Goal: Task Accomplishment & Management: Manage account settings

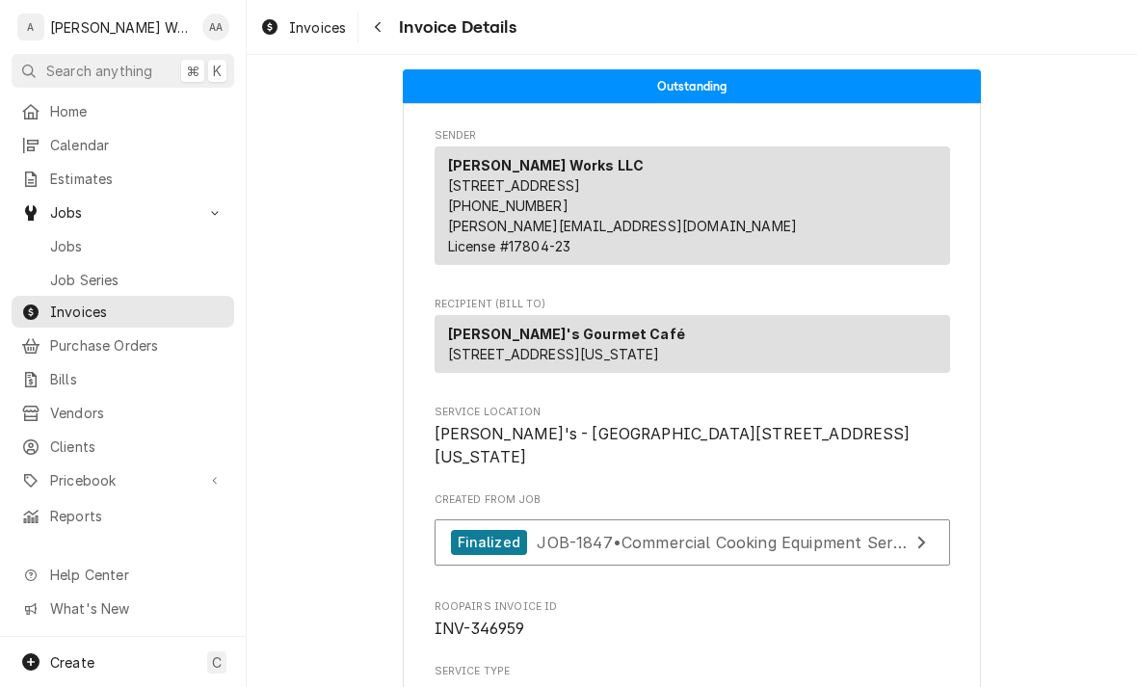
click at [60, 230] on link "Jobs" at bounding box center [123, 246] width 223 height 32
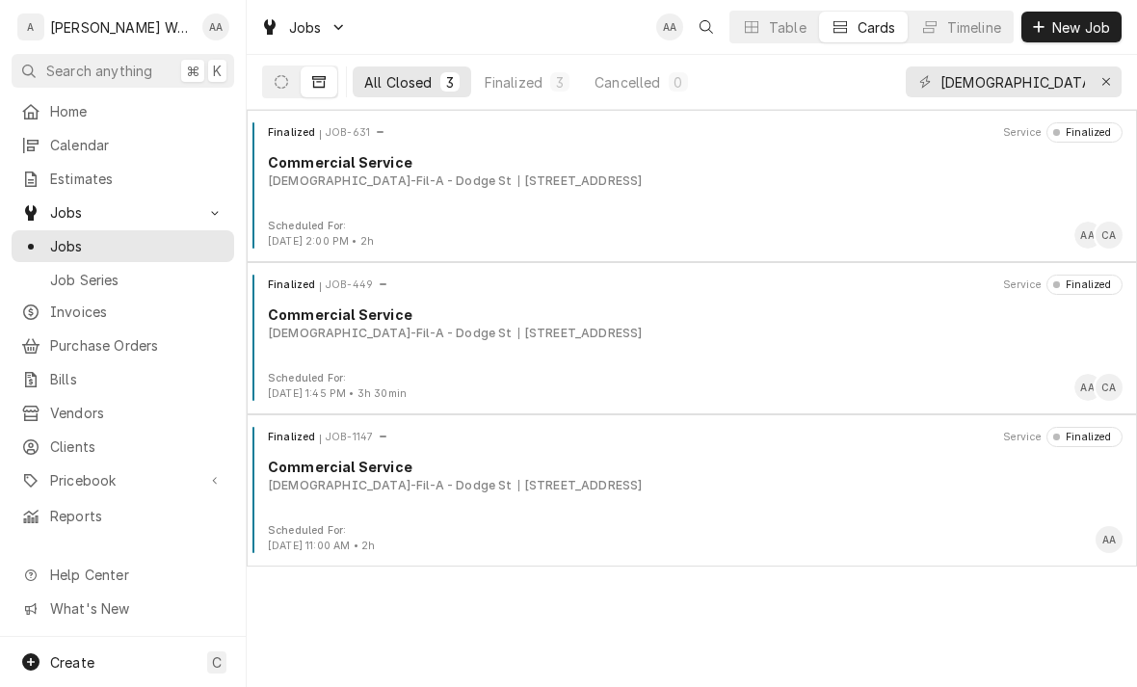
click at [288, 74] on button "Dynamic Content Wrapper" at bounding box center [281, 81] width 37 height 31
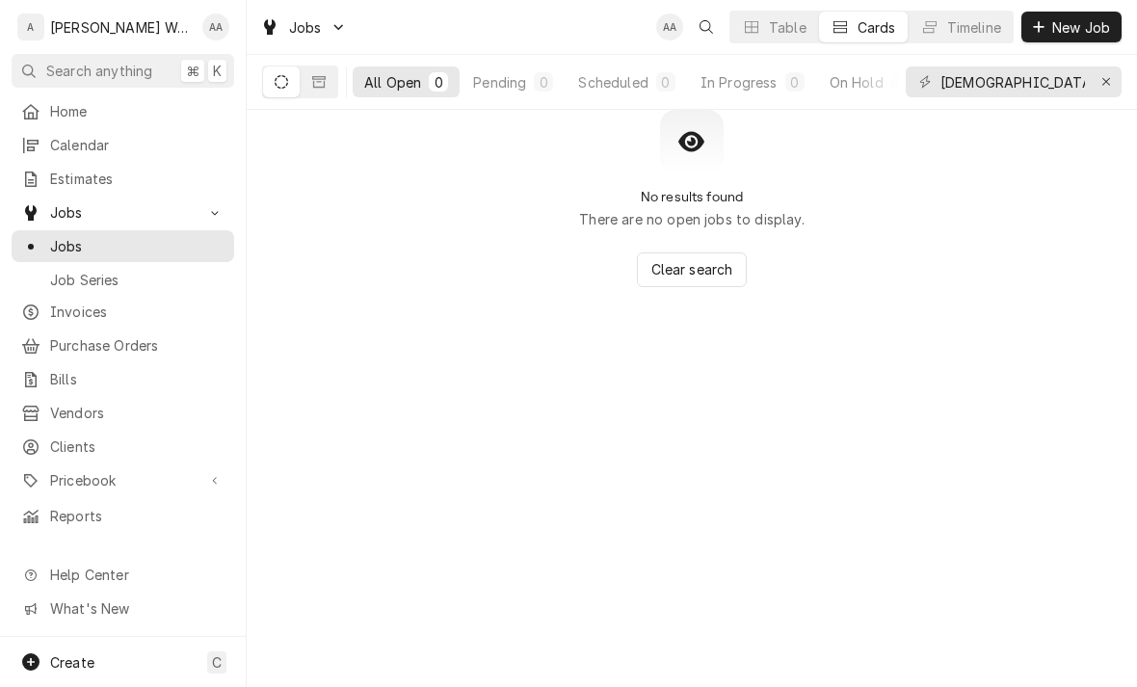
click at [772, 82] on div "In Progress" at bounding box center [738, 82] width 77 height 20
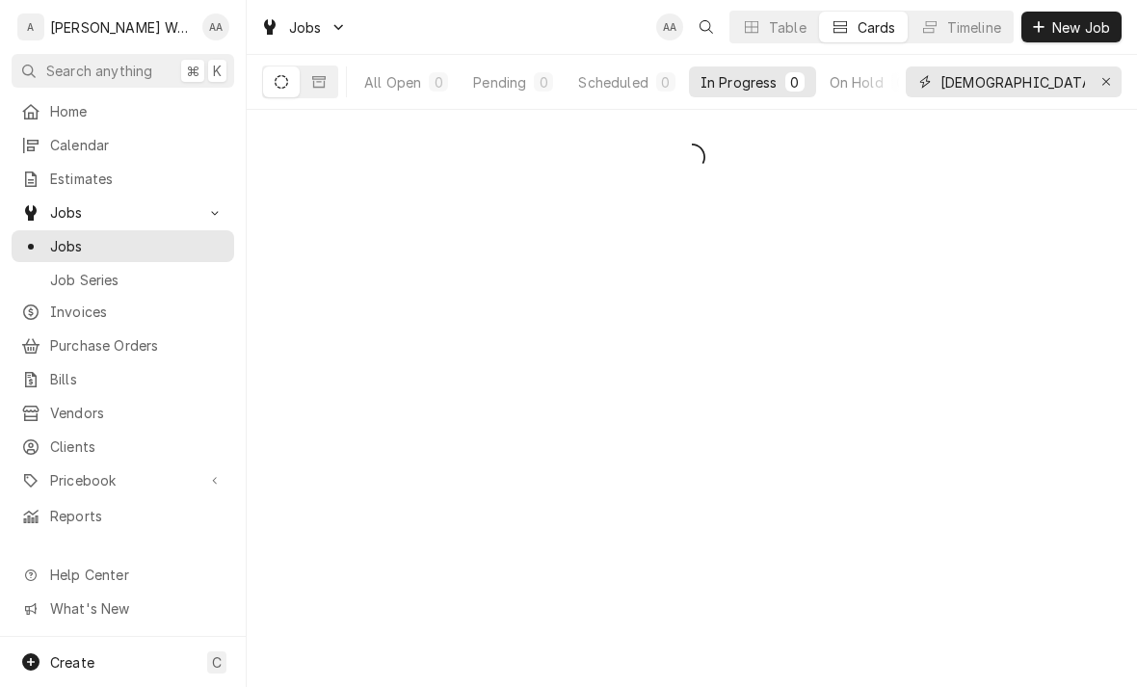
click at [1118, 73] on button "Erase input" at bounding box center [1105, 81] width 31 height 31
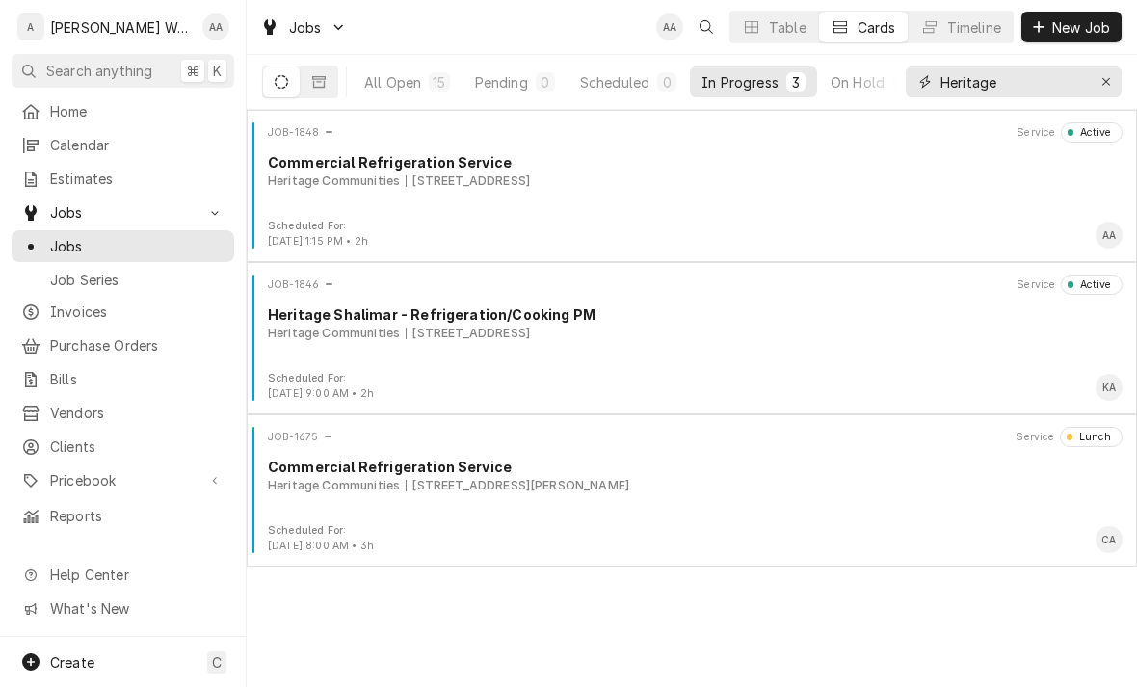
type input "Heritage"
click at [961, 334] on div "Heritage Communities 749 E 29th St, Fremont, NE 68025" at bounding box center [695, 333] width 854 height 17
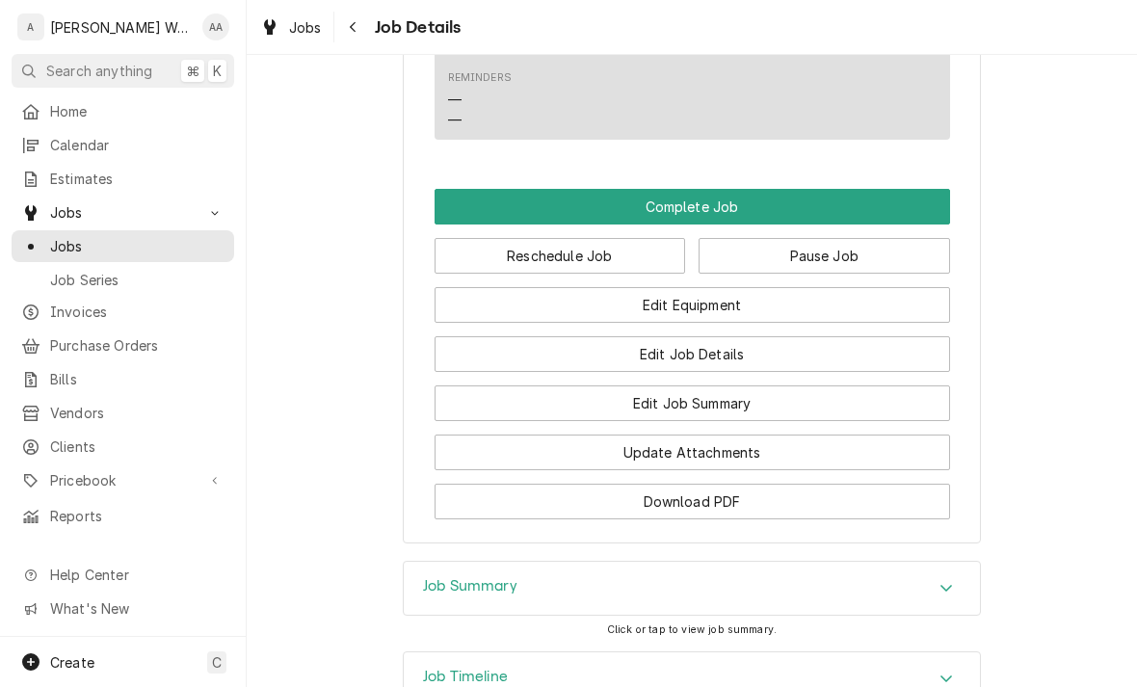
scroll to position [1445, 0]
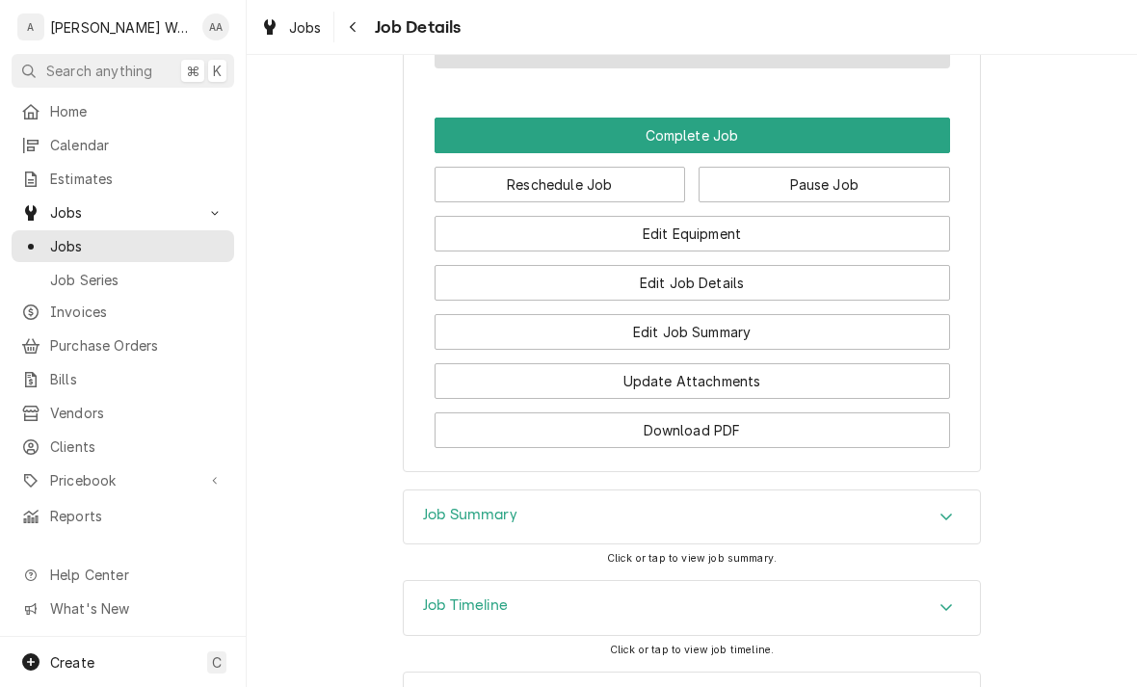
click at [492, 118] on button "Complete Job" at bounding box center [691, 136] width 515 height 36
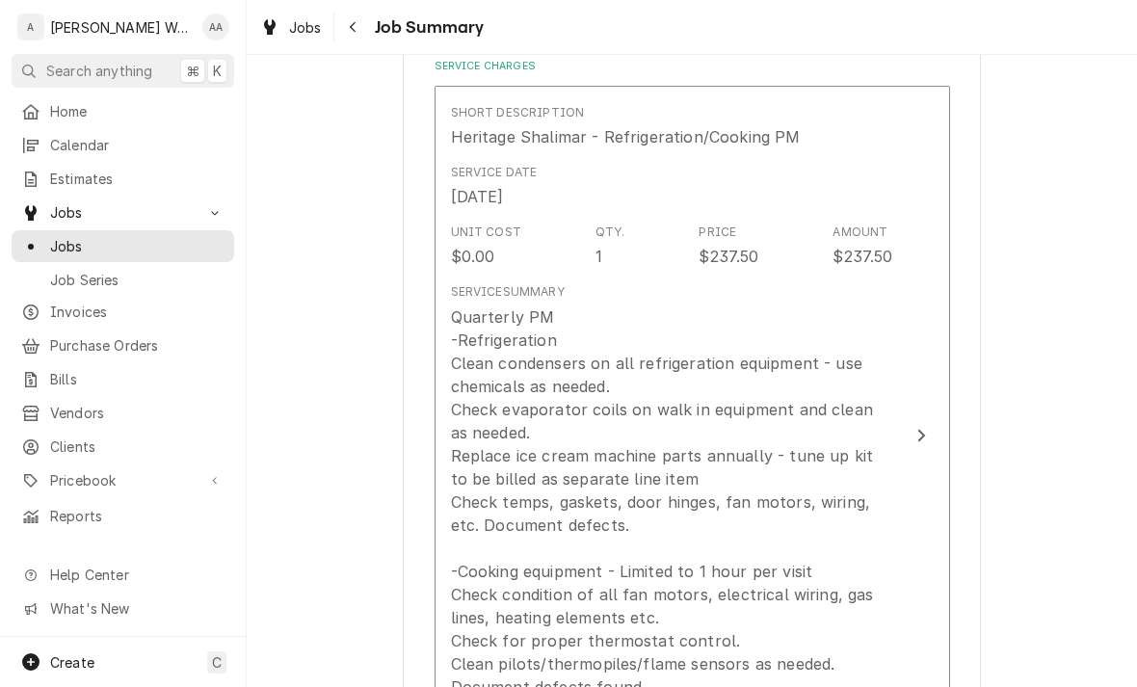
click at [526, 449] on div "Quarterly PM -Refrigeration Clean condensers on all refrigeration equipment - u…" at bounding box center [672, 536] width 442 height 462
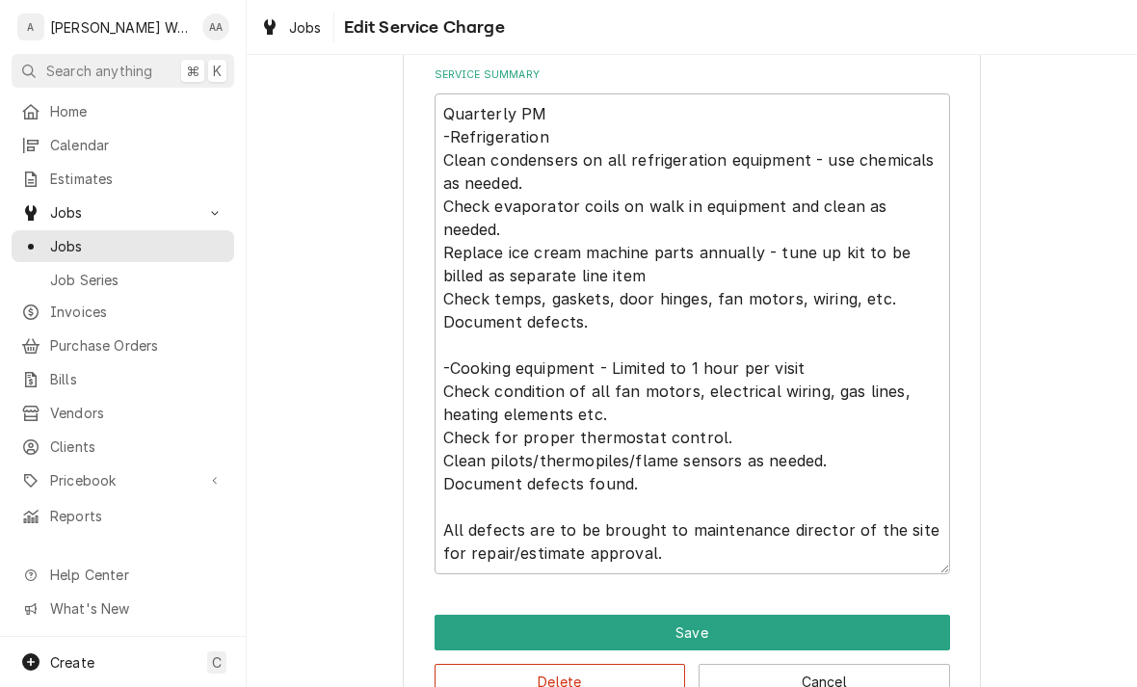
scroll to position [599, 0]
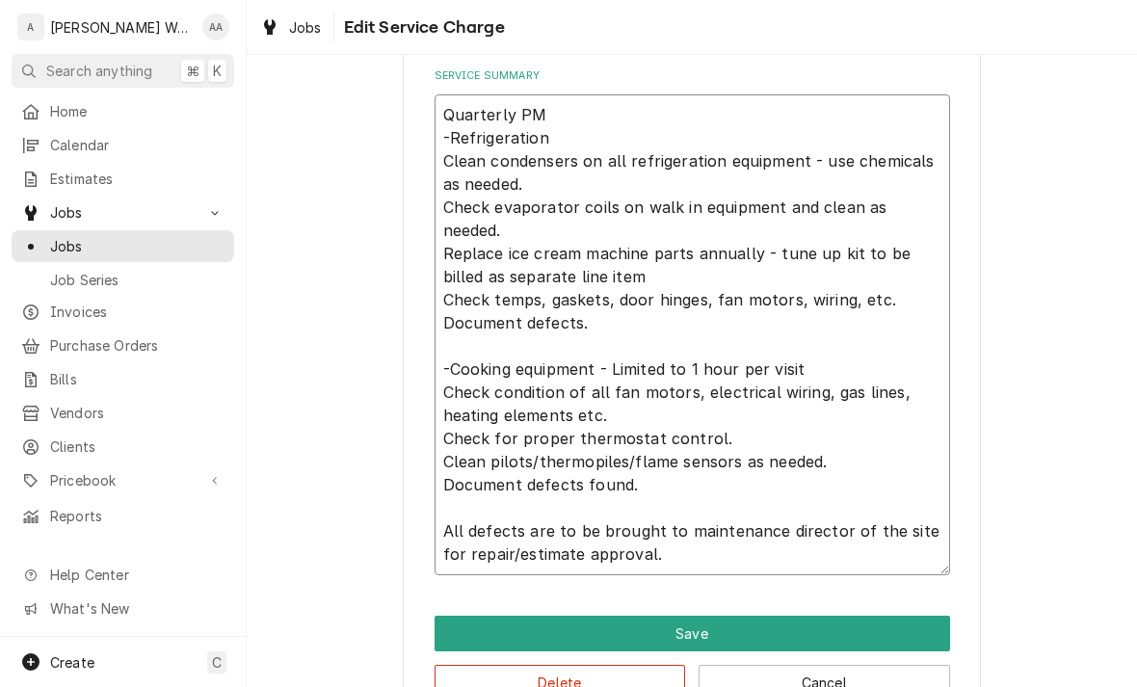
click at [447, 259] on textarea "Quarterly PM -Refrigeration Clean condensers on all refrigeration equipment - u…" at bounding box center [691, 334] width 515 height 481
click at [453, 249] on textarea "Quarterly PM -Refrigeration Clean condensers on all refrigeration equipment - u…" at bounding box center [691, 334] width 515 height 481
click at [452, 248] on textarea "Quarterly PM -Refrigeration Clean condensers on all refrigeration equipment - u…" at bounding box center [691, 334] width 515 height 481
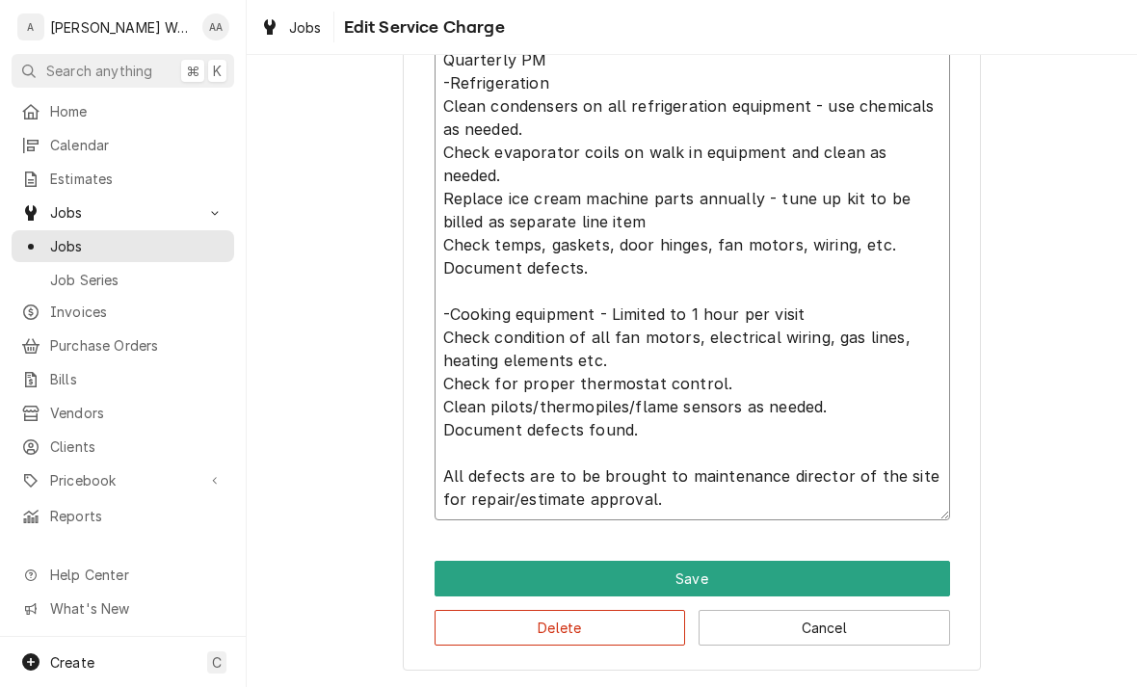
scroll to position [654, 0]
click at [459, 203] on textarea "Quarterly PM -Refrigeration Clean condensers on all refrigeration equipment - u…" at bounding box center [691, 279] width 515 height 481
click at [458, 203] on textarea "Quarterly PM -Refrigeration Clean condensers on all refrigeration equipment - u…" at bounding box center [691, 279] width 515 height 481
click at [458, 202] on textarea "Quarterly PM -Refrigeration Clean condensers on all refrigeration equipment - u…" at bounding box center [691, 279] width 515 height 481
type textarea "x"
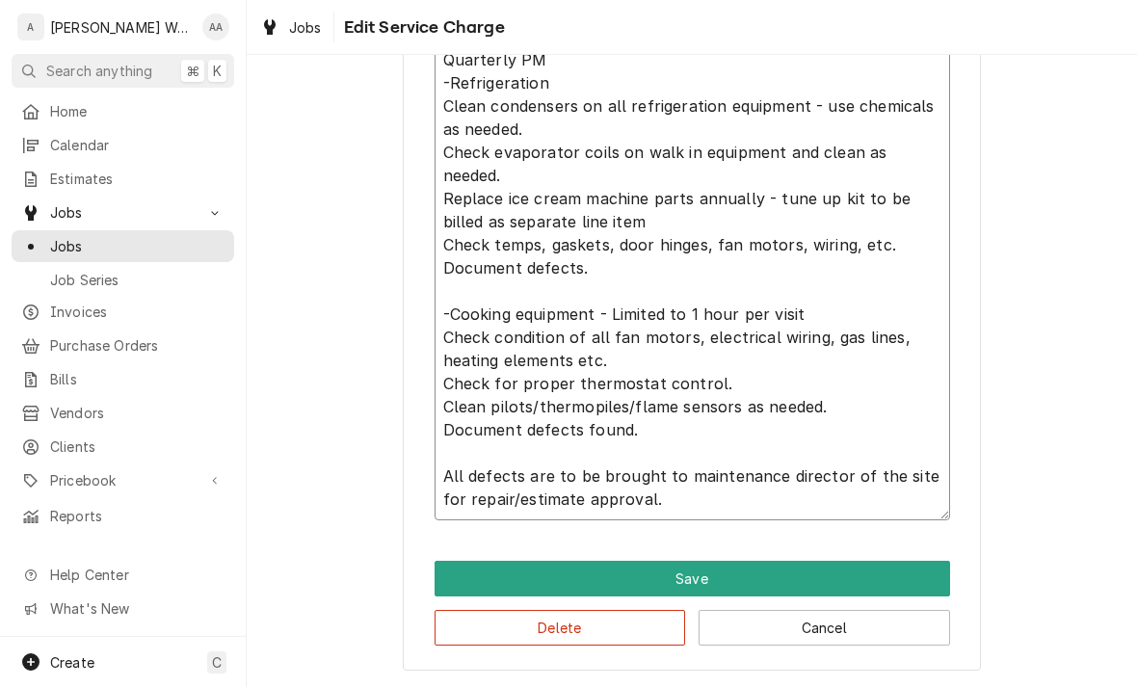
type textarea "Quarterly PM -Refrigeration Clean condensers on all refrigeration equipment - u…"
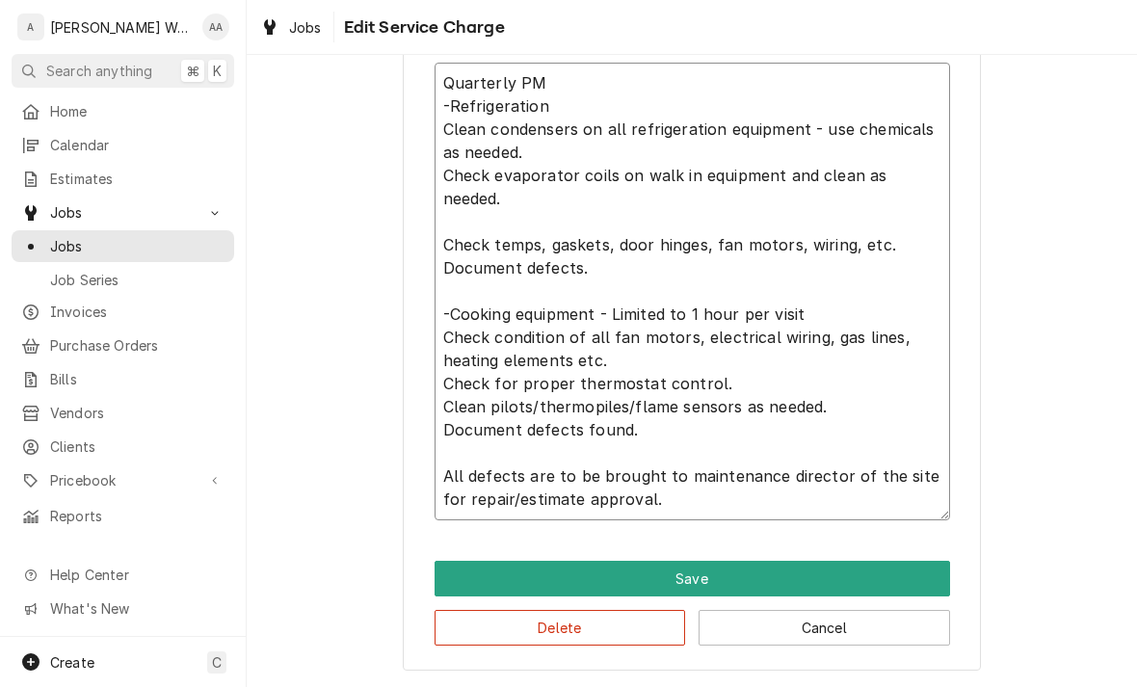
scroll to position [631, 0]
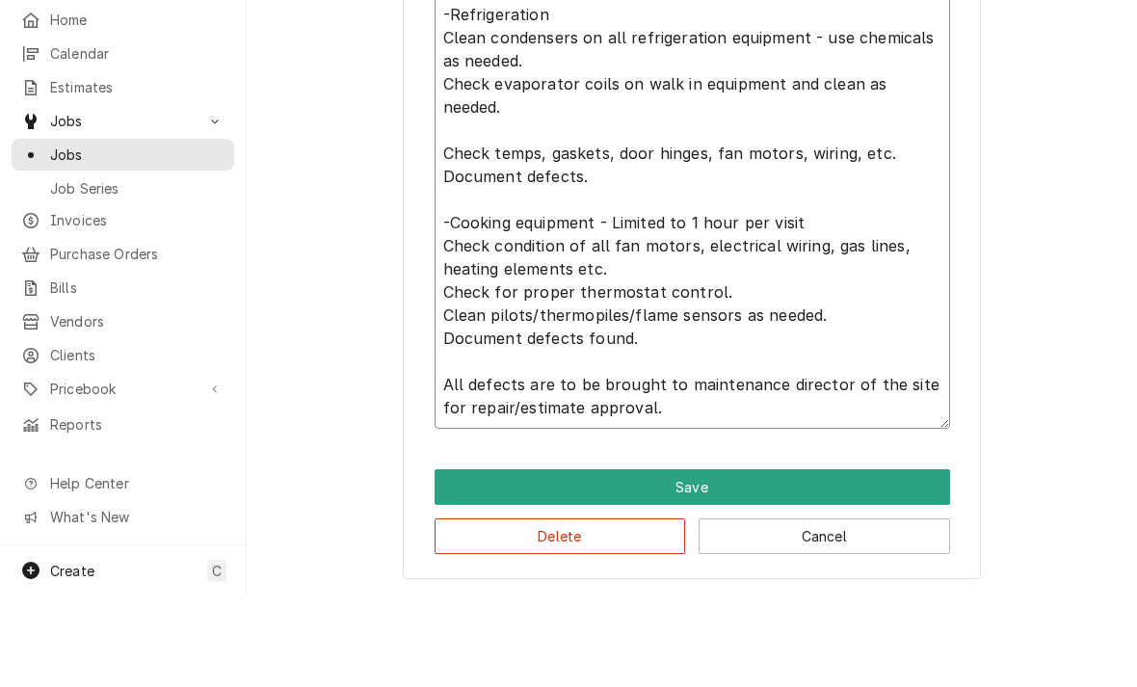
click at [451, 228] on textarea "Quarterly PM -Refrigeration Clean condensers on all refrigeration equipment - u…" at bounding box center [691, 292] width 515 height 458
click at [444, 221] on textarea "Quarterly PM -Refrigeration Clean condensers on all refrigeration equipment - u…" at bounding box center [691, 292] width 515 height 458
click at [449, 222] on textarea "Quarterly PM -Refrigeration Clean condensers on all refrigeration equipment - u…" at bounding box center [691, 292] width 515 height 458
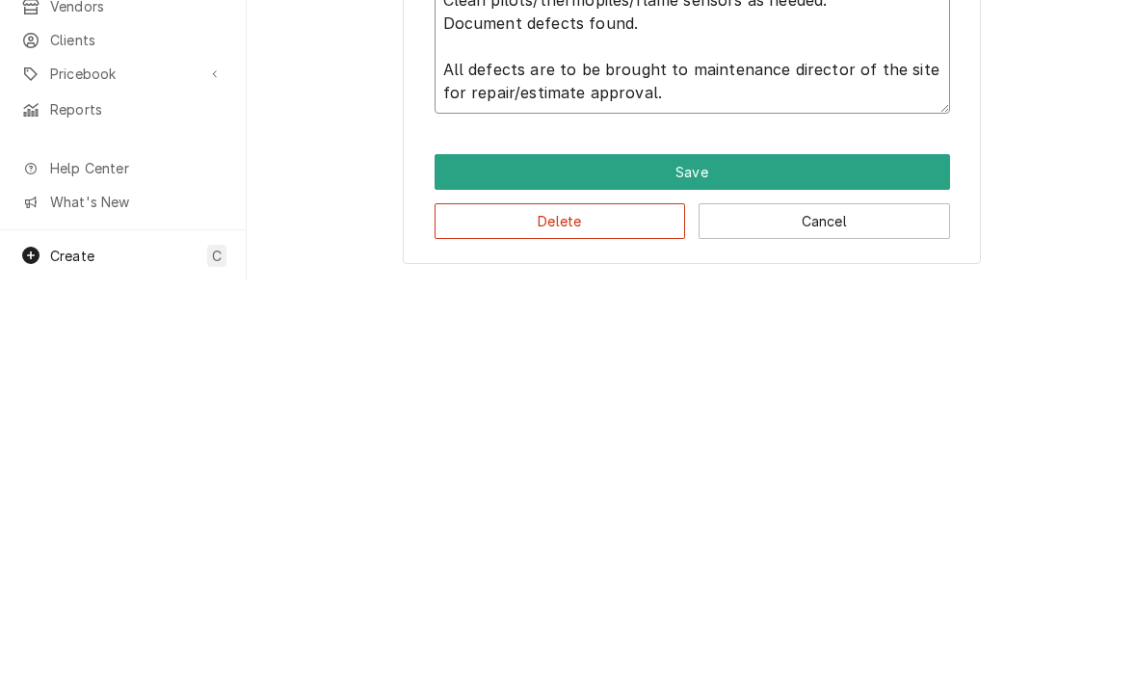
type textarea "x"
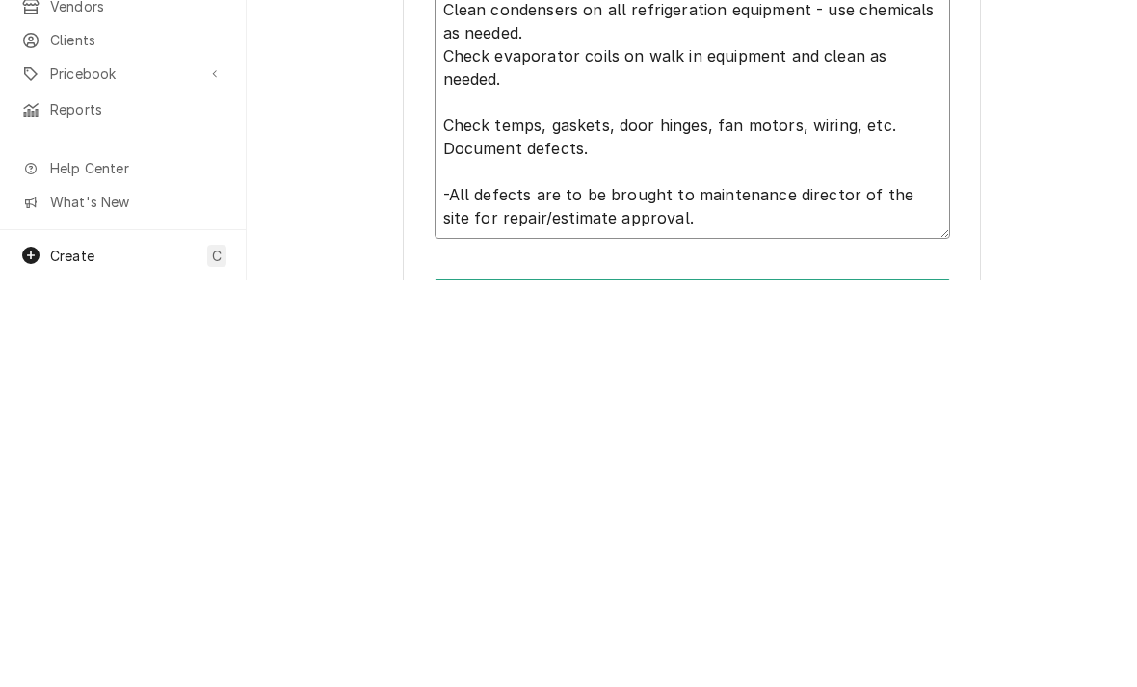
scroll to position [342, 0]
click at [596, 352] on textarea "Quarterly PM -Refrigeration Clean condensers on all refrigeration equipment - u…" at bounding box center [691, 500] width 515 height 296
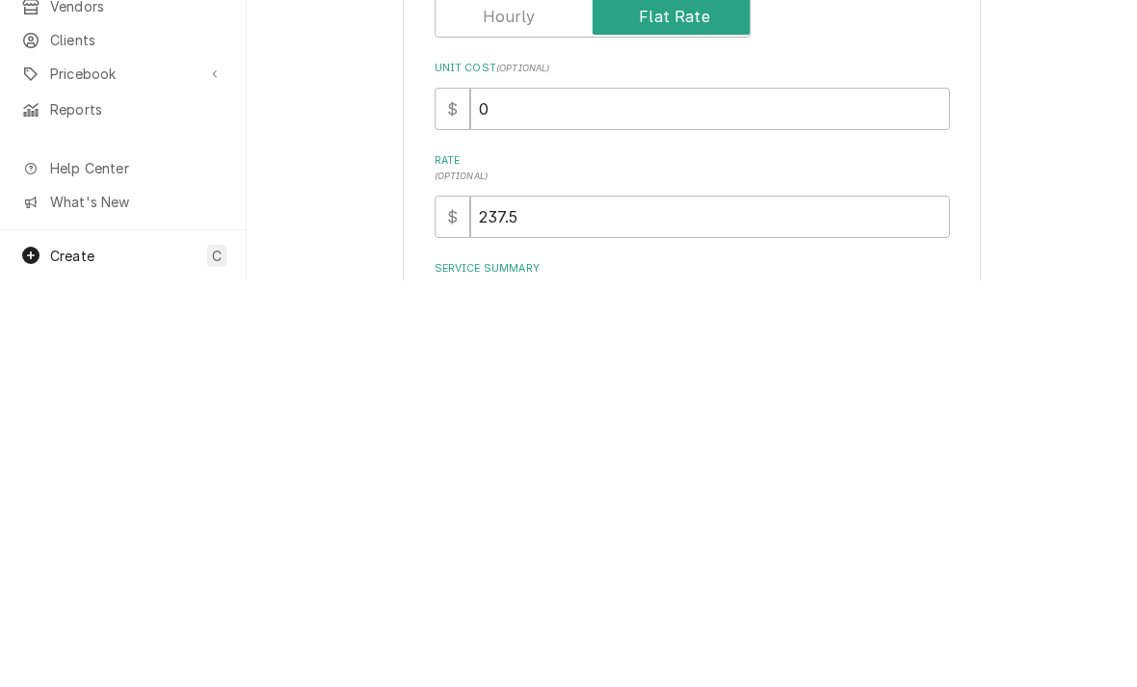
scroll to position [0, 0]
type textarea "Quarterly PM -Refrigeration Clean condensers on all refrigeration equipment - u…"
click at [566, 602] on input "237.5" at bounding box center [710, 623] width 480 height 42
type input "237"
type textarea "x"
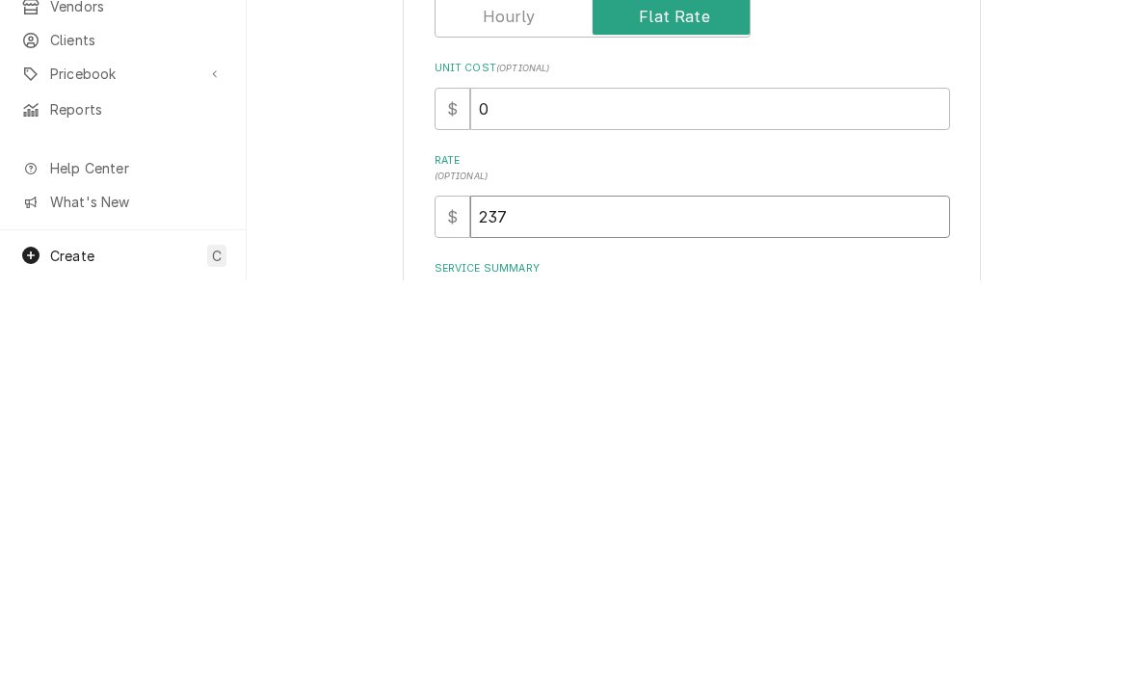
type input "23"
type textarea "x"
type input "2"
type textarea "x"
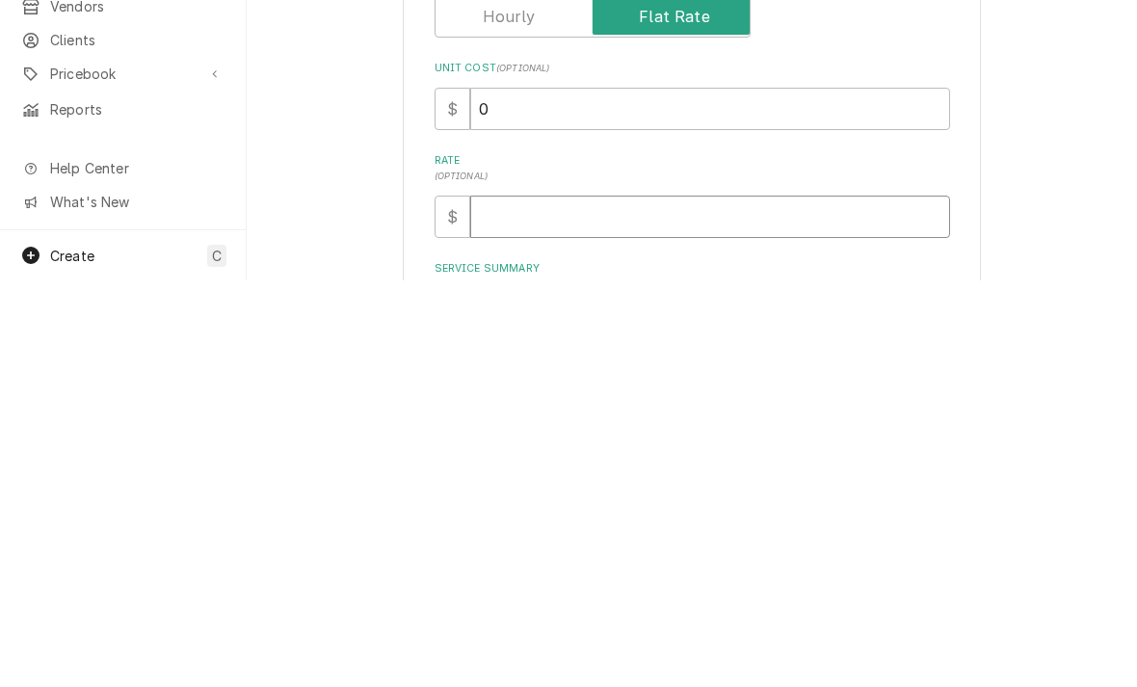
type input "1"
type textarea "x"
type input "14"
type textarea "x"
type input "142"
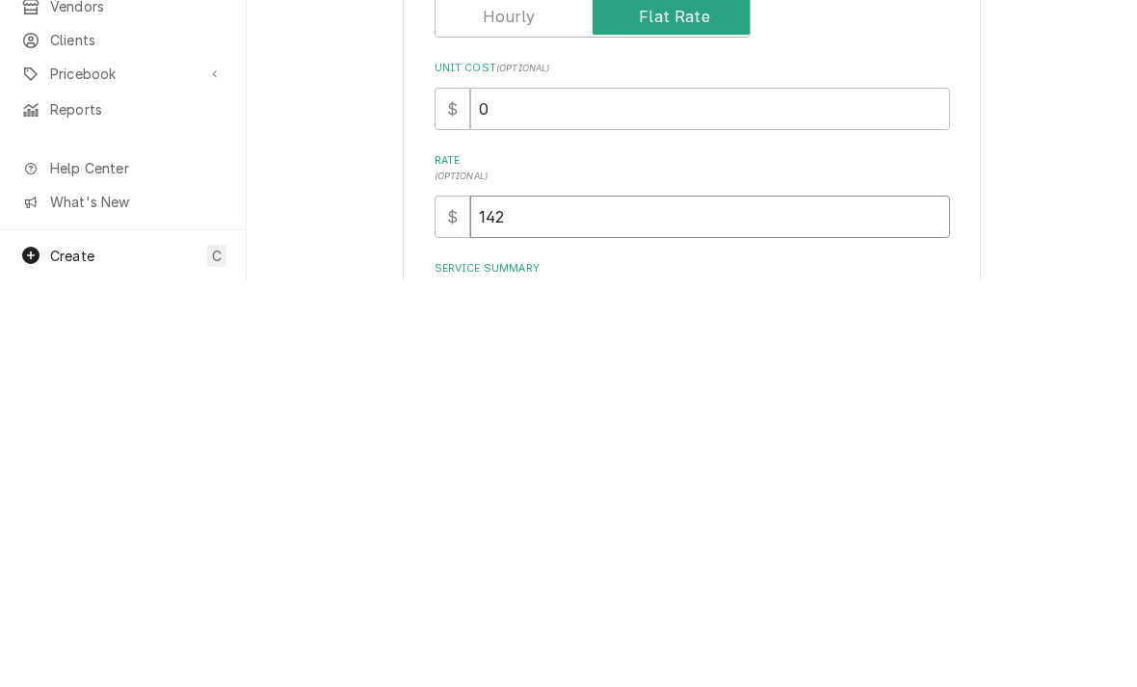
type textarea "x"
type input "142.5"
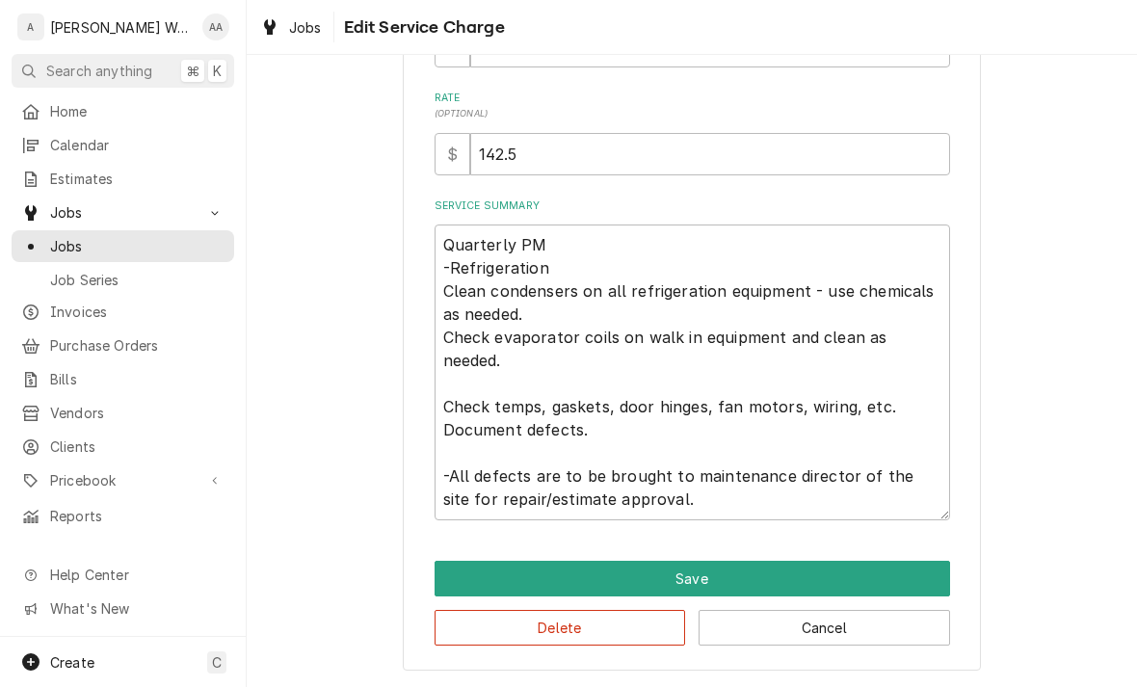
click at [458, 573] on button "Save" at bounding box center [691, 579] width 515 height 36
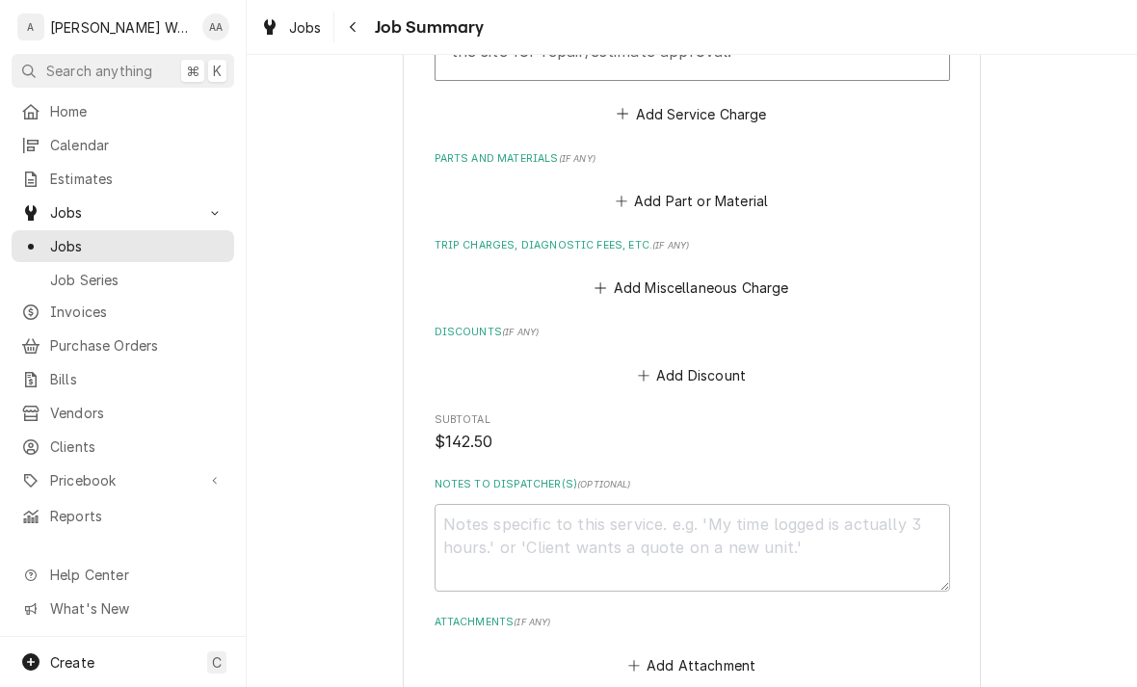
scroll to position [1044, 0]
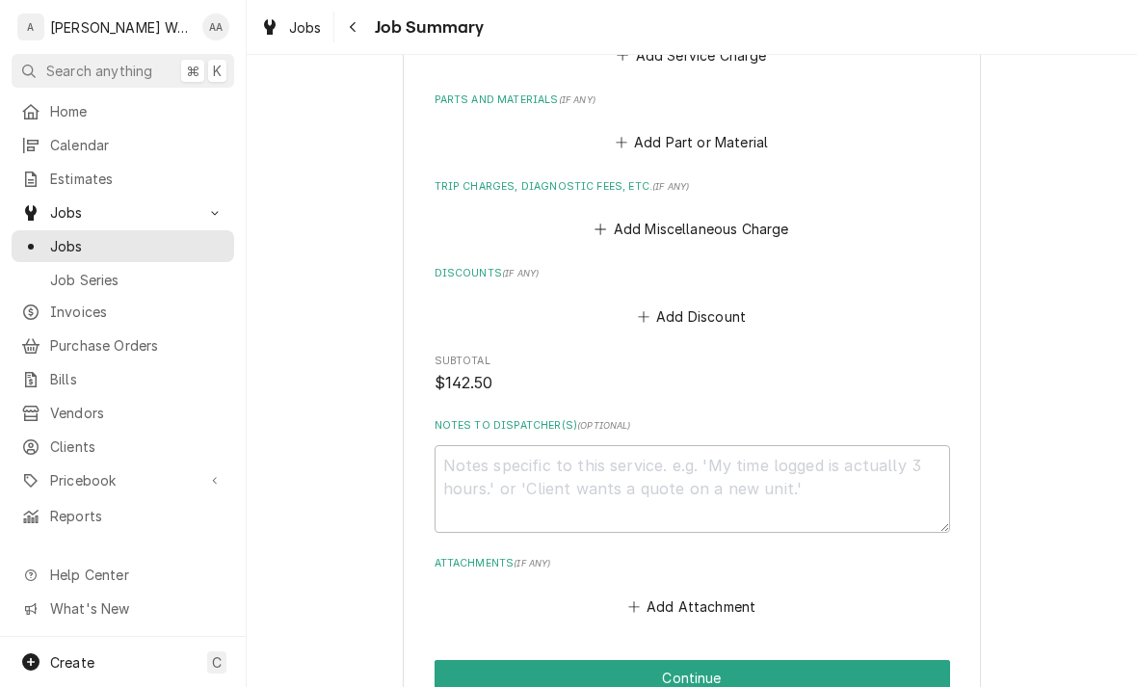
click at [653, 221] on button "Add Miscellaneous Charge" at bounding box center [691, 229] width 200 height 27
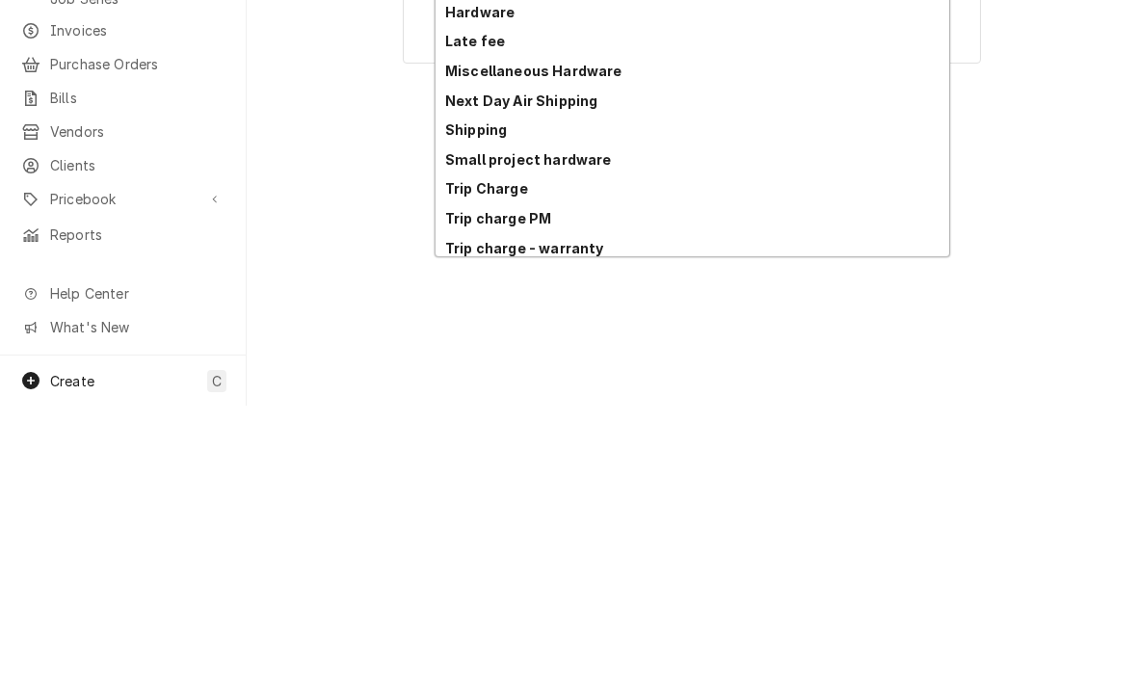
click at [470, 491] on strong "Trip charge PM" at bounding box center [498, 499] width 106 height 16
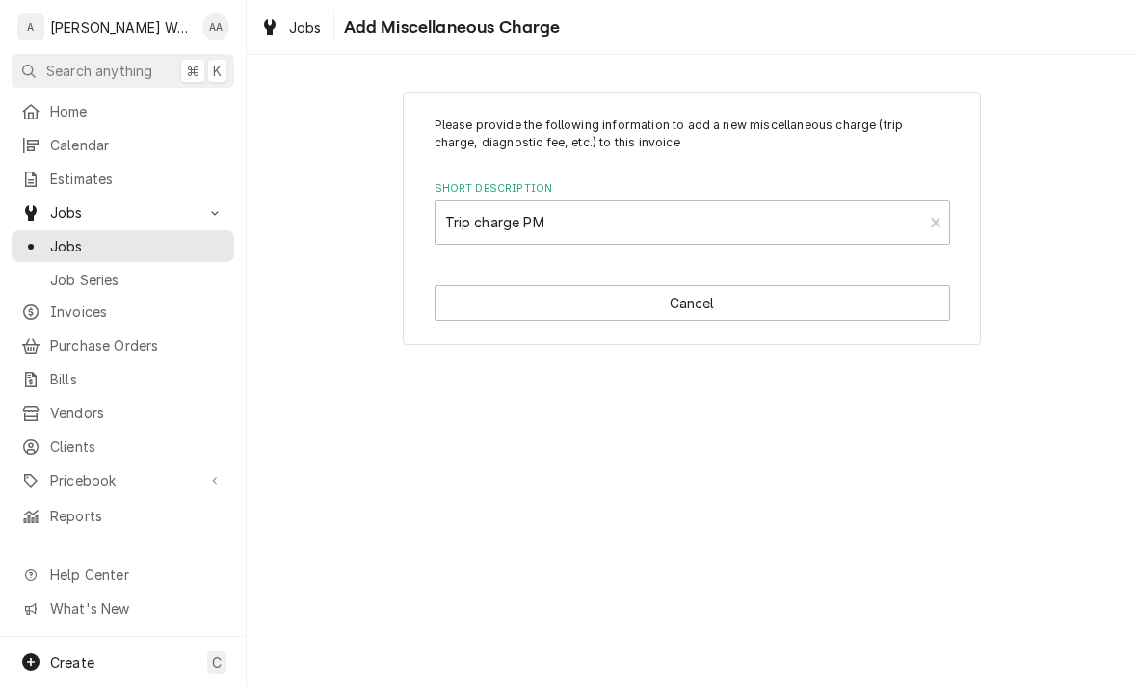
type textarea "x"
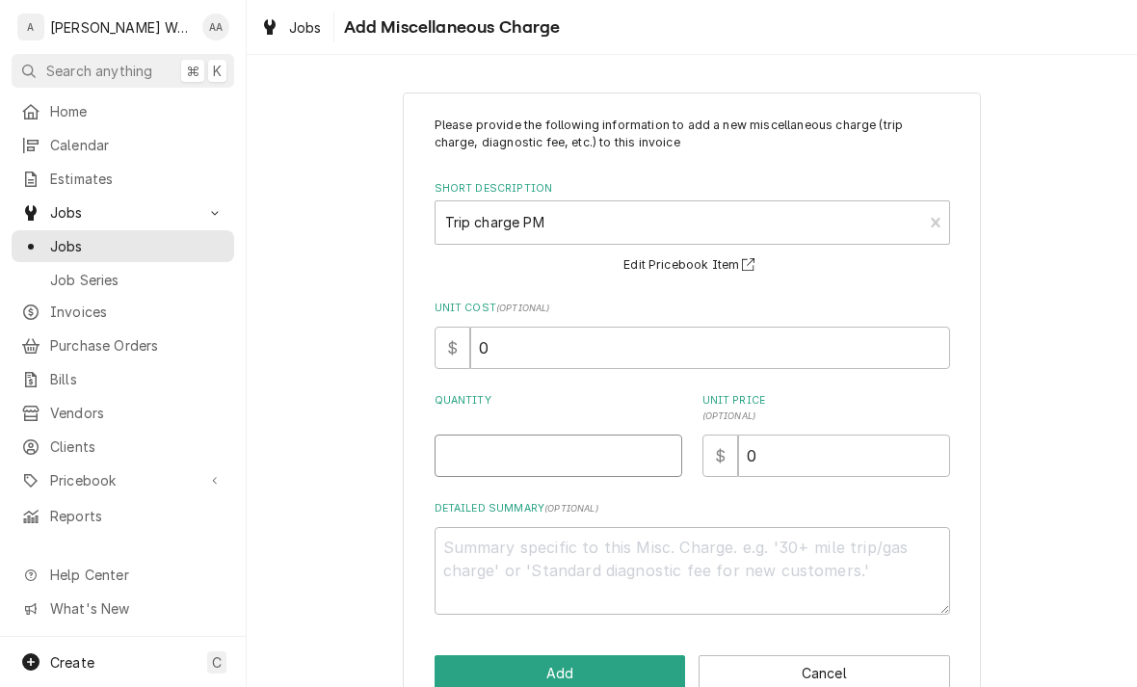
click at [461, 468] on input "Quantity" at bounding box center [558, 455] width 248 height 42
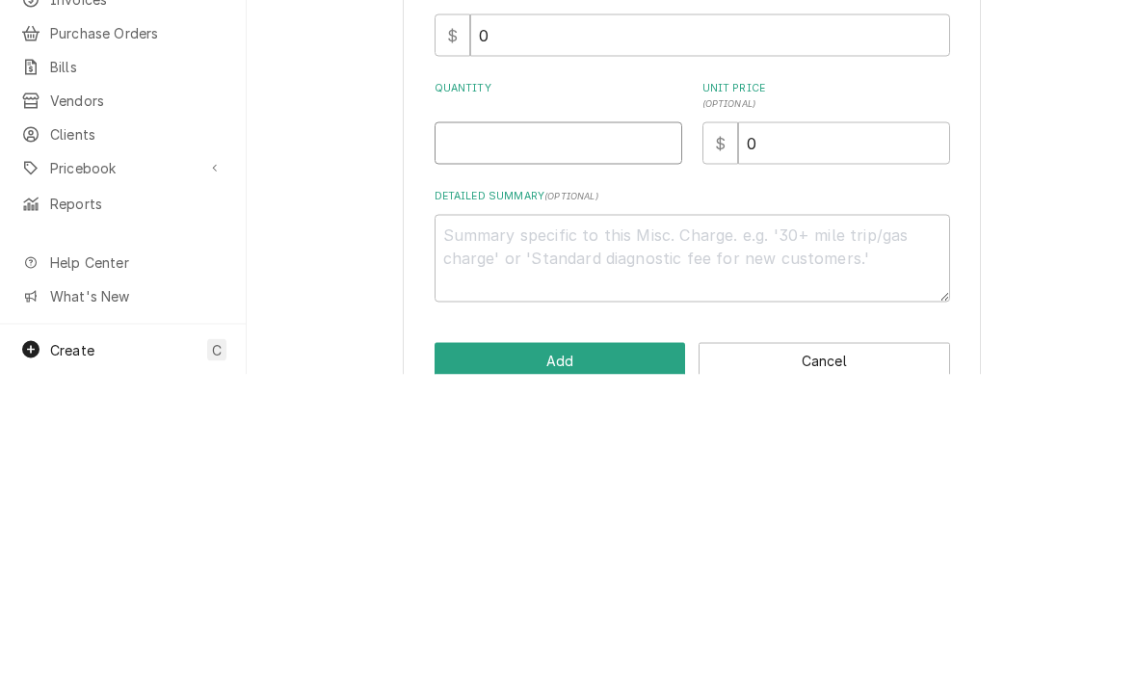
type input "1"
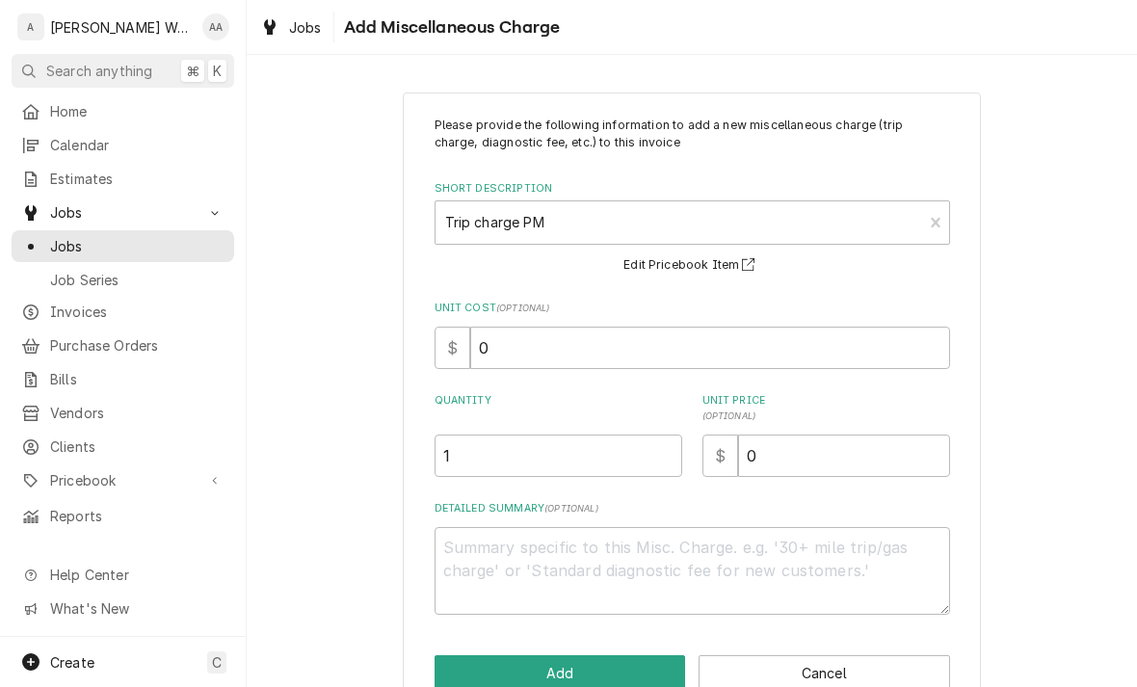
click at [452, 655] on button "Add" at bounding box center [559, 673] width 251 height 36
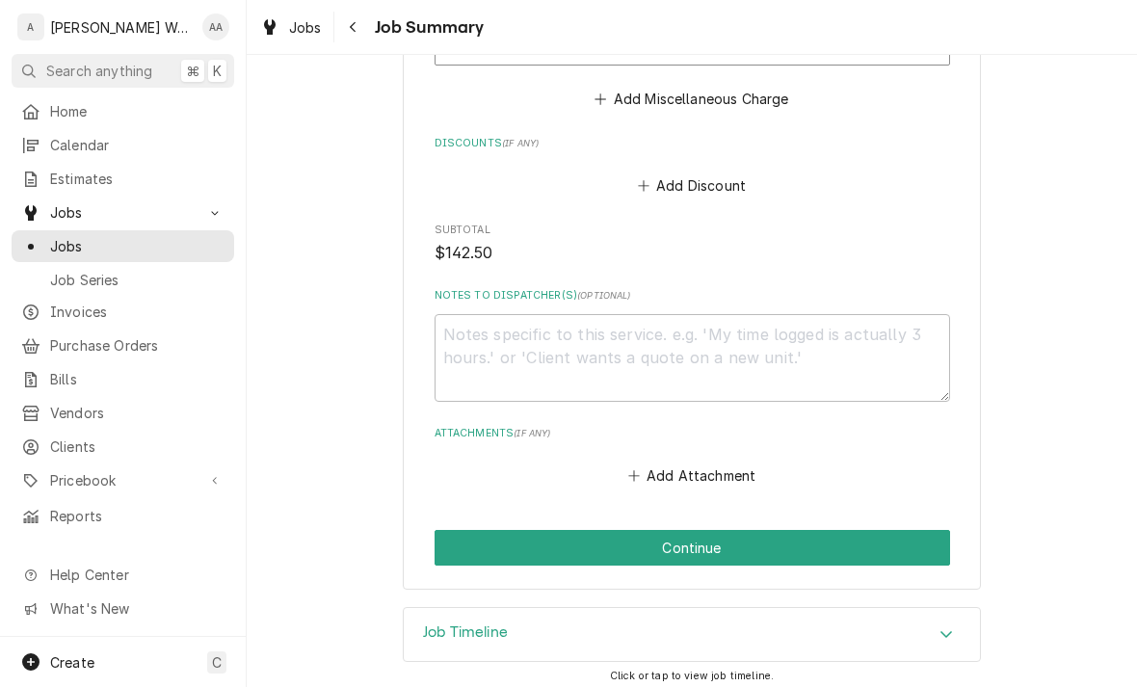
click at [459, 543] on button "Continue" at bounding box center [691, 548] width 515 height 36
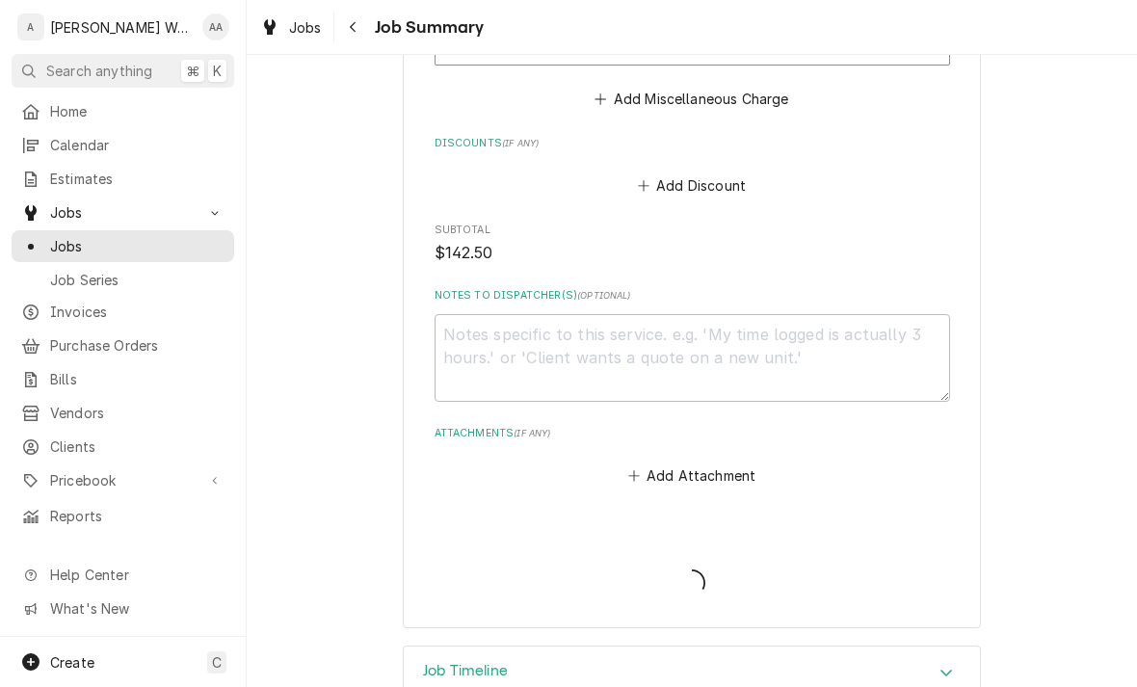
type textarea "x"
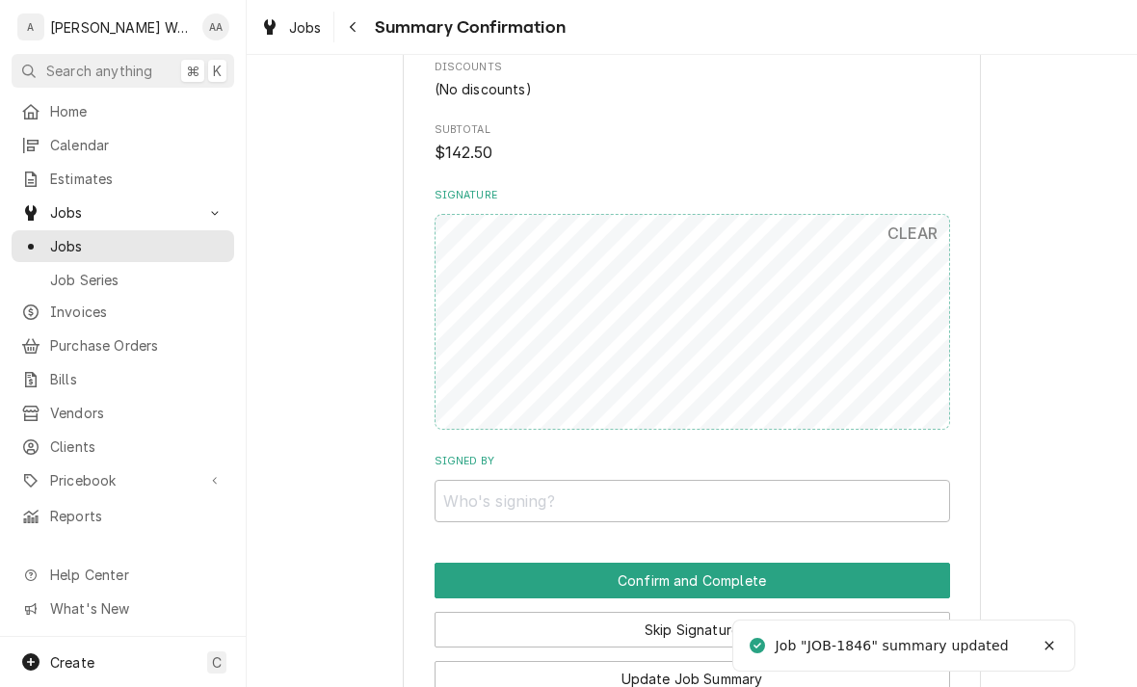
scroll to position [1239, 0]
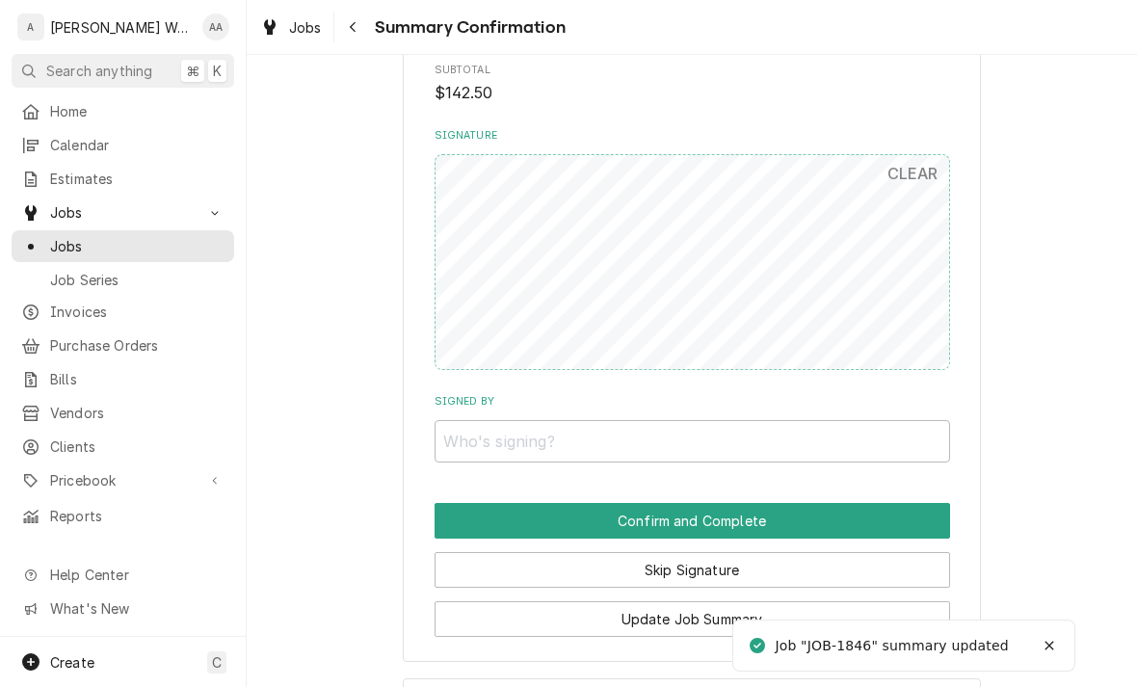
click at [491, 556] on button "Skip Signature" at bounding box center [691, 570] width 515 height 36
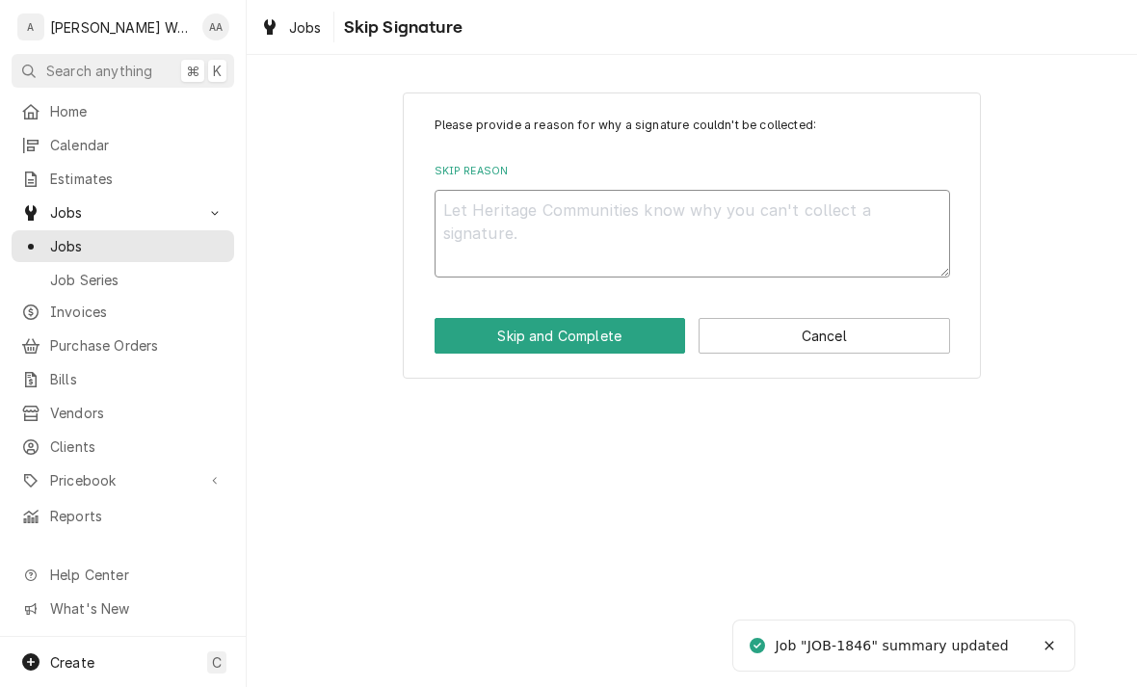
click at [475, 225] on textarea "Skip Reason" at bounding box center [691, 234] width 515 height 88
type textarea "x"
type textarea "No"
type textarea "x"
type textarea "No"
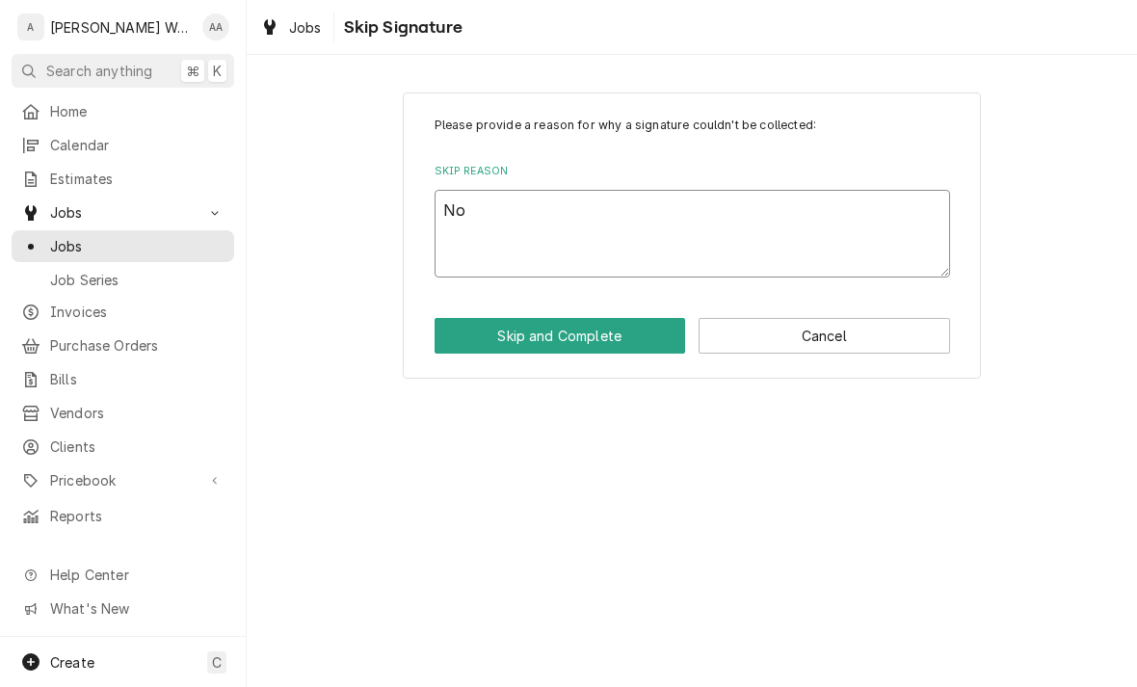
type textarea "x"
type textarea "No l"
type textarea "x"
type textarea "No lo"
type textarea "x"
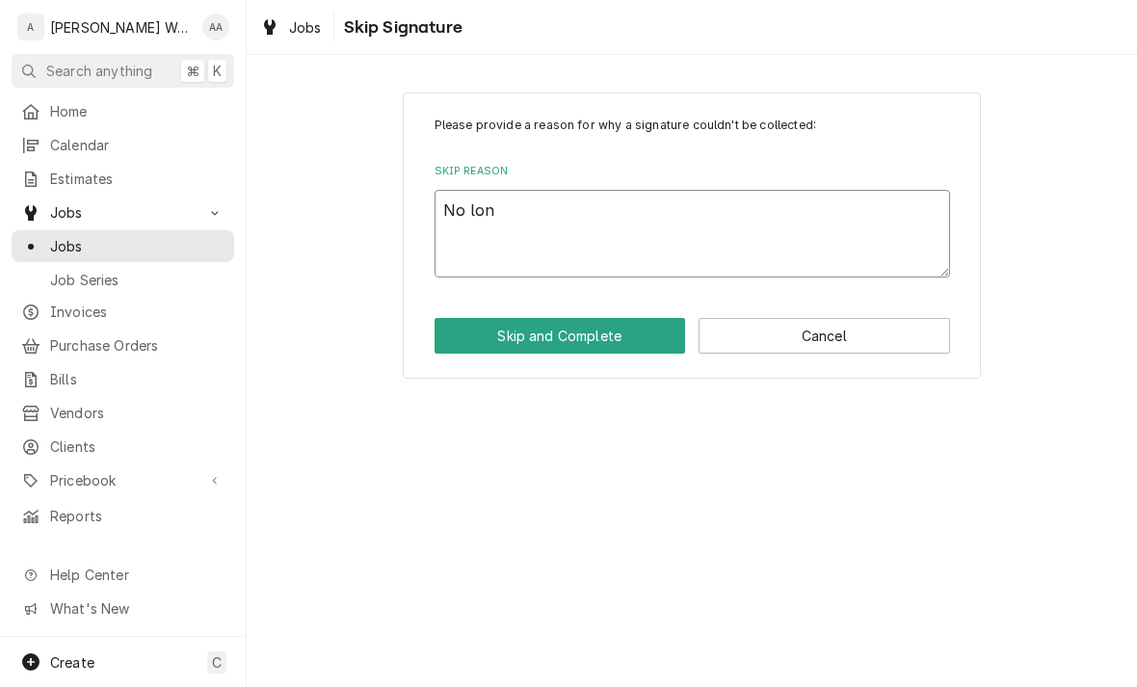
type textarea "No long"
type textarea "x"
type textarea "No longe"
type textarea "x"
type textarea "No longer"
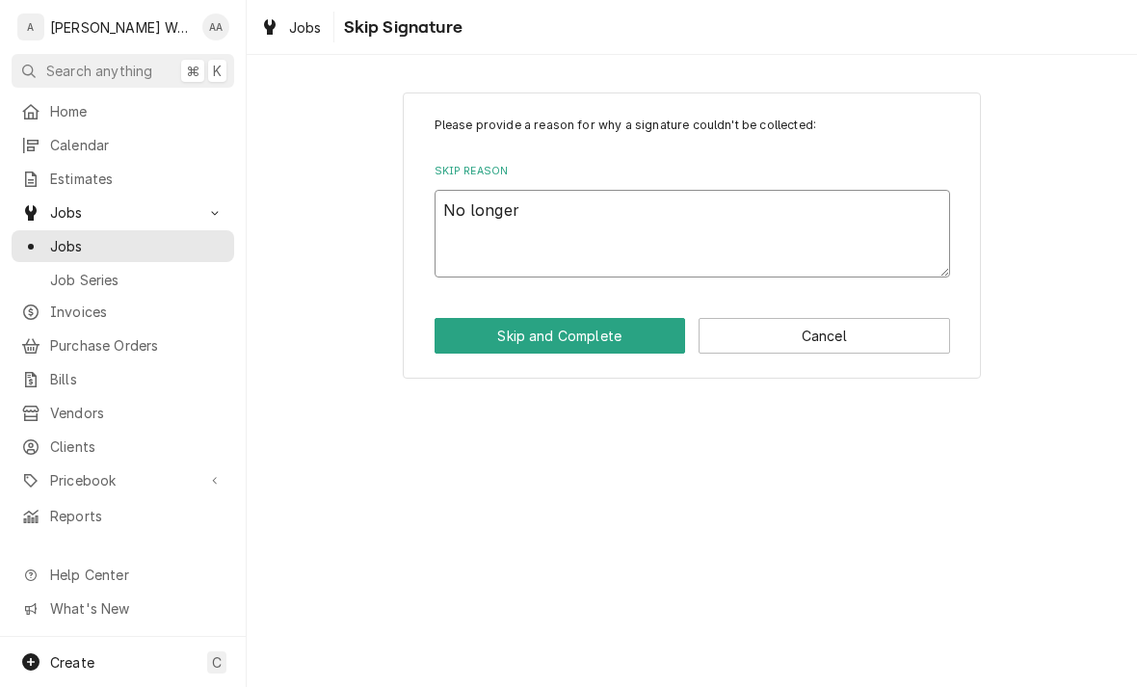
type textarea "x"
type textarea "No longer o"
type textarea "x"
type textarea "No longer on"
type textarea "x"
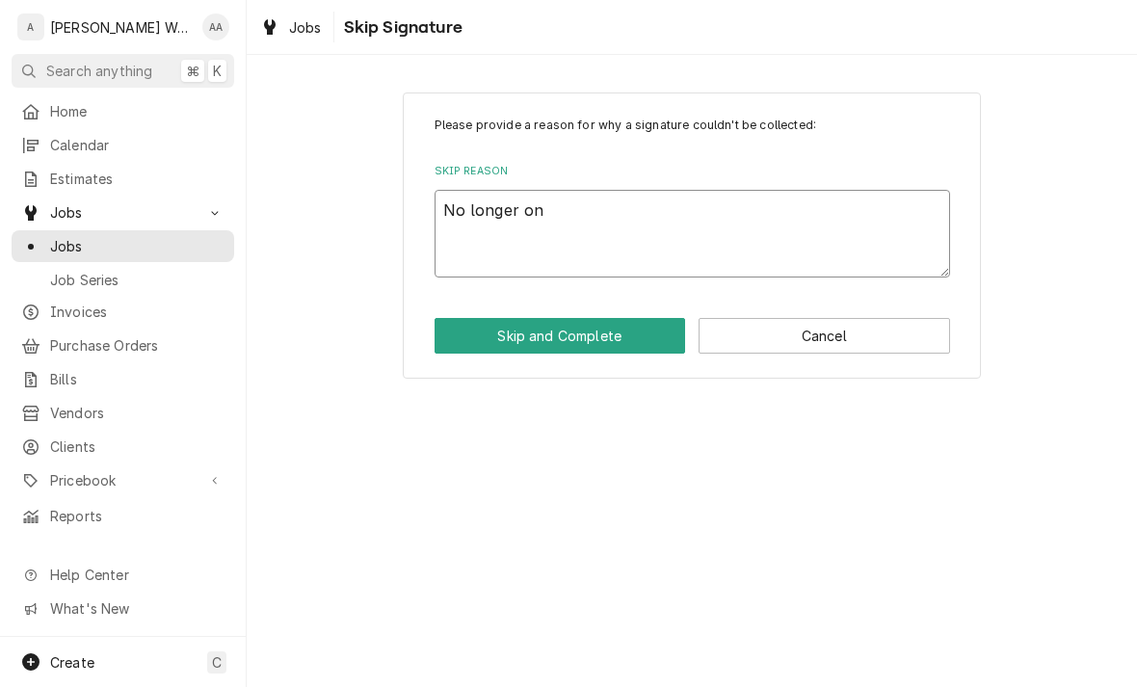
type textarea "No longer on"
type textarea "x"
type textarea "No longer on s"
type textarea "x"
type textarea "No longer on si"
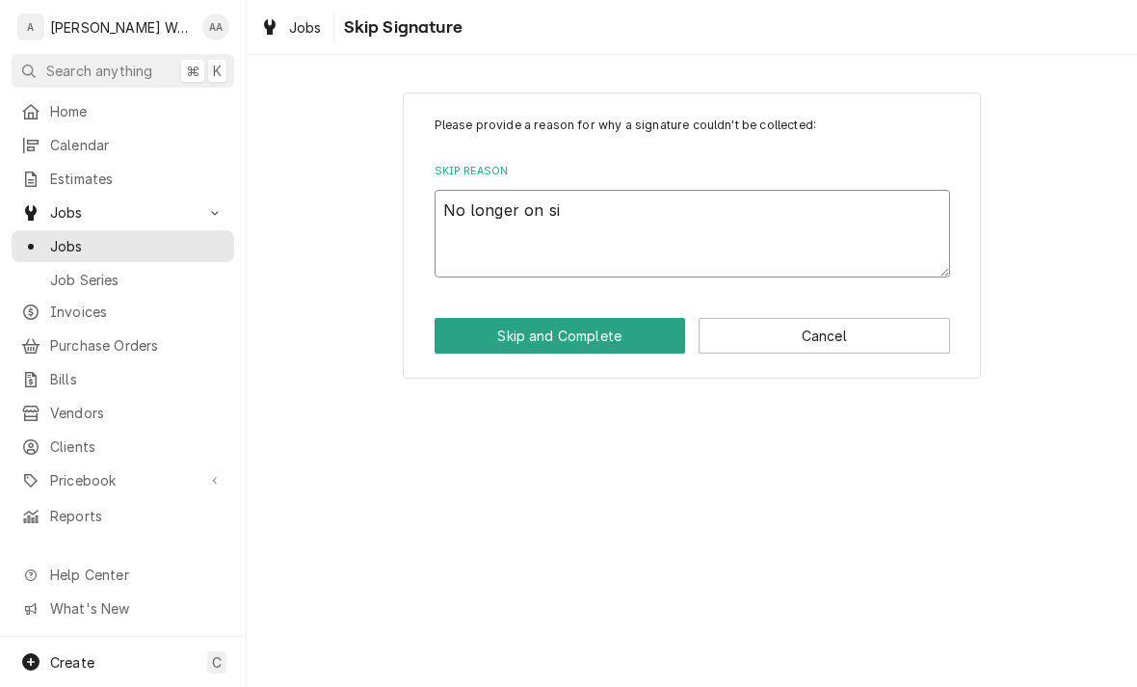
type textarea "x"
type textarea "No longer on sit"
type textarea "x"
type textarea "No longer on site"
type textarea "x"
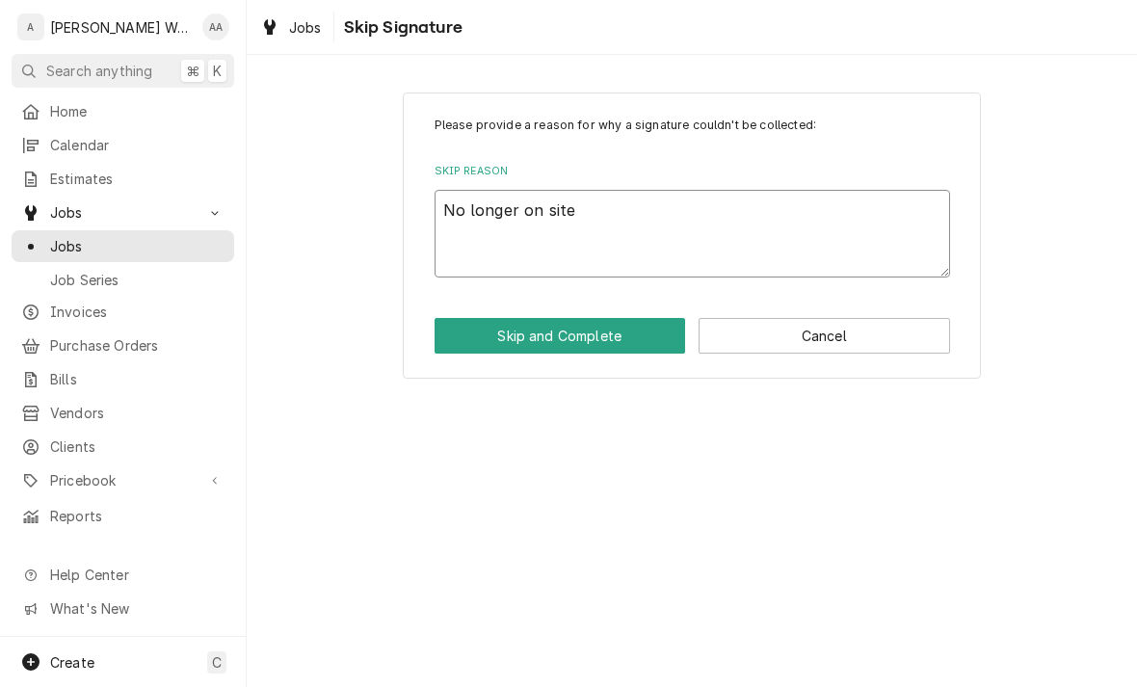
type textarea "No longer on site"
click at [470, 338] on button "Skip and Complete" at bounding box center [559, 336] width 251 height 36
type textarea "x"
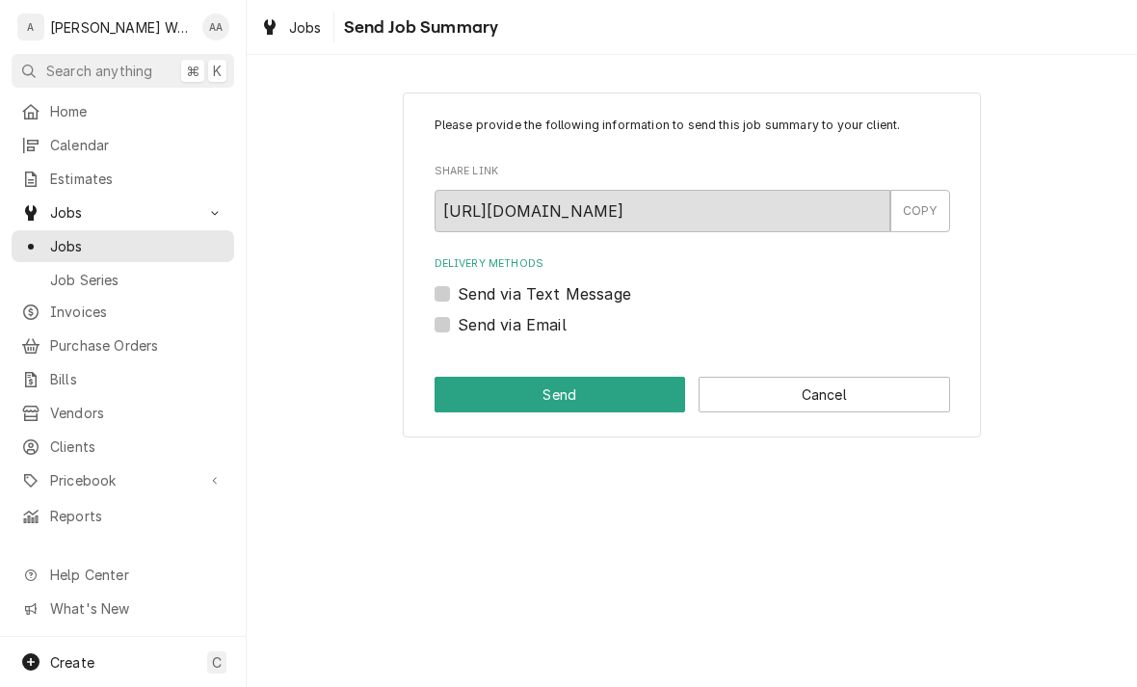
click at [1135, 87] on div "Please provide the following information to send this job summary to your clien…" at bounding box center [692, 264] width 890 height 379
click at [853, 397] on button "Cancel" at bounding box center [823, 395] width 251 height 36
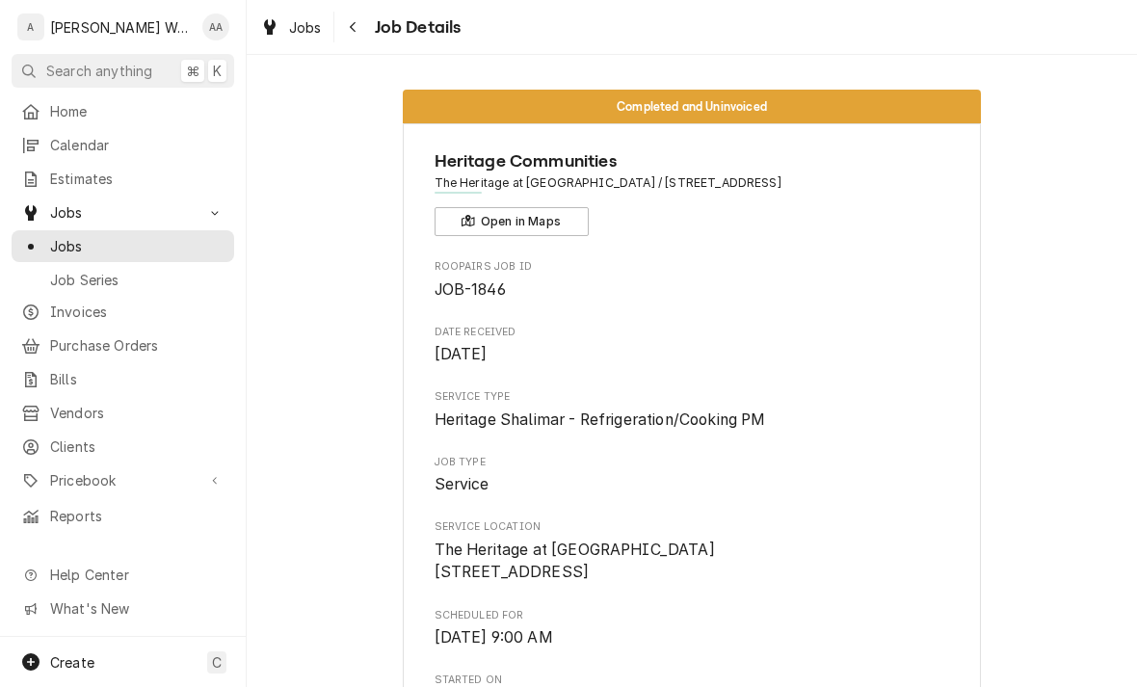
click at [170, 248] on span "Jobs" at bounding box center [137, 246] width 174 height 20
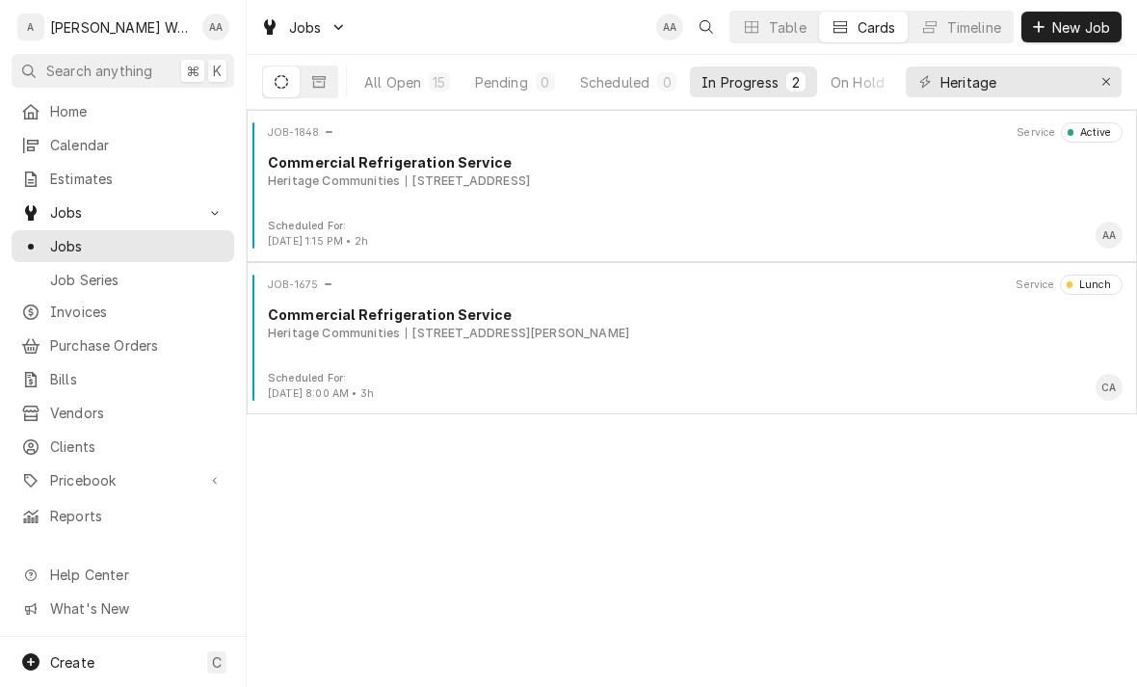
click at [962, 193] on div "JOB-1848 Service Active Commercial Refrigeration Service Heritage Communities 5…" at bounding box center [691, 170] width 875 height 96
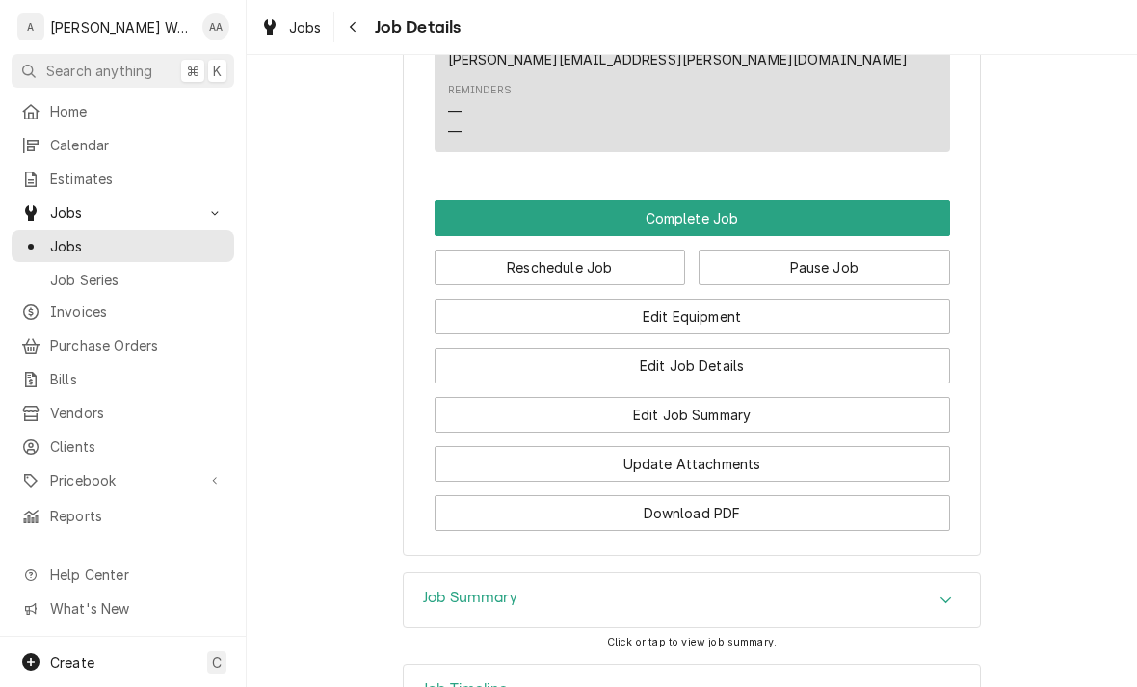
scroll to position [1428, 0]
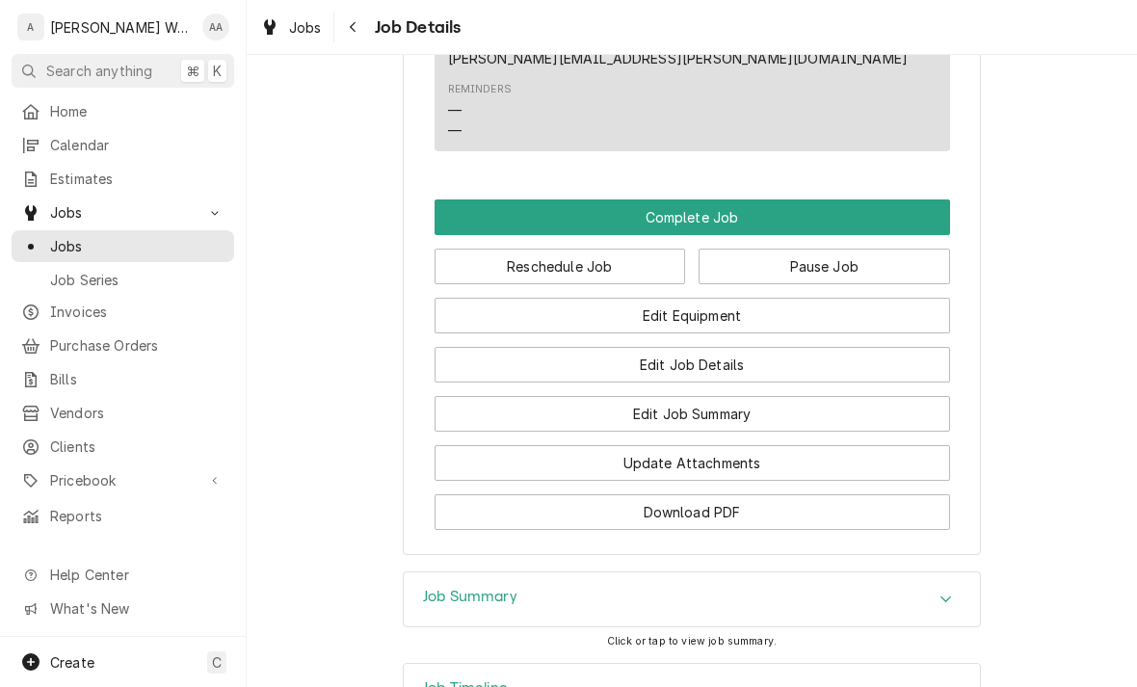
click at [874, 298] on button "Edit Equipment" at bounding box center [691, 316] width 515 height 36
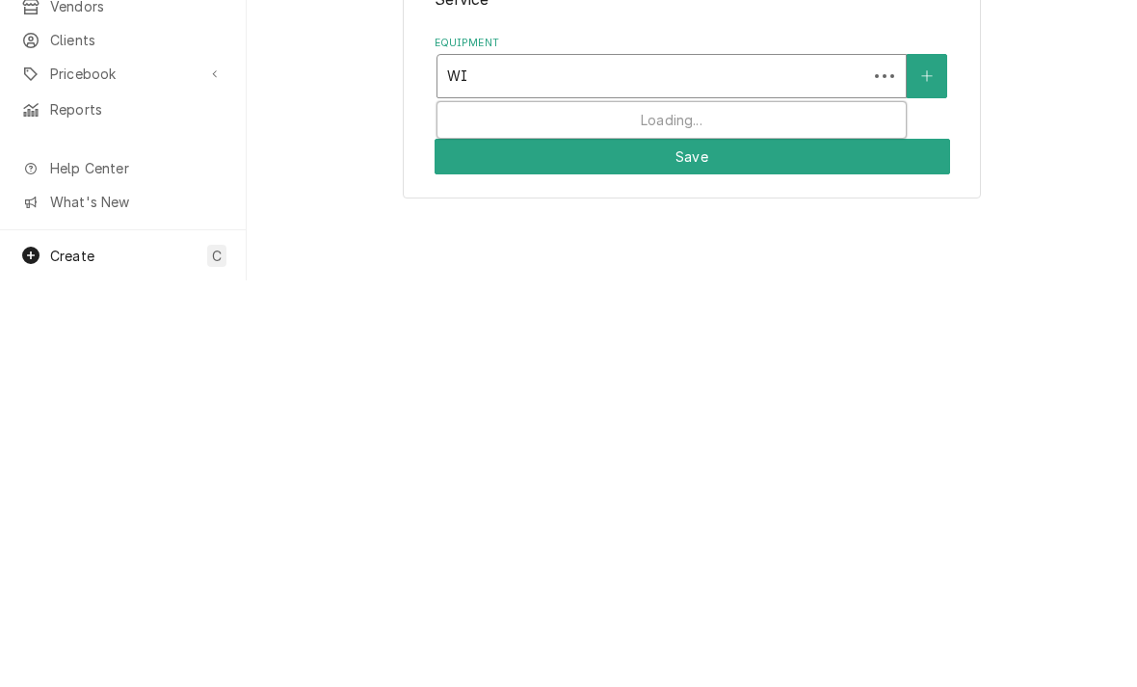
type input "WIC"
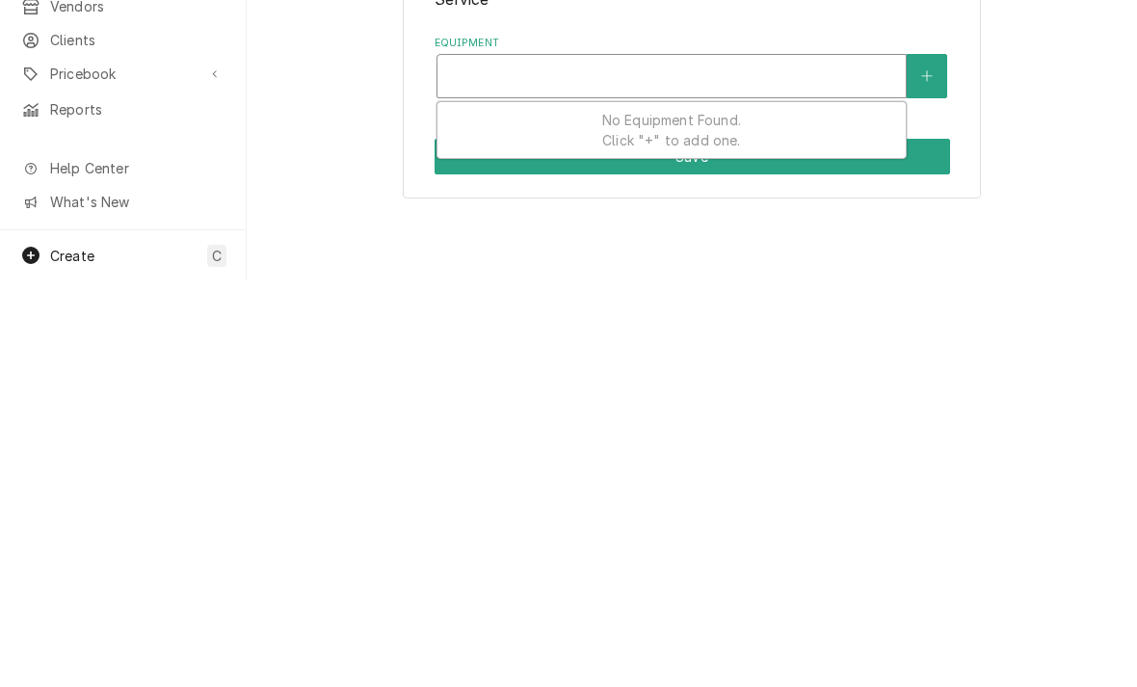
click at [919, 460] on button "Equipment" at bounding box center [926, 482] width 40 height 44
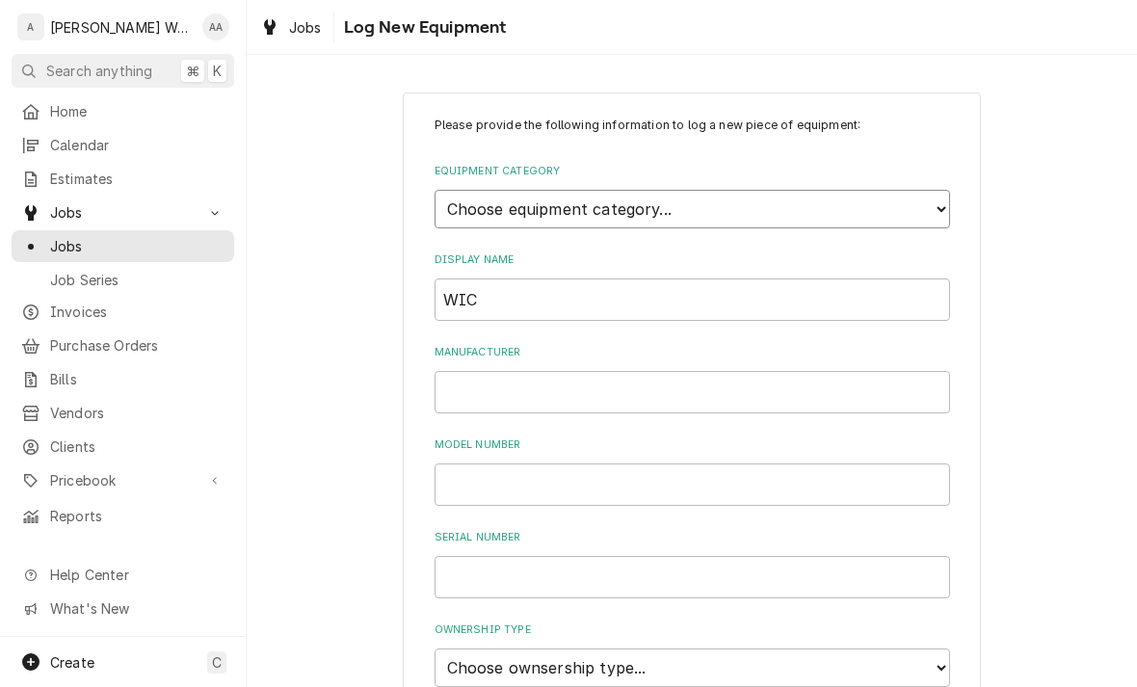
click at [494, 200] on select "Choose equipment category... Ice Machines Refrigeration Beverage Equipment Work…" at bounding box center [691, 209] width 515 height 39
select select "8"
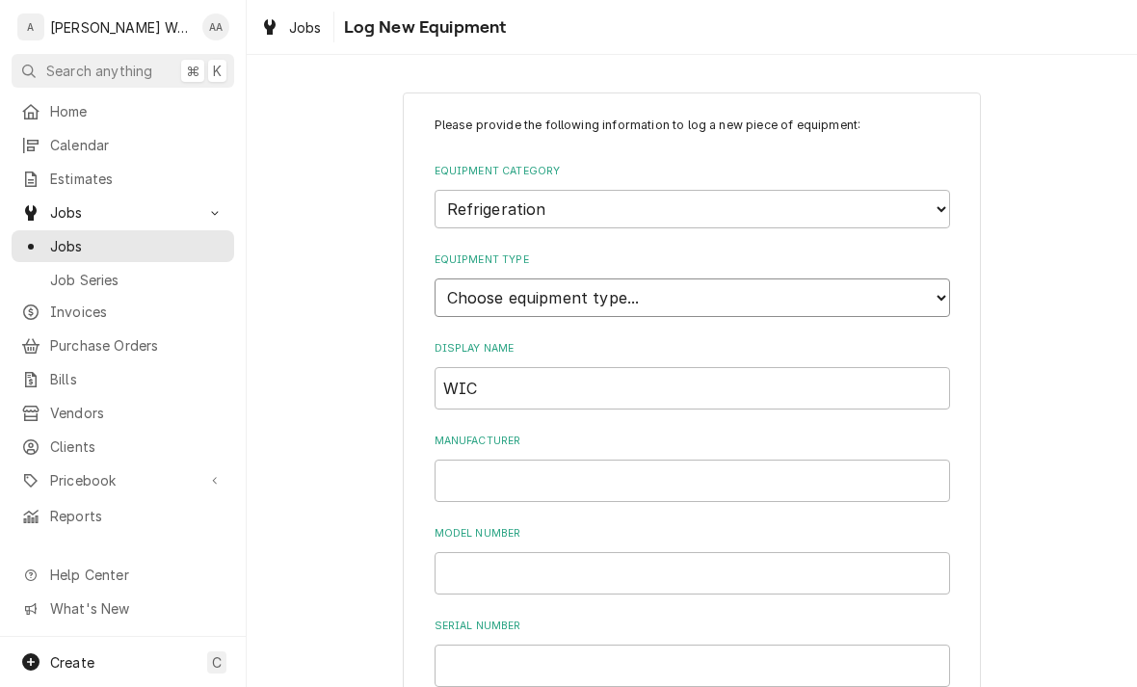
click at [490, 278] on select "Choose equipment type... Bar Refrigeration Blast Chiller Chef Base Freezer Chef…" at bounding box center [691, 297] width 515 height 39
click at [463, 279] on select "Choose equipment type... Bar Refrigeration Blast Chiller Chef Base Freezer Chef…" at bounding box center [691, 297] width 515 height 39
select select "75"
click at [497, 367] on input "WIC" at bounding box center [691, 388] width 515 height 42
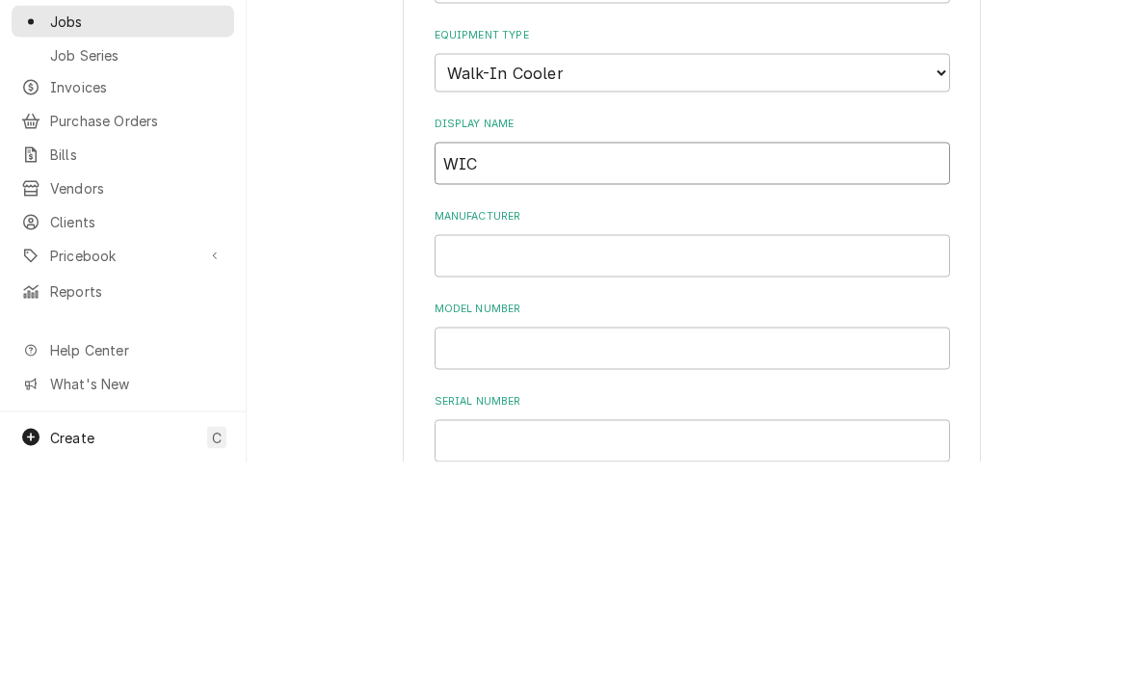
click at [527, 367] on input "WIC" at bounding box center [691, 388] width 515 height 42
type input "Walk-In Cooler"
click at [471, 459] on input "Manufacturer" at bounding box center [691, 480] width 515 height 42
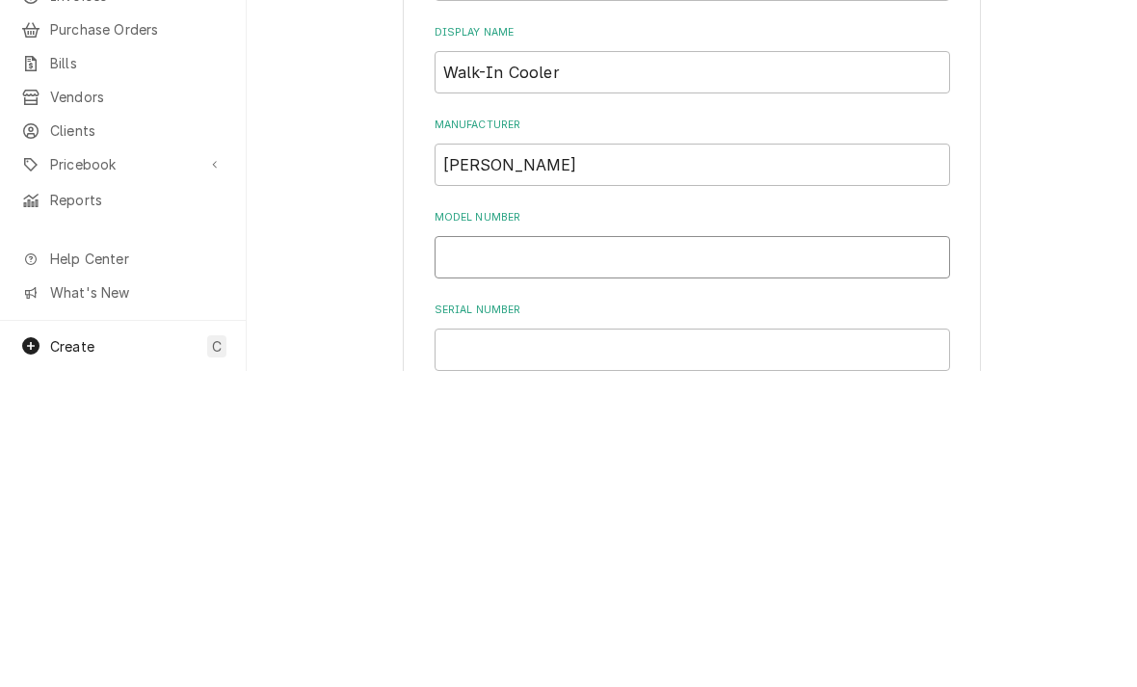
click at [494, 552] on input "Model Number" at bounding box center [691, 573] width 515 height 42
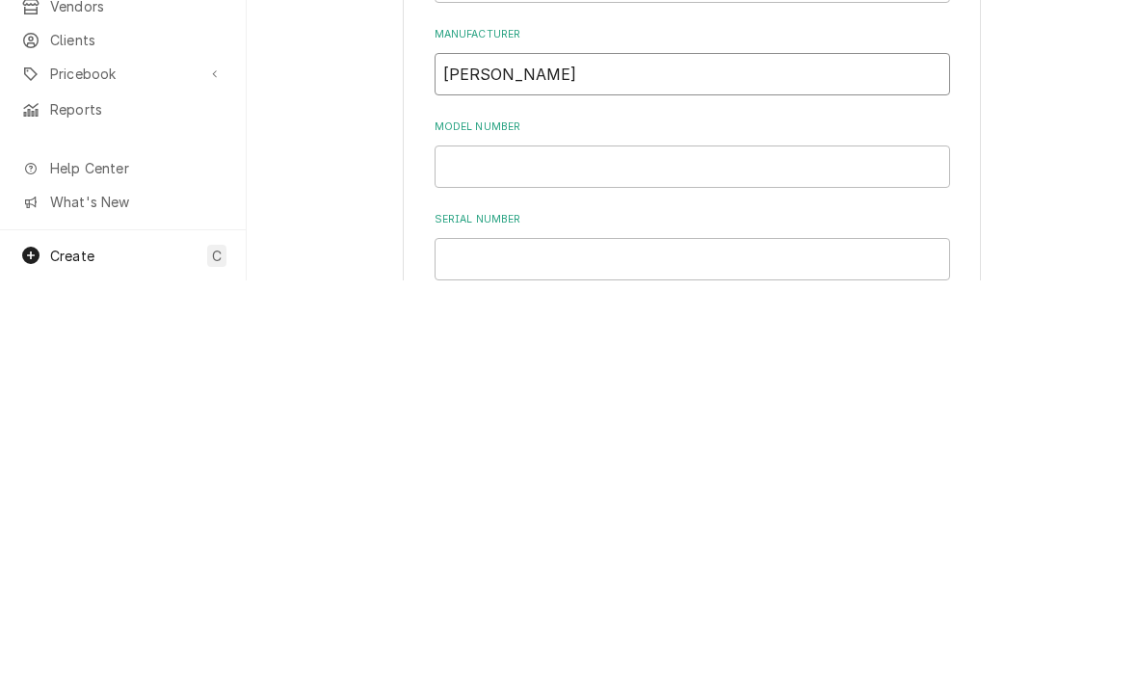
click at [617, 459] on input "Kolpack" at bounding box center [691, 480] width 515 height 42
type input "Kolpak"
click at [864, 552] on input "Model Number" at bounding box center [691, 573] width 515 height 42
type input "HTA28-97B-AS"
click at [829, 644] on input "Serial Number" at bounding box center [691, 665] width 515 height 42
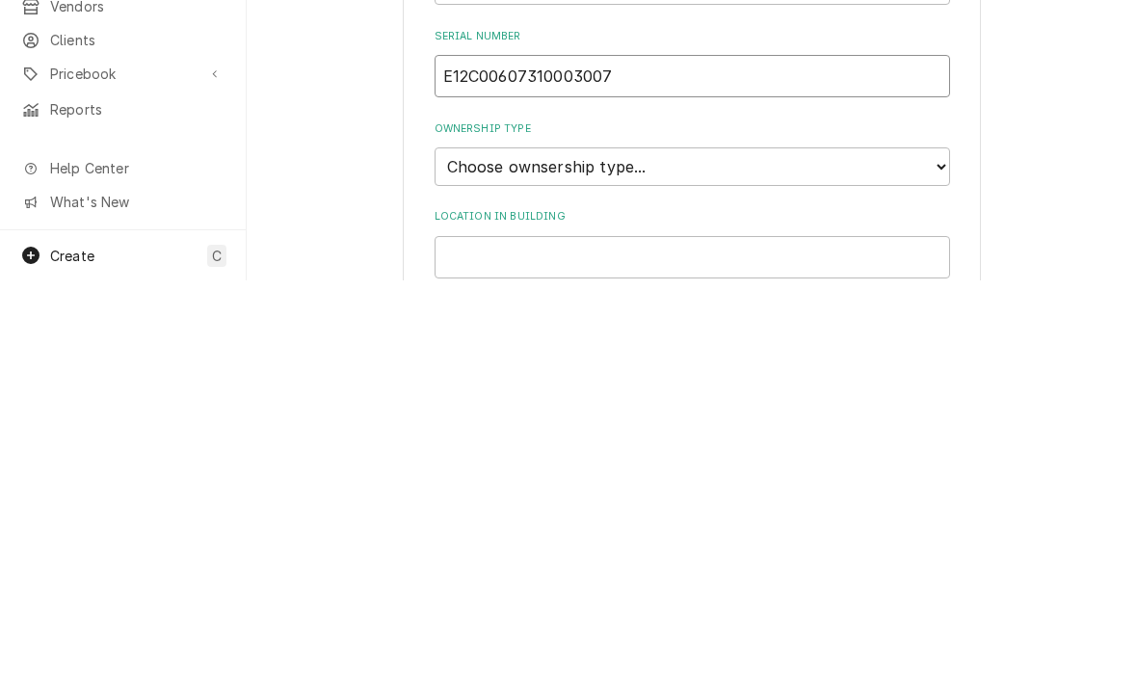
scroll to position [206, 0]
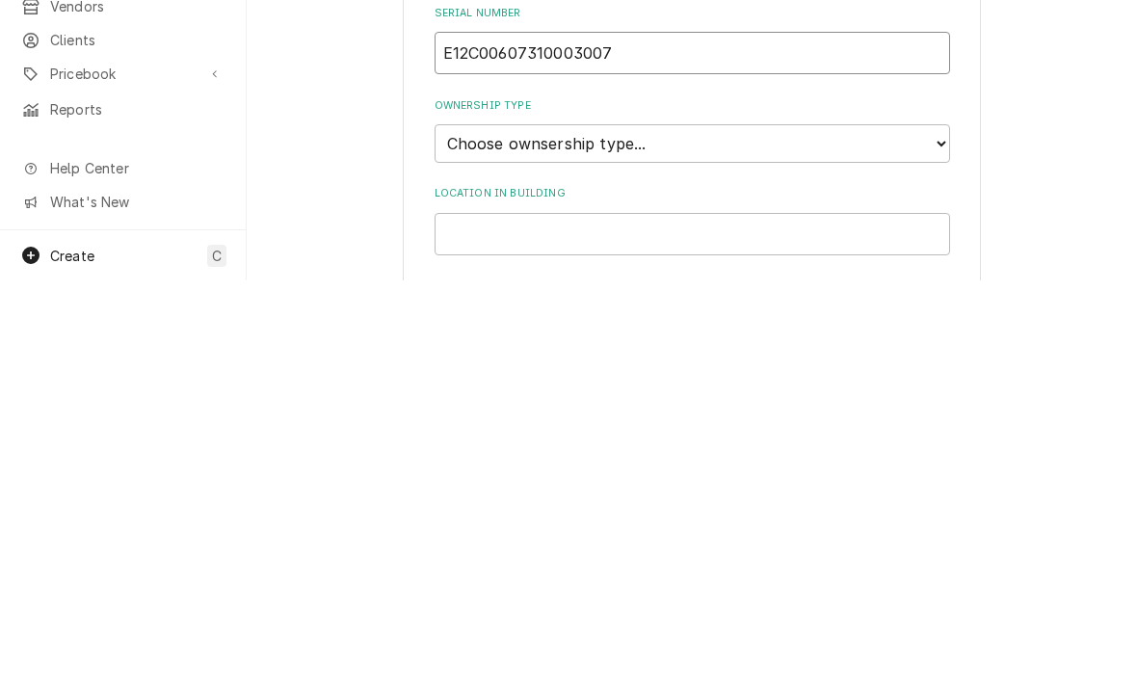
type input "E12C00607310003007"
click at [477, 531] on select "Choose ownsership type... Unknown Owned Leased Rented" at bounding box center [691, 550] width 515 height 39
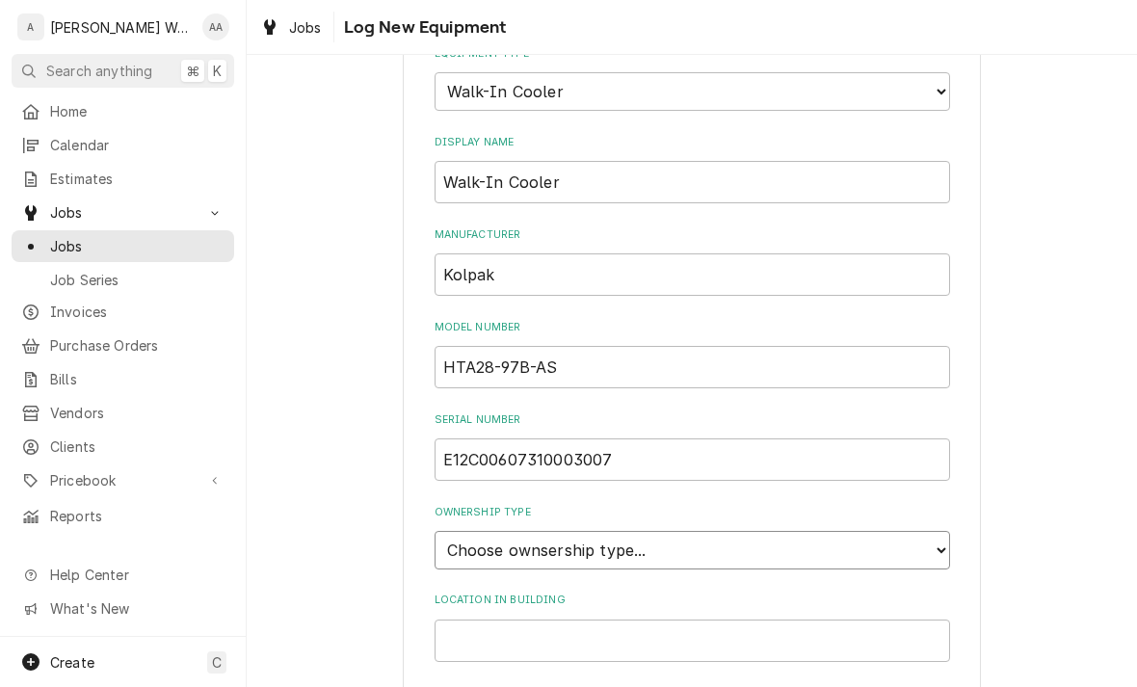
select select "1"
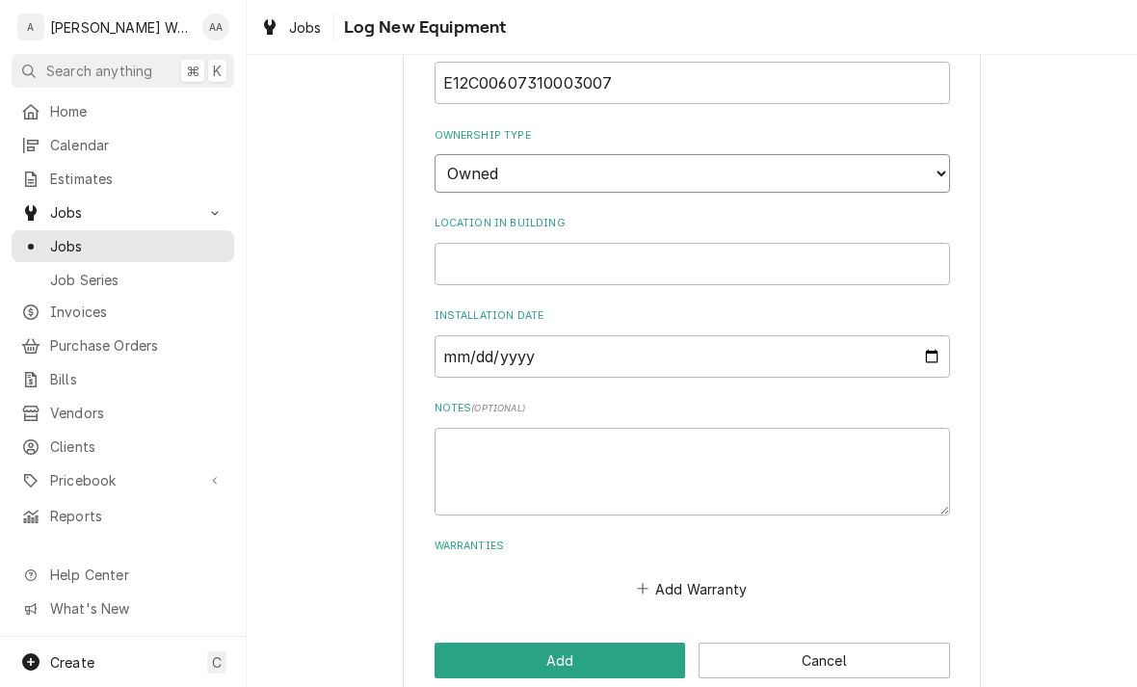
scroll to position [580, 0]
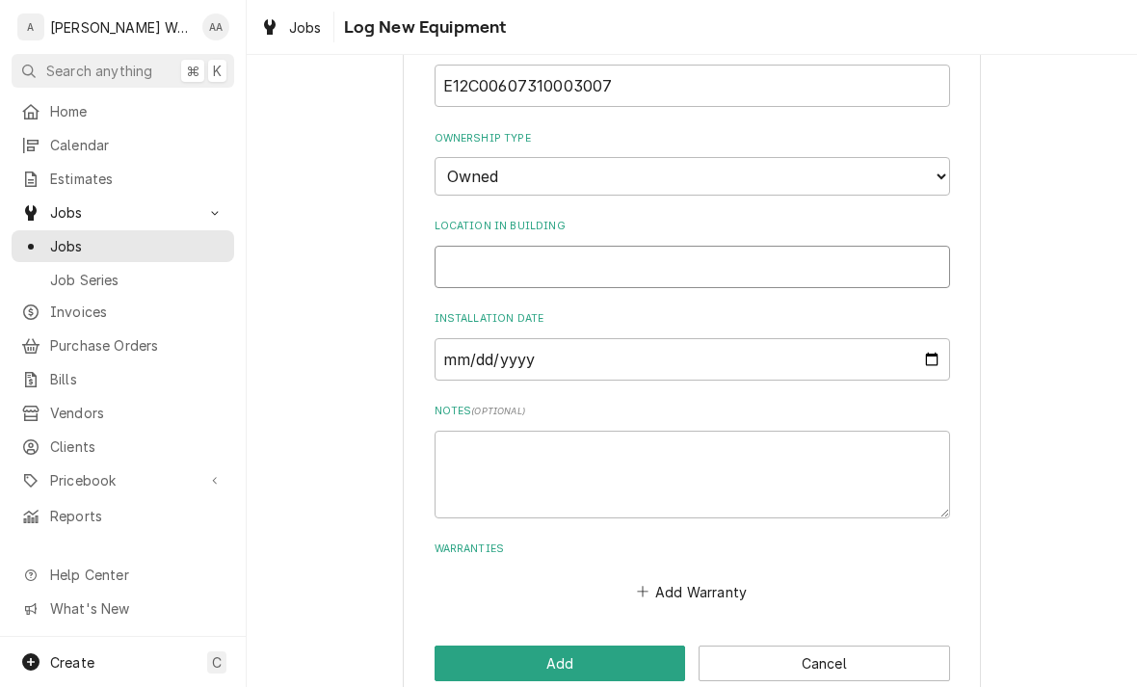
click at [472, 246] on input "Location in Building" at bounding box center [691, 267] width 515 height 42
type input "Independent Living"
click at [463, 645] on button "Add" at bounding box center [559, 663] width 251 height 36
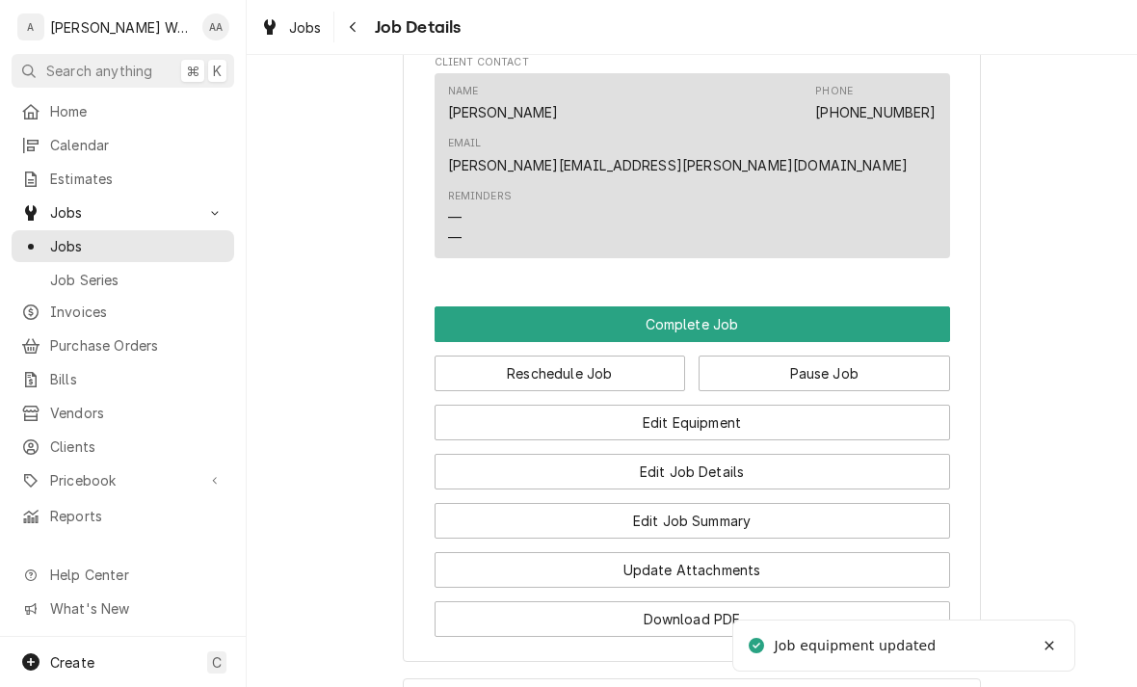
scroll to position [1324, 0]
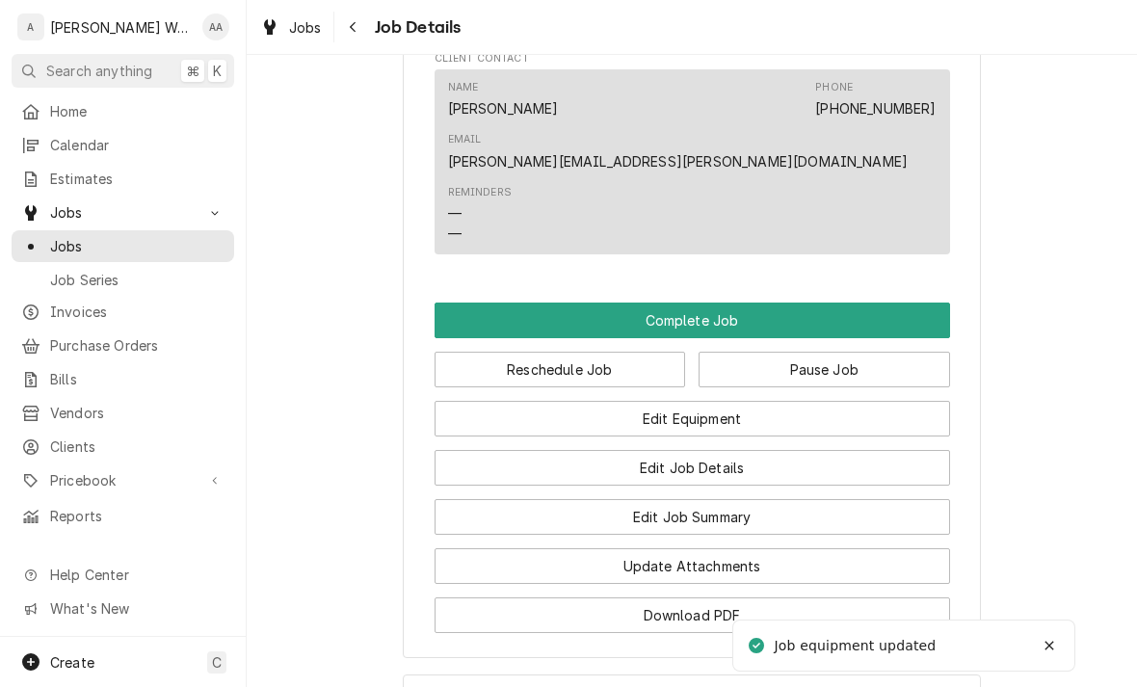
click at [495, 499] on button "Edit Job Summary" at bounding box center [691, 517] width 515 height 36
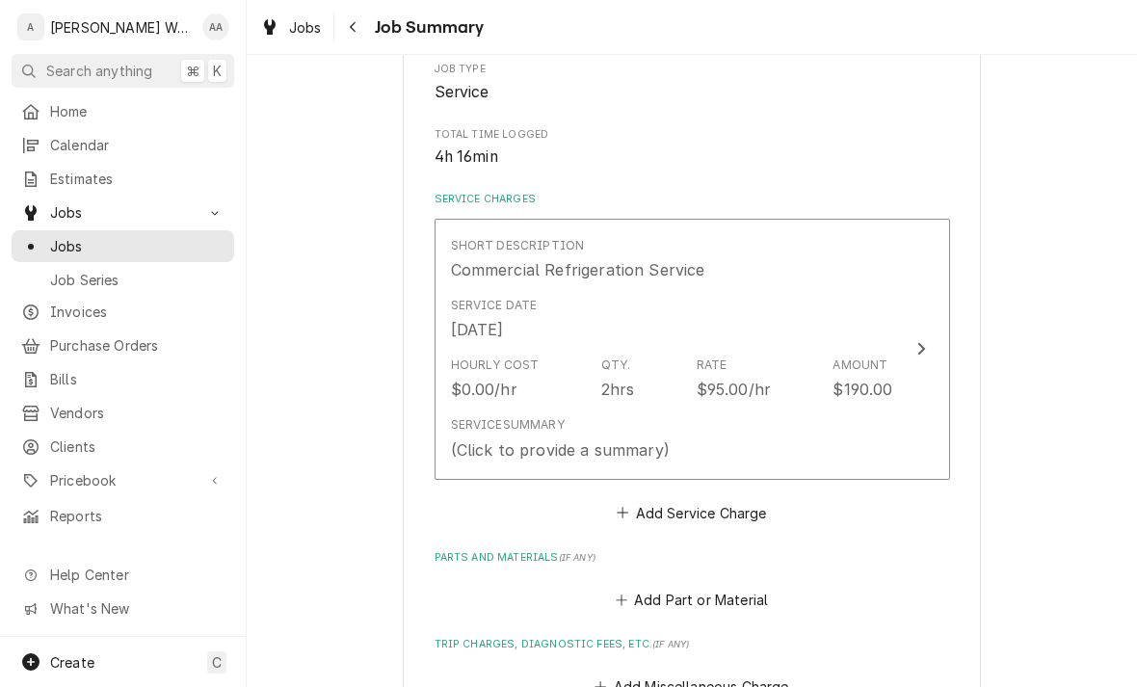
click at [498, 419] on div "Service Summary" at bounding box center [508, 424] width 114 height 17
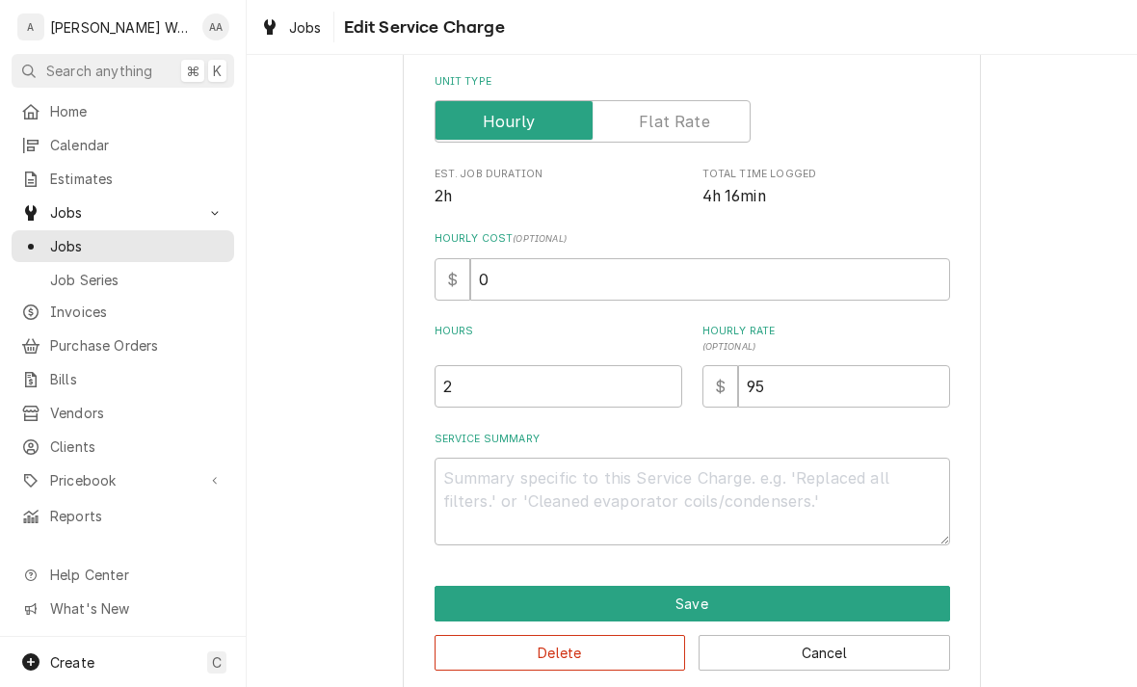
scroll to position [320, 0]
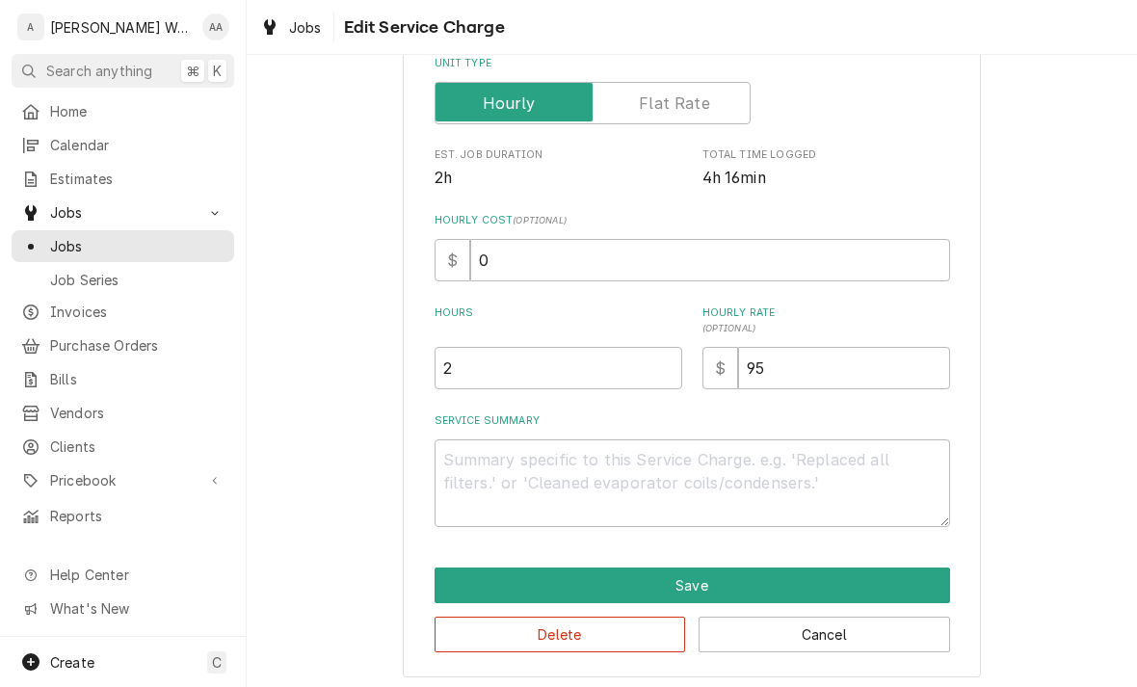
type textarea "x"
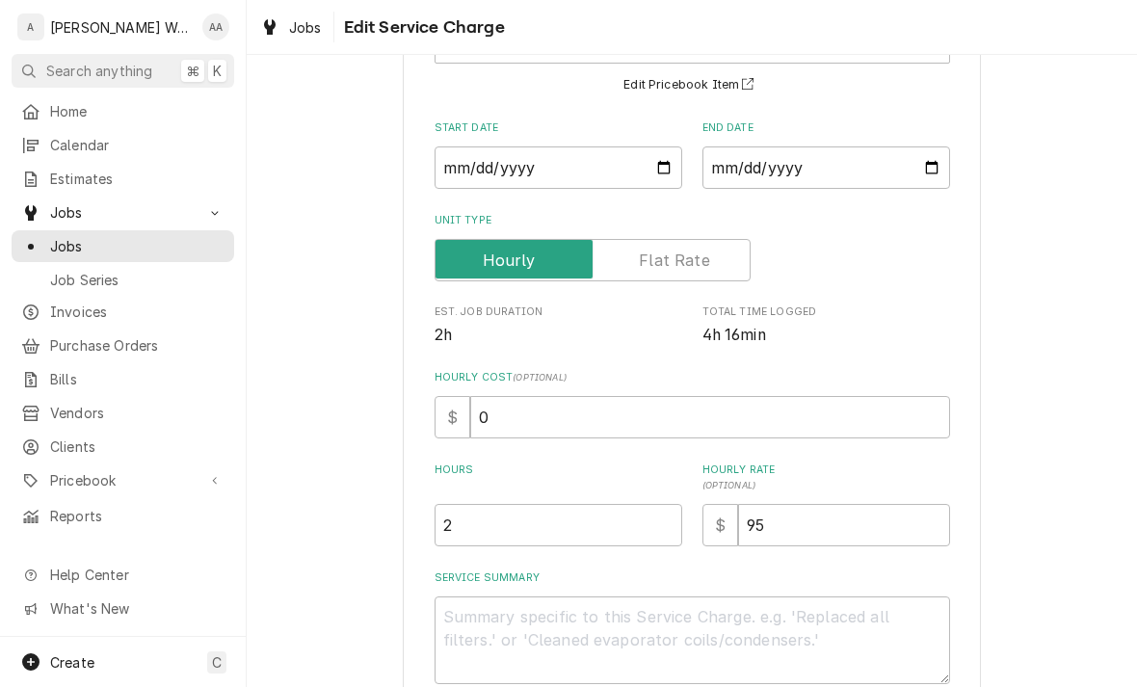
scroll to position [202, 0]
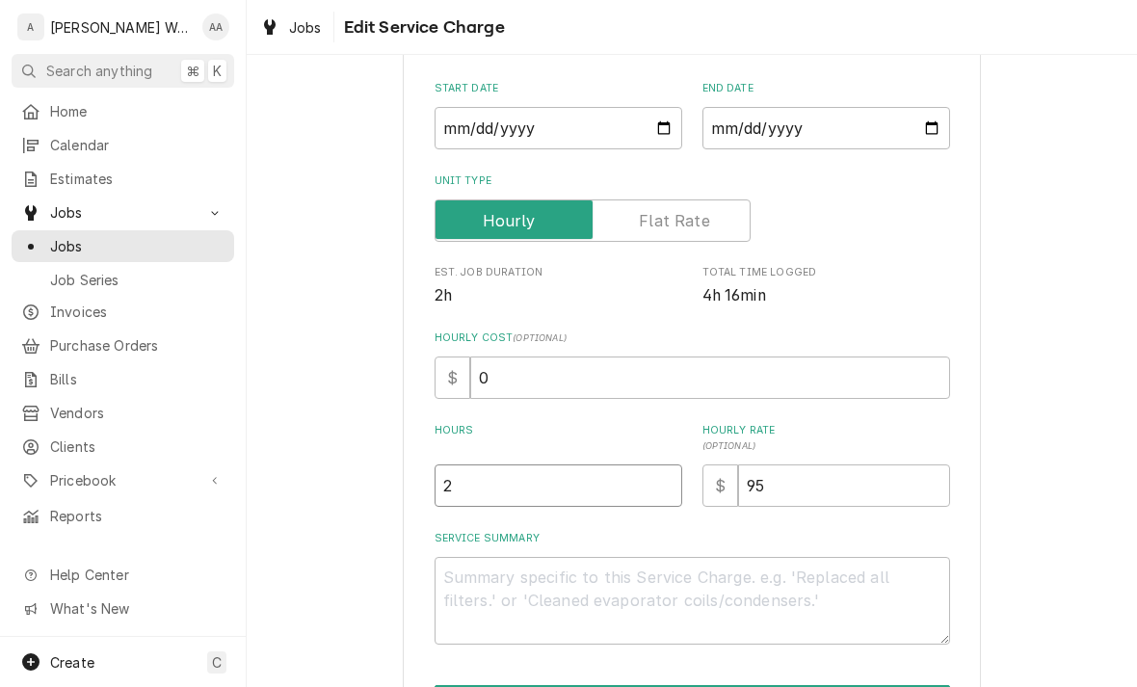
click at [486, 492] on input "2" at bounding box center [558, 485] width 248 height 42
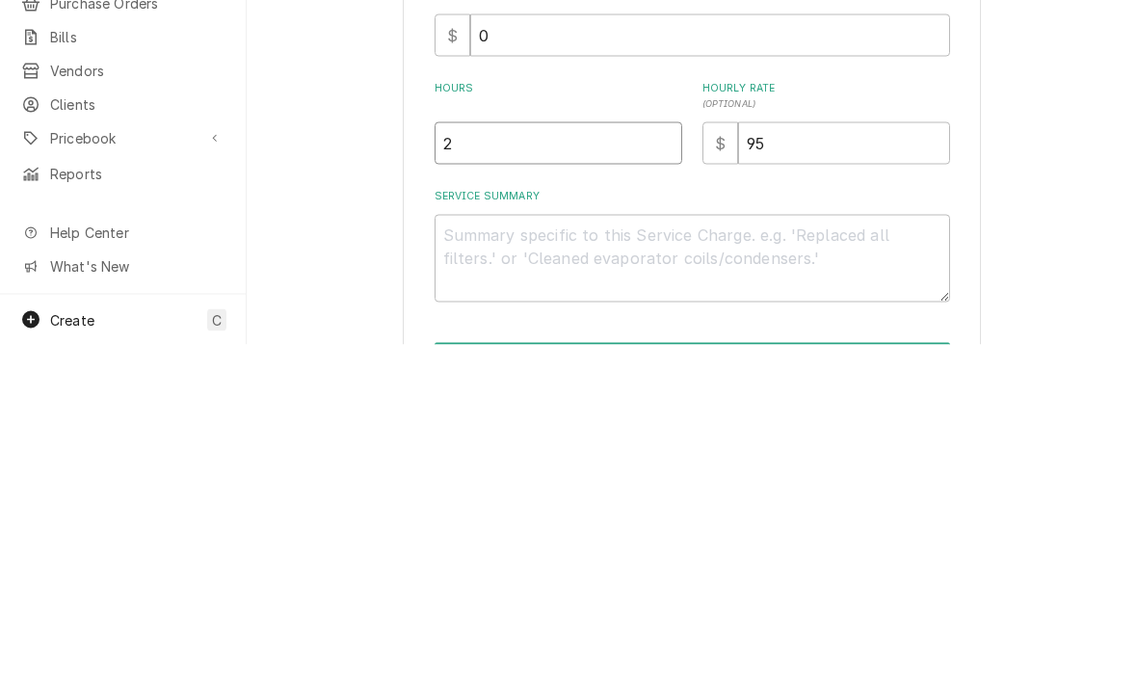
type input "24"
type textarea "x"
type input "2"
type textarea "x"
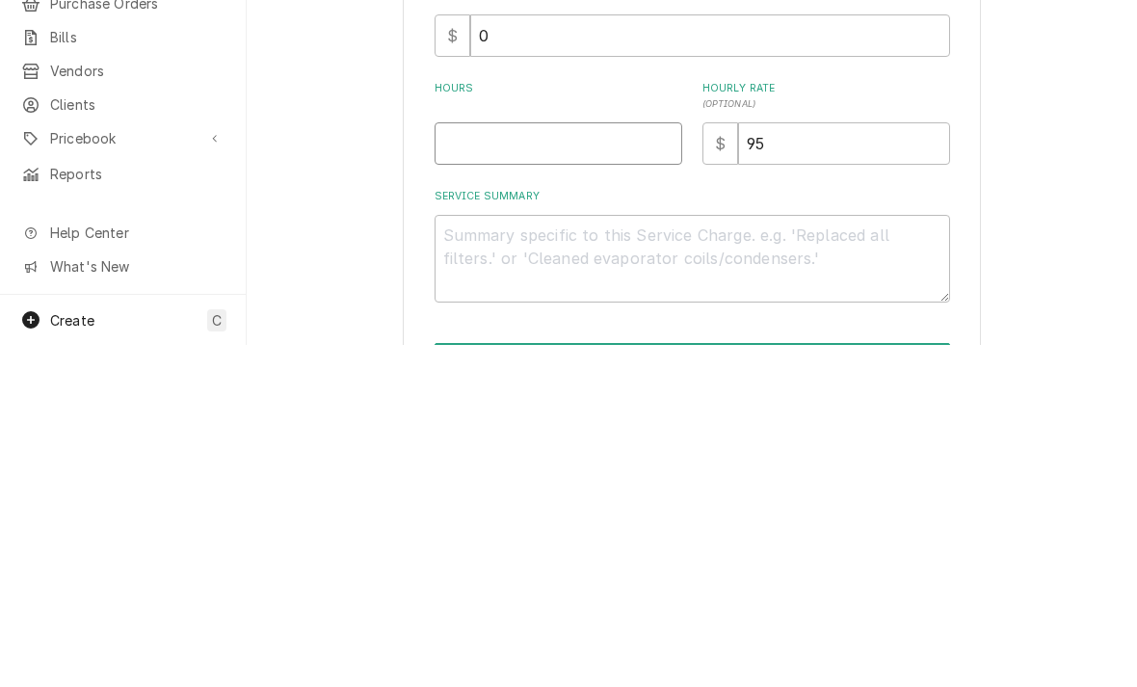
type input "4"
type textarea "x"
type input "4.6"
type textarea "x"
type input "4"
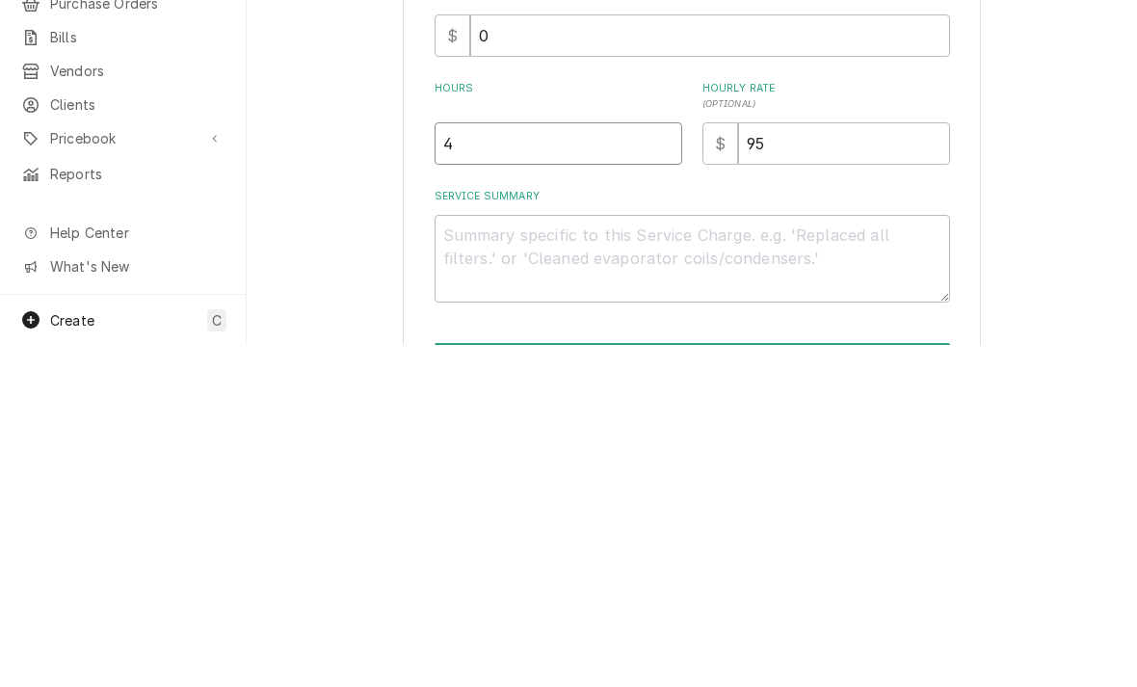
type textarea "x"
type input "4.5"
type textarea "x"
type input "4.5"
click at [468, 557] on textarea "Service Summary" at bounding box center [691, 601] width 515 height 88
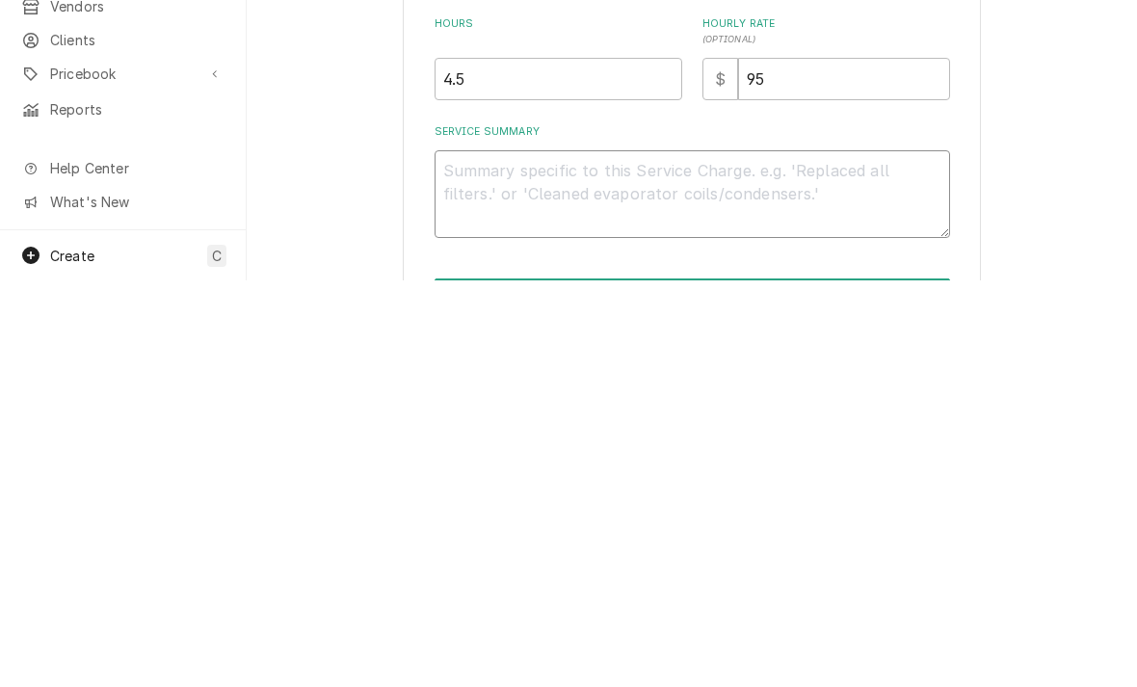
type textarea "x"
type textarea "On"
type textarea "x"
type textarea "On"
type textarea "x"
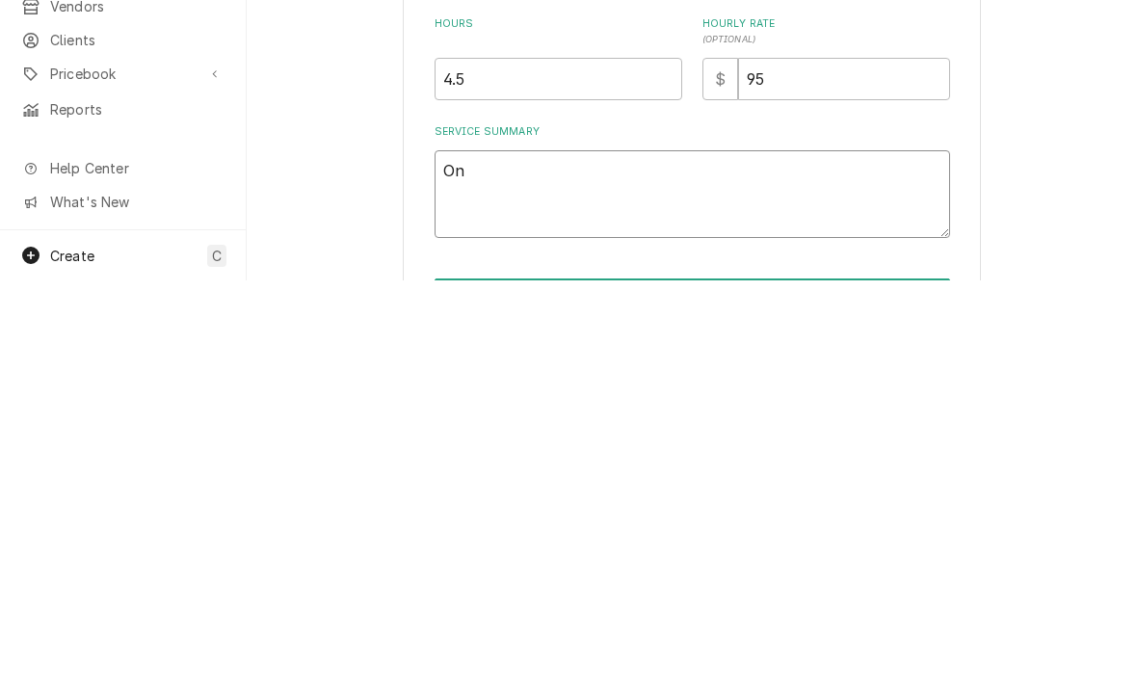
type textarea "On a"
type textarea "x"
type textarea "On arr"
type textarea "x"
type textarea "On arri"
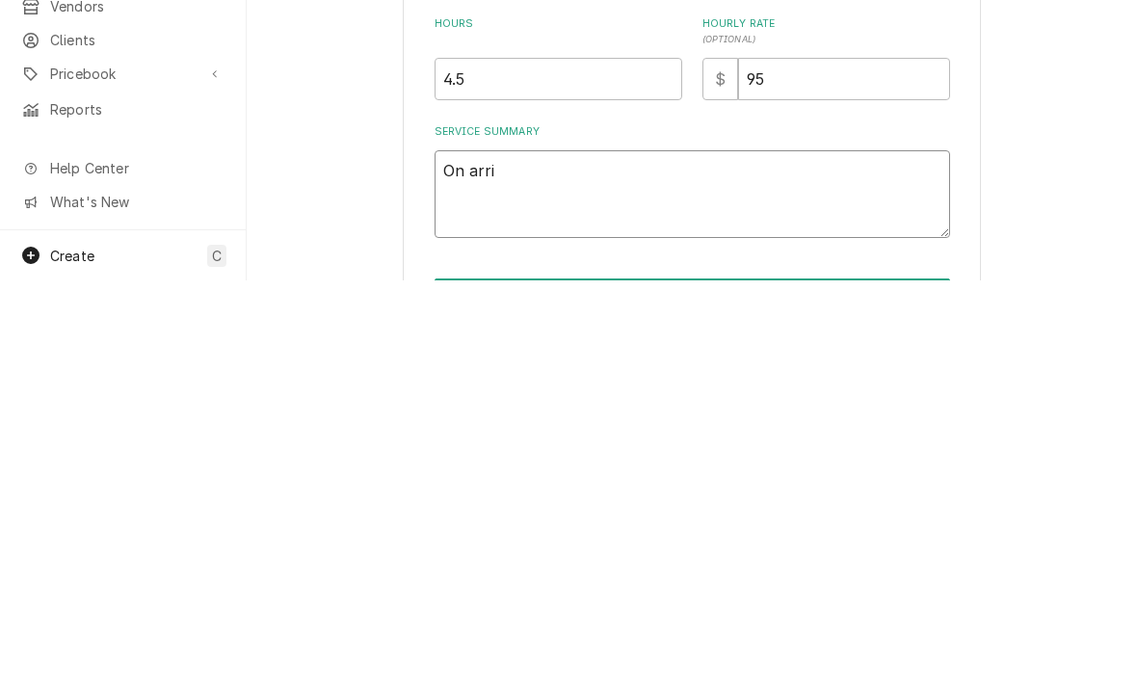
type textarea "x"
type textarea "On arriv"
type textarea "x"
type textarea "On arriva"
type textarea "x"
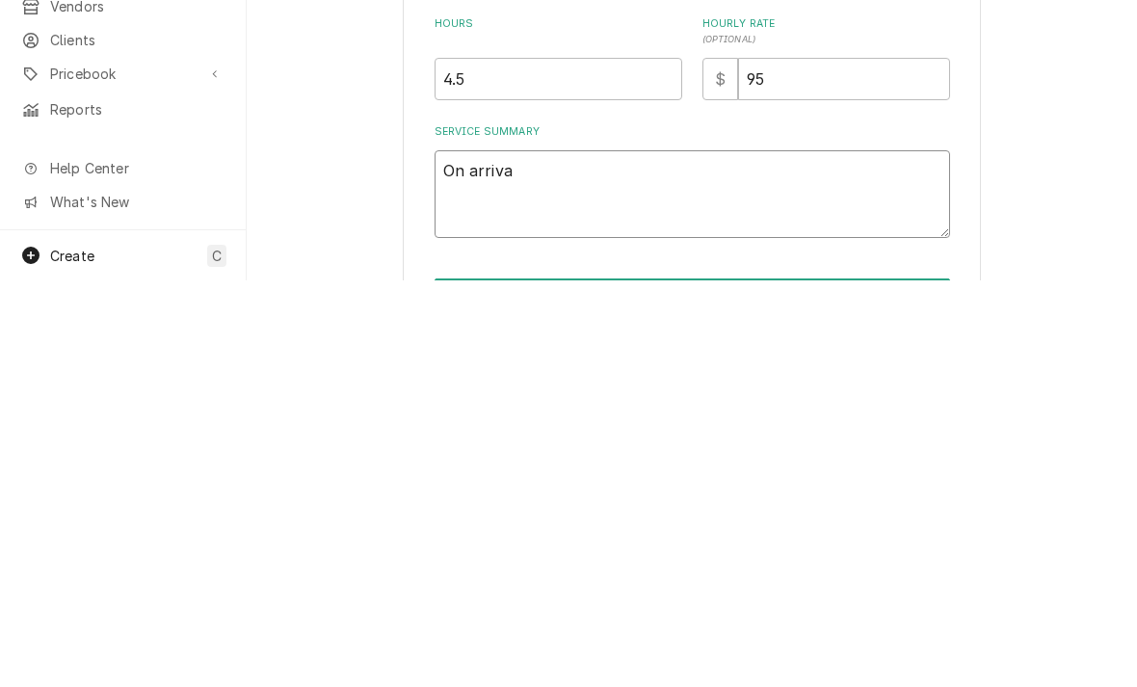
type textarea "On arrival"
type textarea "x"
type textarea "On arrival"
type textarea "x"
type textarea "On arrival m"
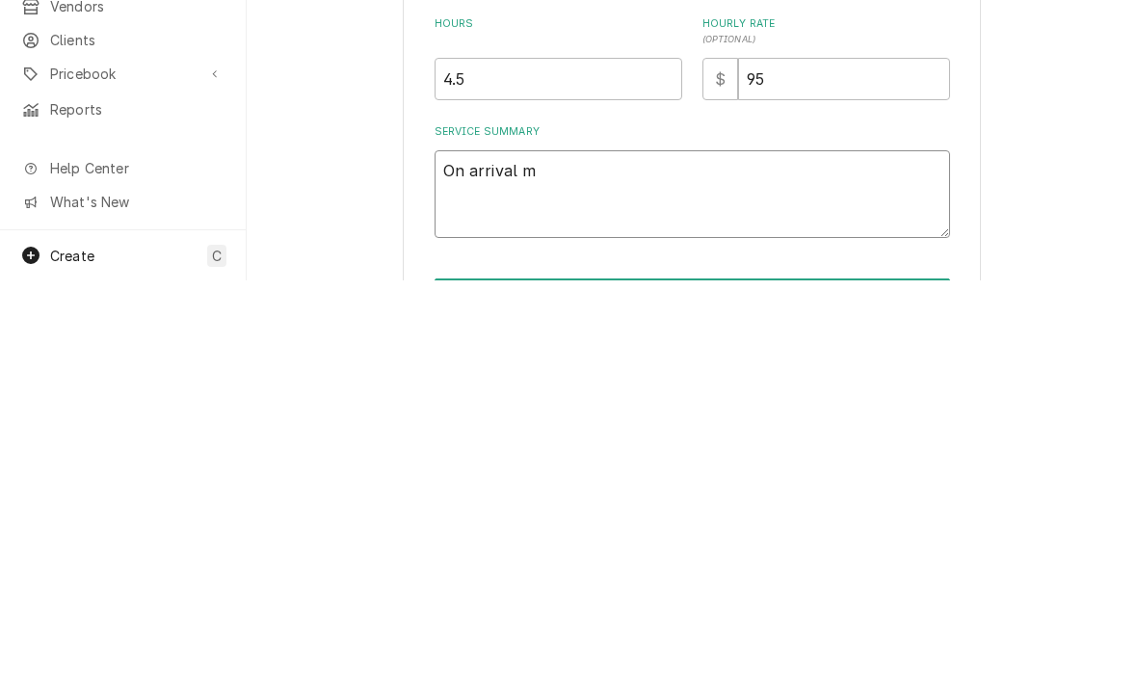
type textarea "x"
type textarea "On arrival"
type textarea "x"
type textarea "On arrival Mi"
type textarea "x"
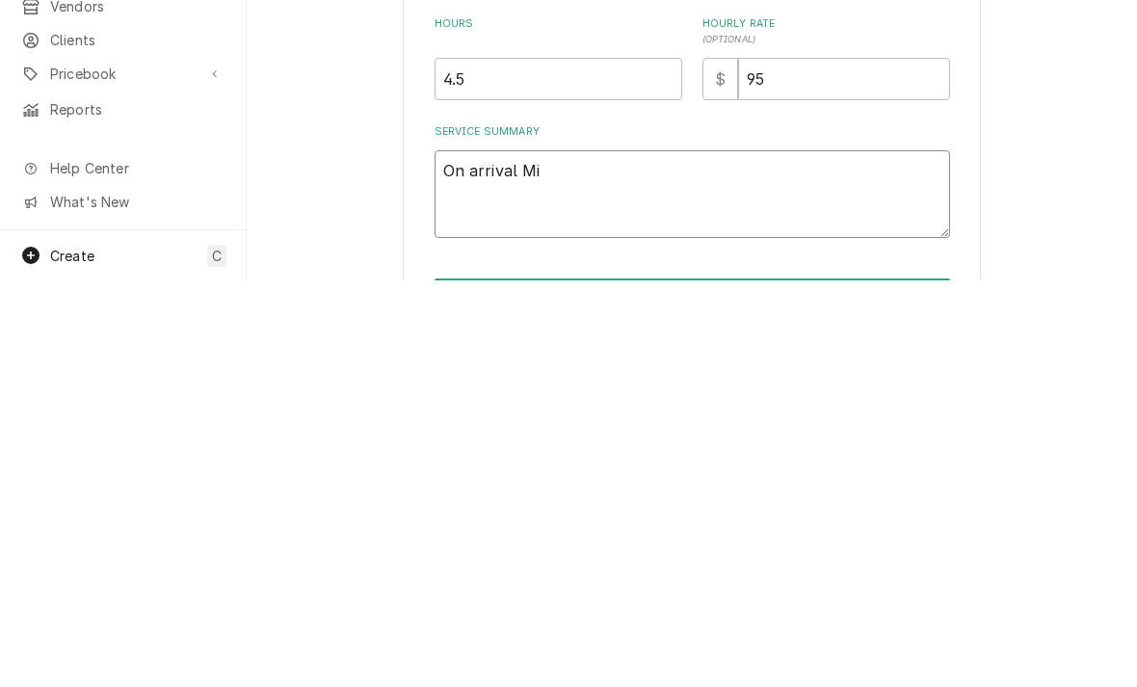
type textarea "On arrival Mik"
type textarea "x"
type textarea "On arrival Mike"
type textarea "x"
type textarea "On arrival Mike"
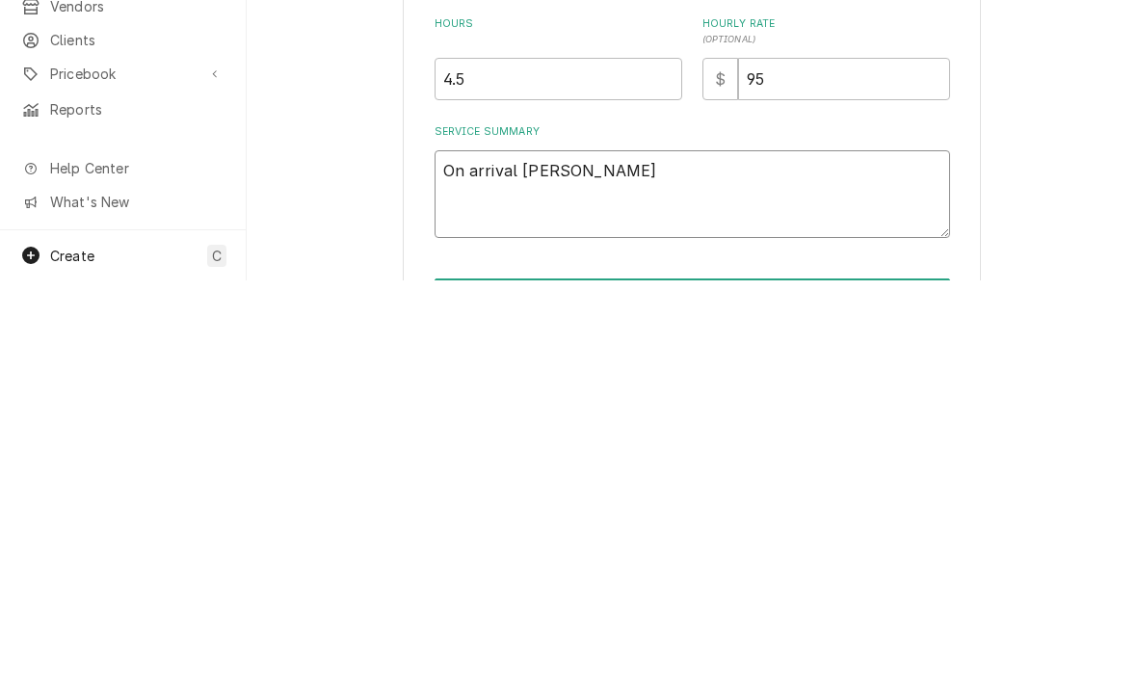
type textarea "x"
type textarea "On arrival Mike h"
type textarea "x"
type textarea "On arrival Mike ha"
type textarea "x"
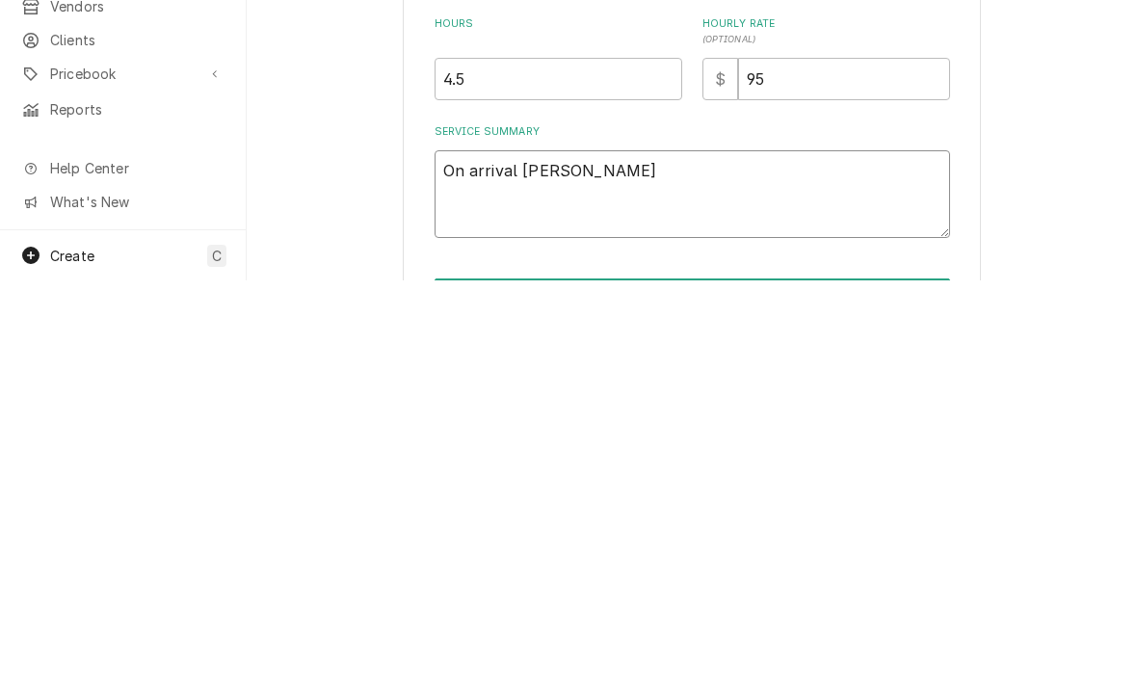
type textarea "On arrival Mike had"
type textarea "x"
type textarea "On arrival Mike had"
type textarea "x"
type textarea "On arrival Mike had a"
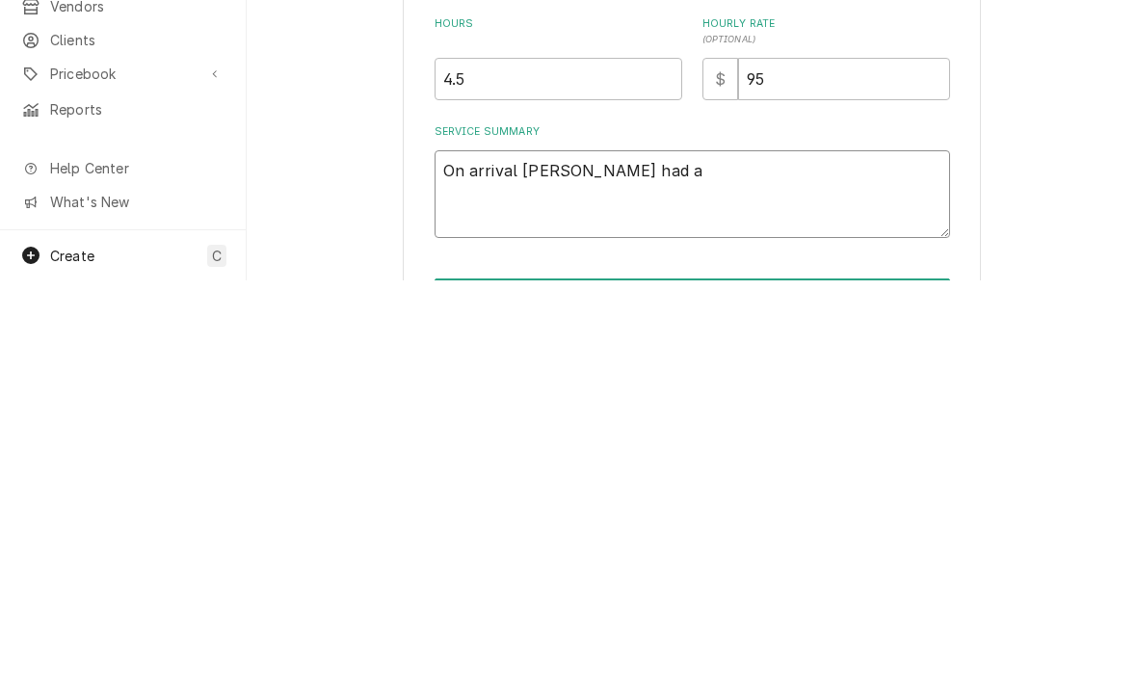
type textarea "x"
type textarea "On arrival Mike had al"
type textarea "x"
type textarea "On arrival Mike had alr"
type textarea "x"
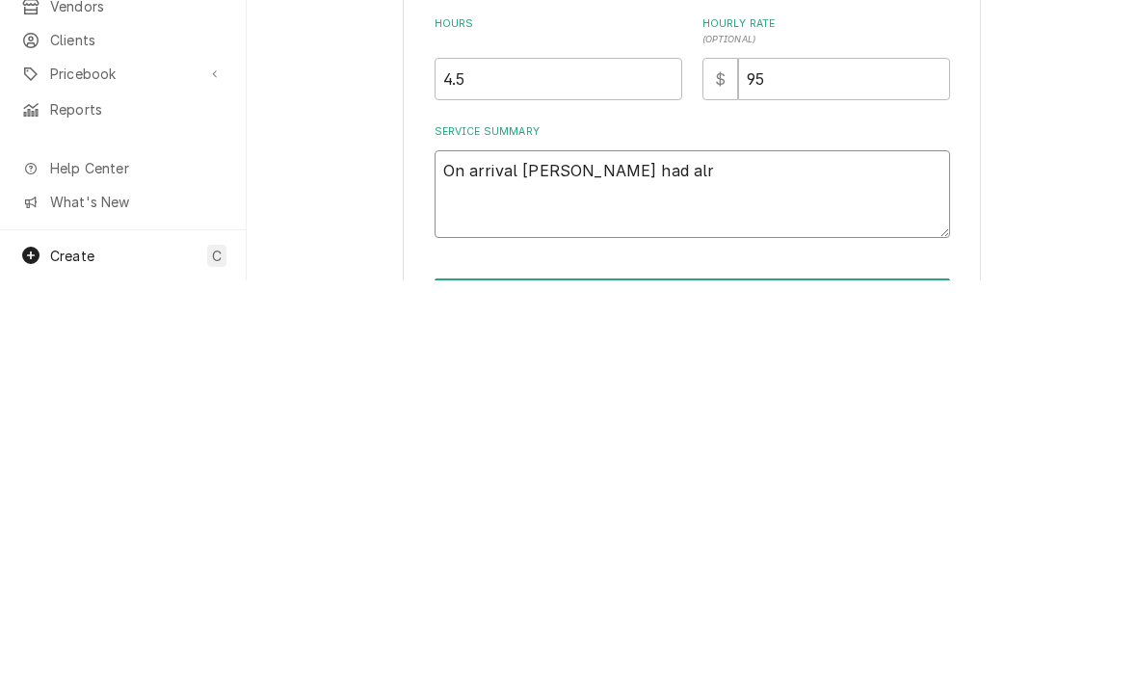
type textarea "On arrival Mike had alre"
type textarea "x"
type textarea "On arrival Mike had alrea"
type textarea "x"
type textarea "On arrival Mike had alread"
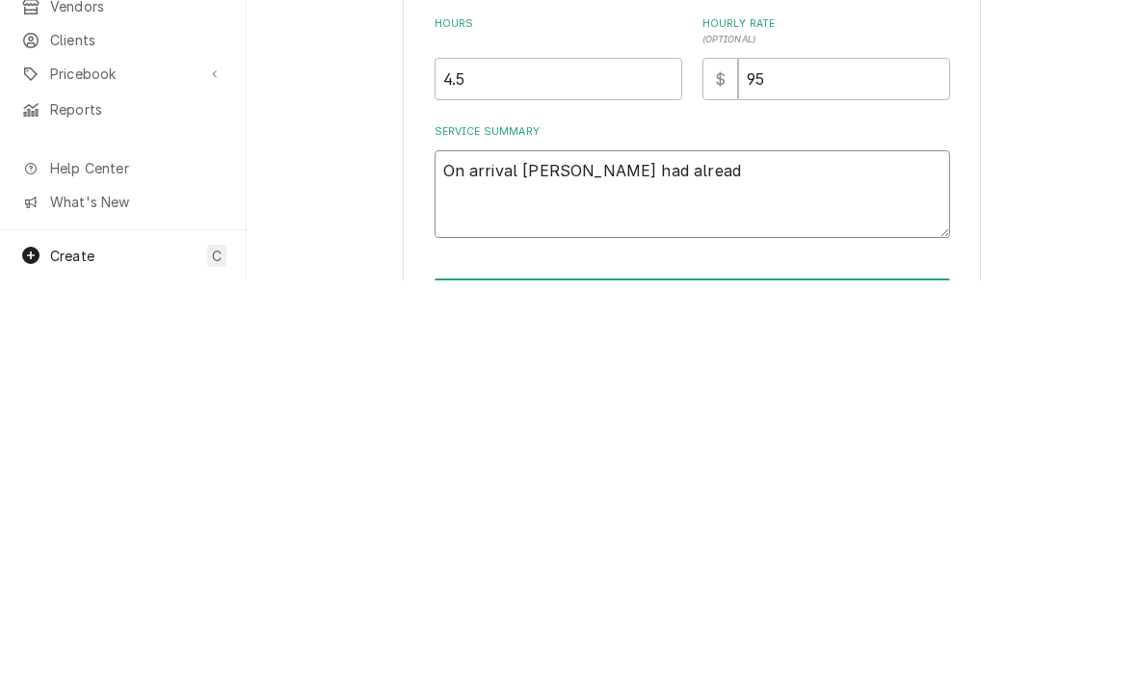
type textarea "x"
type textarea "On arrival Mike had already"
type textarea "x"
type textarea "On arrival Mike had already"
type textarea "x"
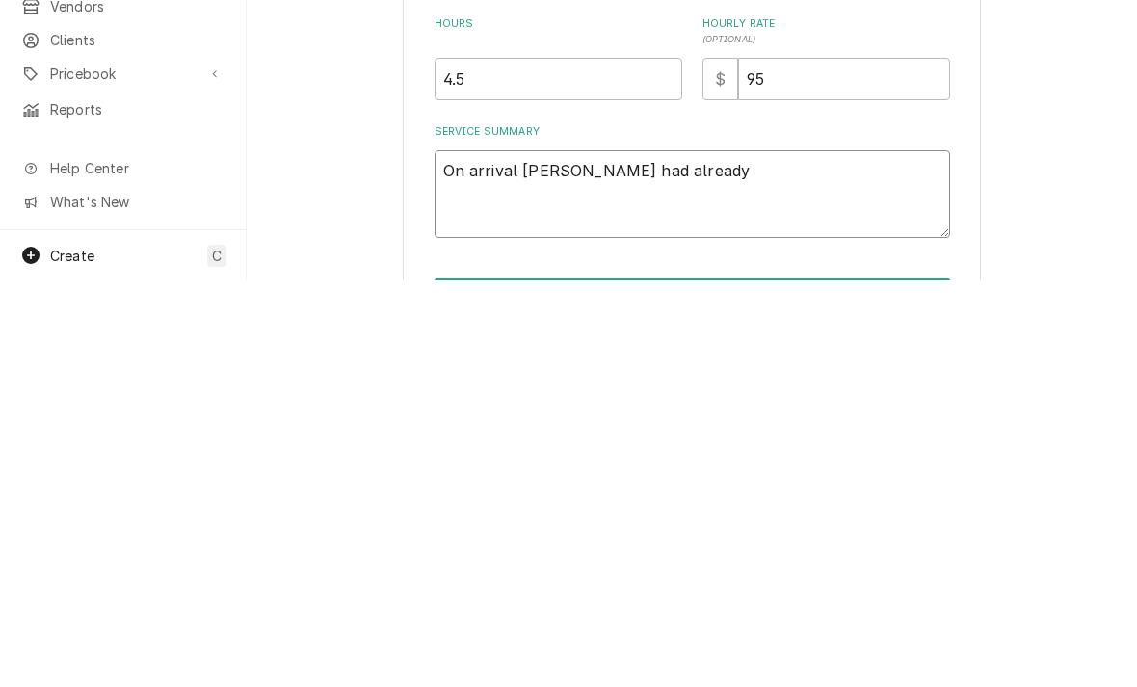
type textarea "On arrival Mike had already t"
type textarea "x"
type textarea "On arrival Mike had already th"
type textarea "x"
type textarea "On arrival Mike had already tha"
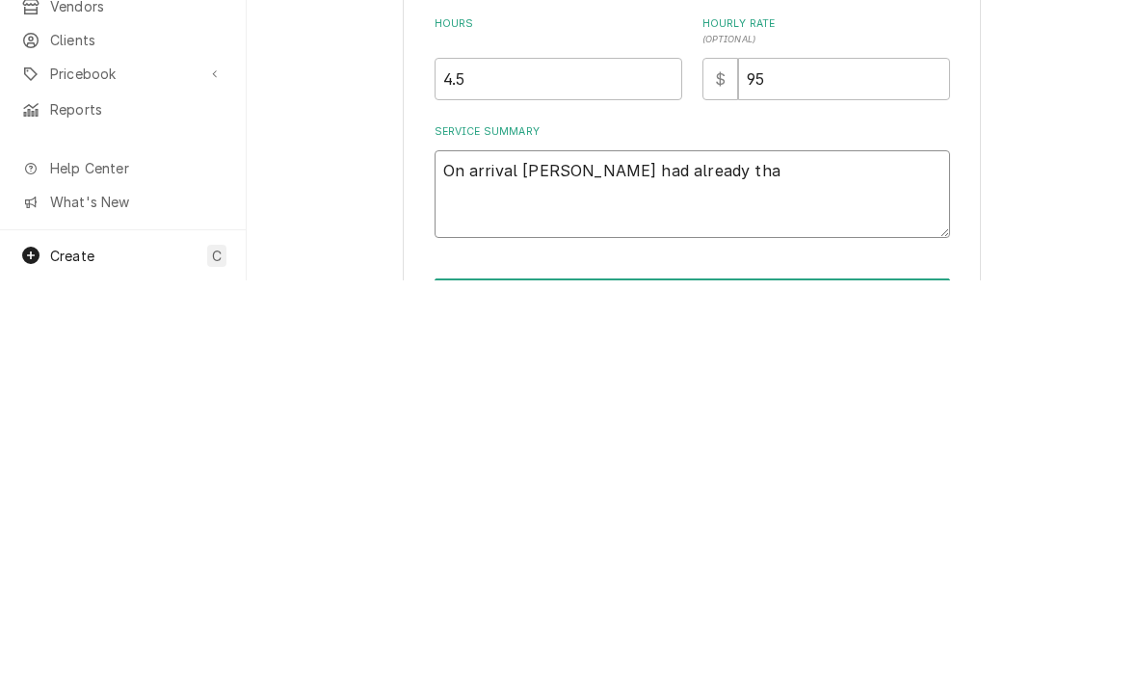
type textarea "x"
type textarea "On arrival Mike had already thaw"
type textarea "x"
type textarea "On arrival Mike had already thawe"
type textarea "x"
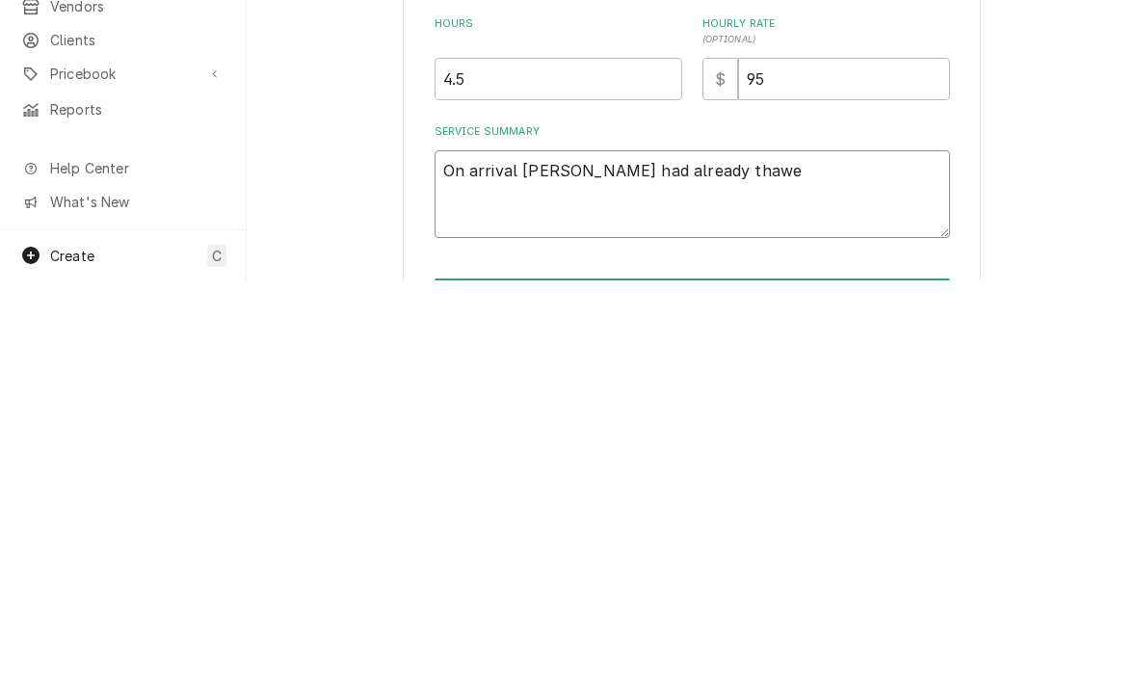
type textarea "On arrival Mike had already thawed"
type textarea "x"
type textarea "On arrival Mike had already thawed"
type textarea "x"
type textarea "On arrival Mike had already thawed o"
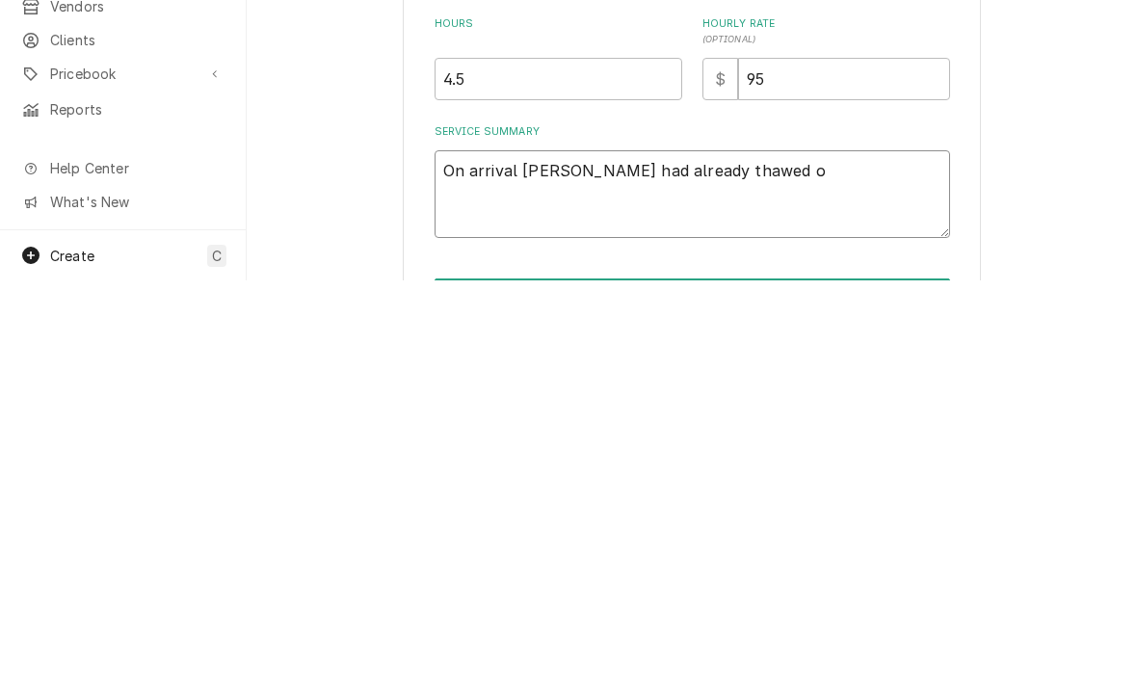
type textarea "x"
type textarea "On arrival Mike had already thawed ou"
type textarea "x"
type textarea "On arrival Mike had already thawed out"
type textarea "x"
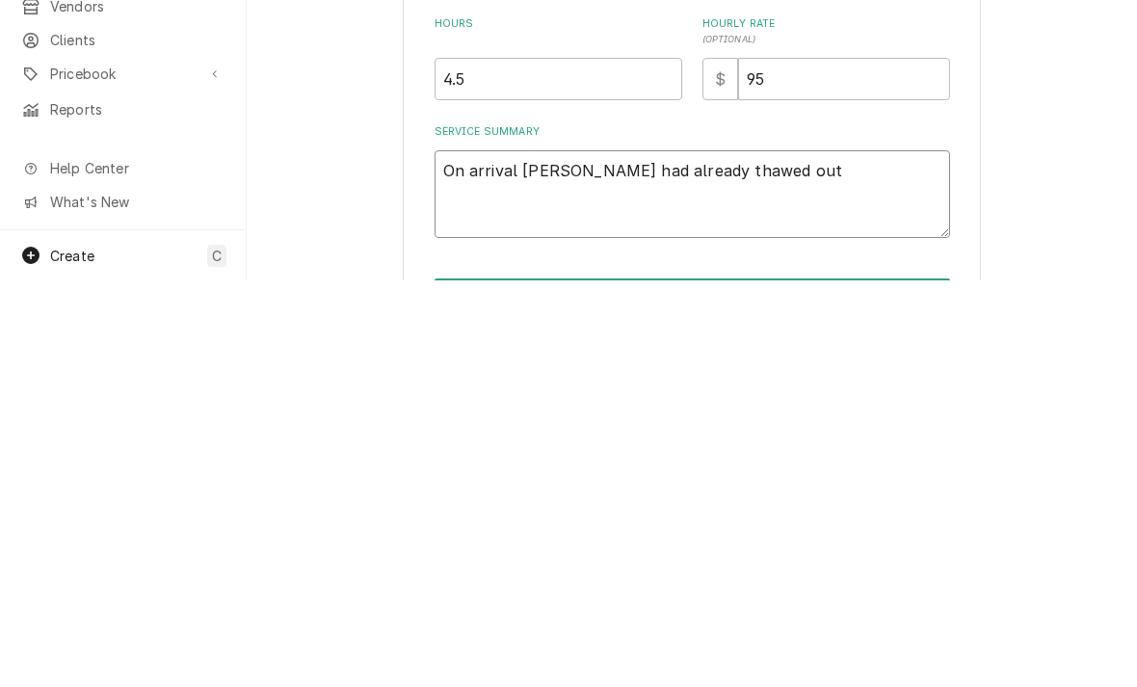
type textarea "On arrival Mike had already thawed out e"
type textarea "x"
type textarea "On arrival Mike had already thawed out ev"
type textarea "x"
type textarea "On arrival Mike had already thawed out eva"
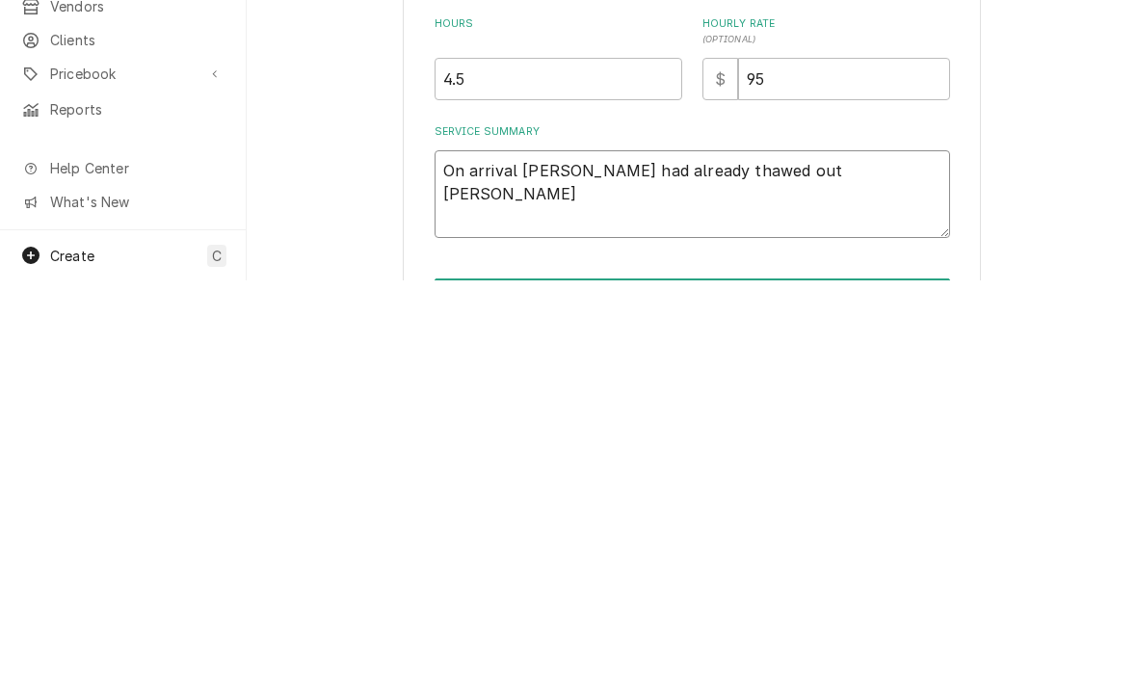
type textarea "x"
type textarea "On arrival Mike had already thawed out evap"
type textarea "x"
type textarea "On arrival Mike had already thawed out evap"
type textarea "x"
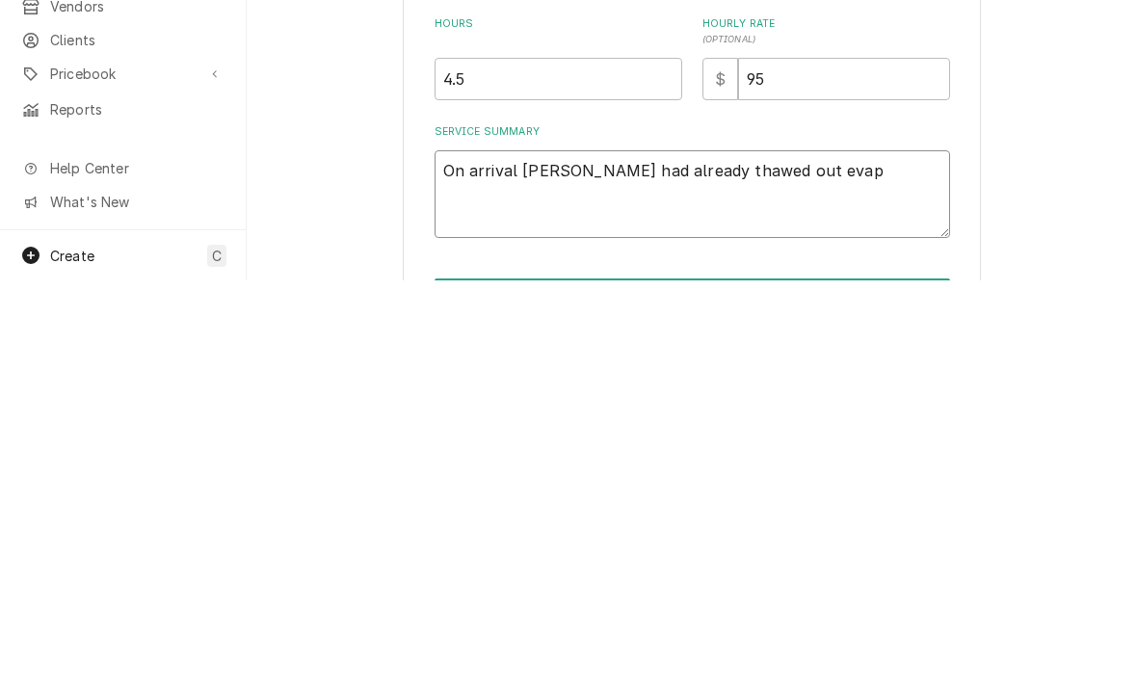
type textarea "On arrival Mike had already thawed out evap."
type textarea "x"
type textarea "On arrival Mike had already thawed out evap. U"
type textarea "x"
type textarea "On arrival Mike had already thawed out evap. Uni"
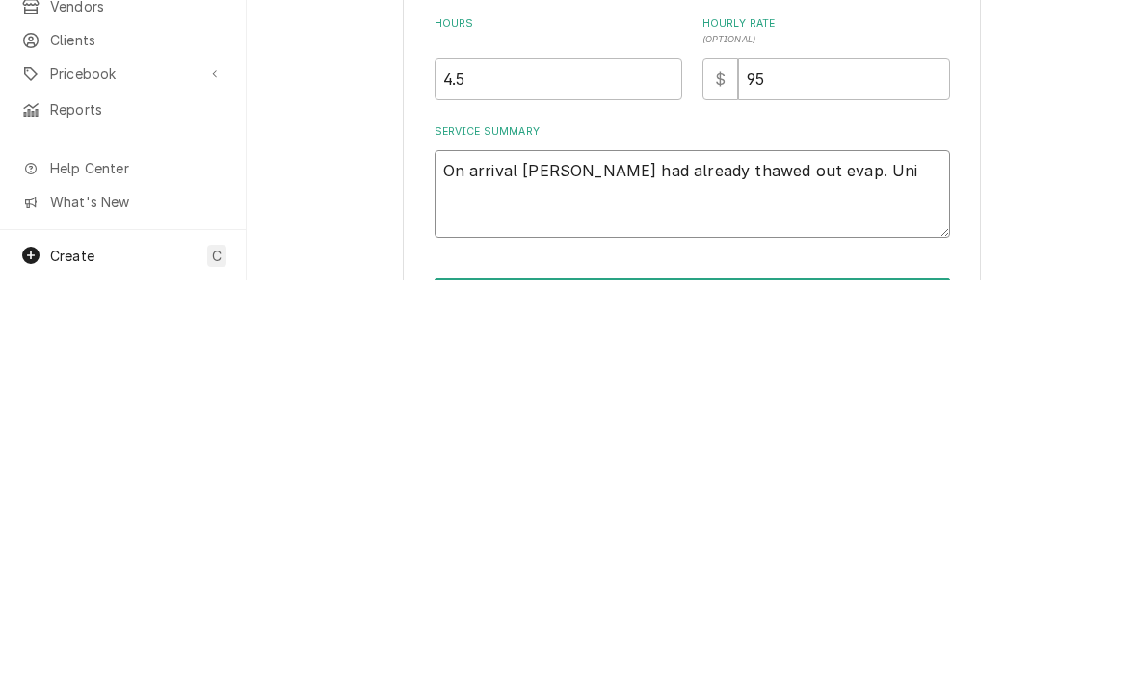
type textarea "x"
type textarea "On arrival Mike had already thawed out evap. Unit"
type textarea "x"
type textarea "On arrival Mike had already thawed out evap. Unit"
type textarea "x"
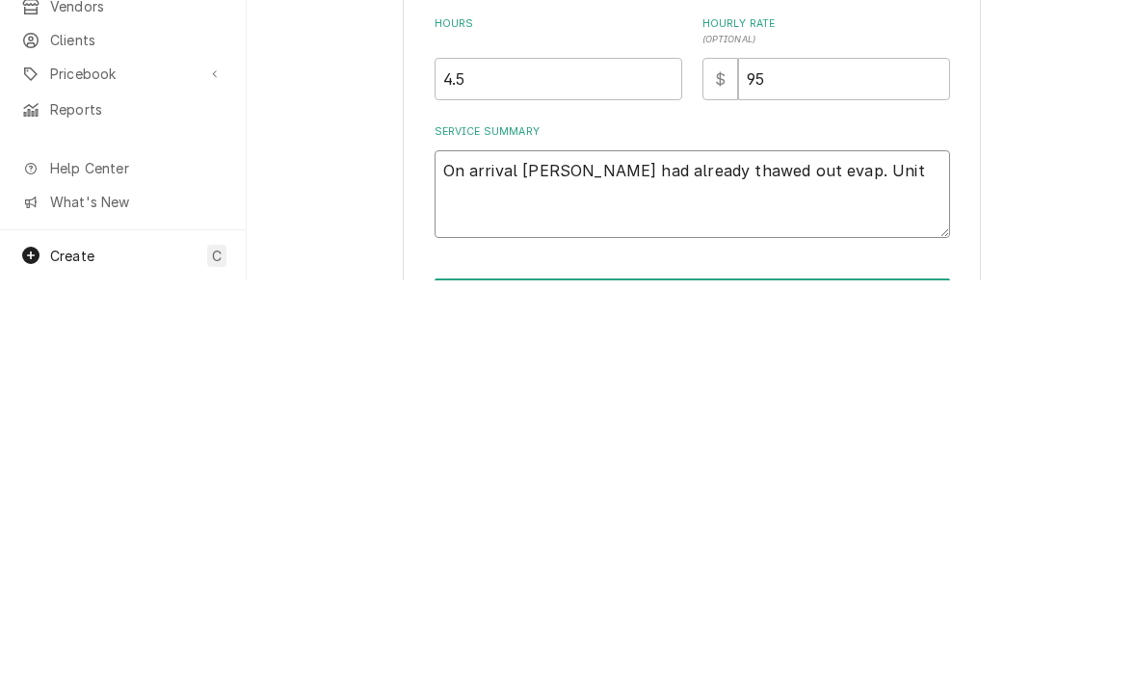
type textarea "On arrival Mike had already thawed out evap. Unit o"
type textarea "x"
type textarea "On arrival Mike had already thawed out evap. Unit"
type textarea "x"
type textarea "On arrival Mike had already thawed out evap. Unit i"
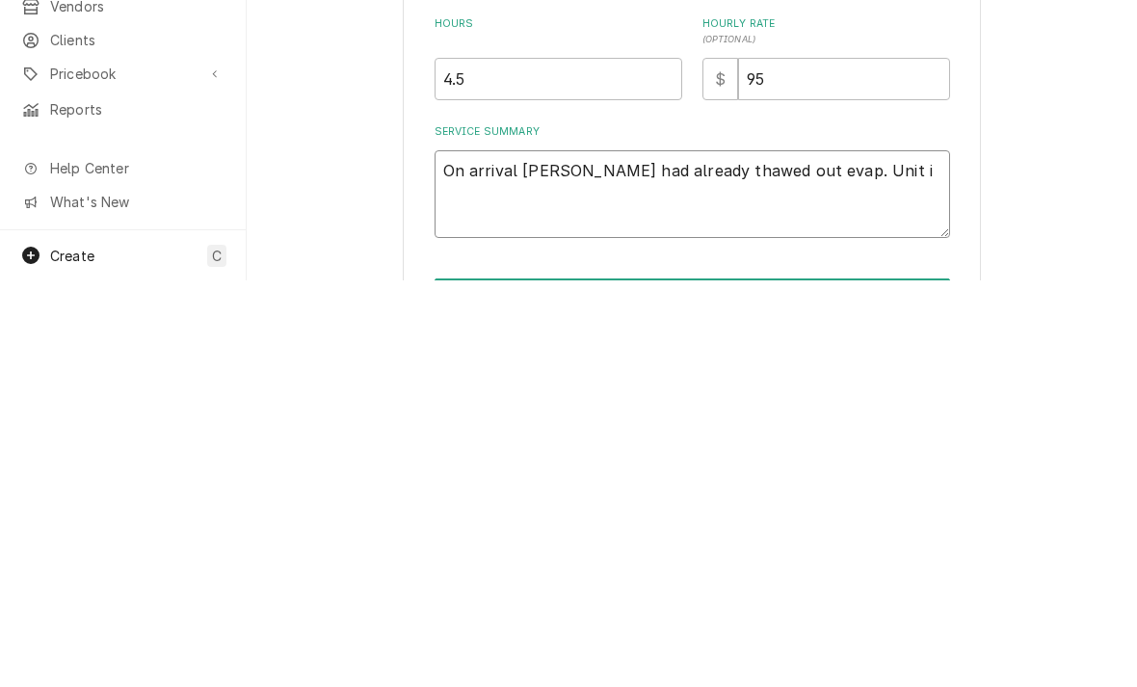
type textarea "x"
type textarea "On arrival Mike had already thawed out evap. Unit is"
type textarea "x"
type textarea "On arrival Mike had already thawed out evap. Unit is"
type textarea "x"
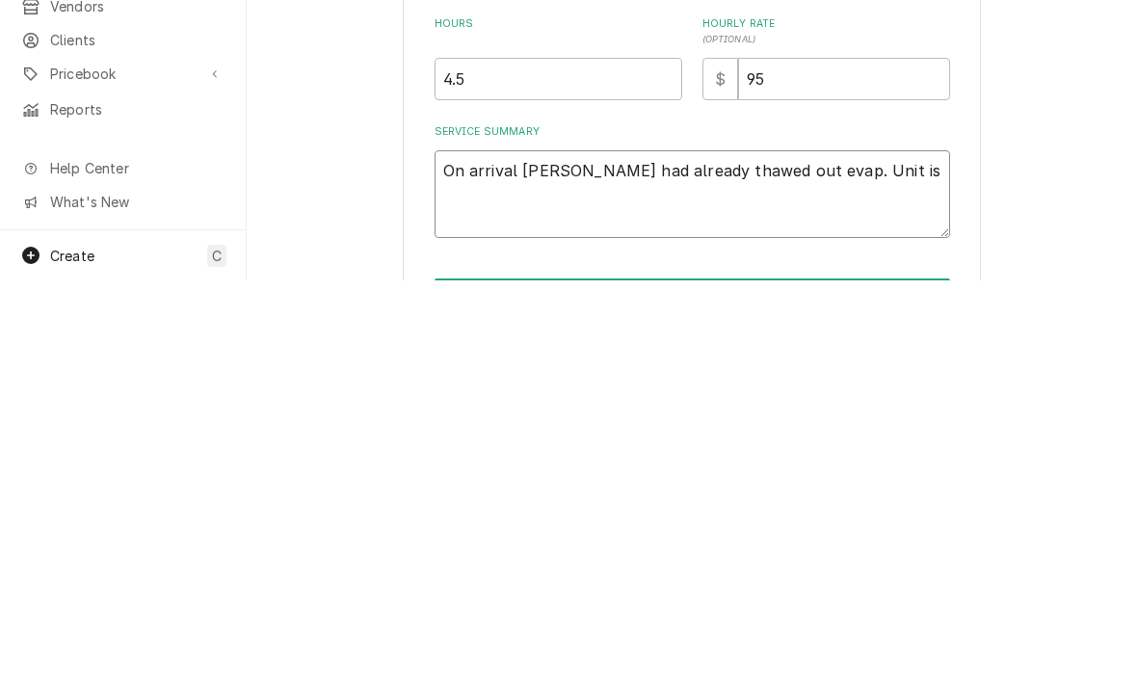
type textarea "On arrival Mike had already thawed out evap. Unit is o"
type textarea "x"
type textarea "On arrival Mike had already thawed out evap. Unit is on"
type textarea "x"
type textarea "On arrival Mike had already thawed out evap. Unit is on"
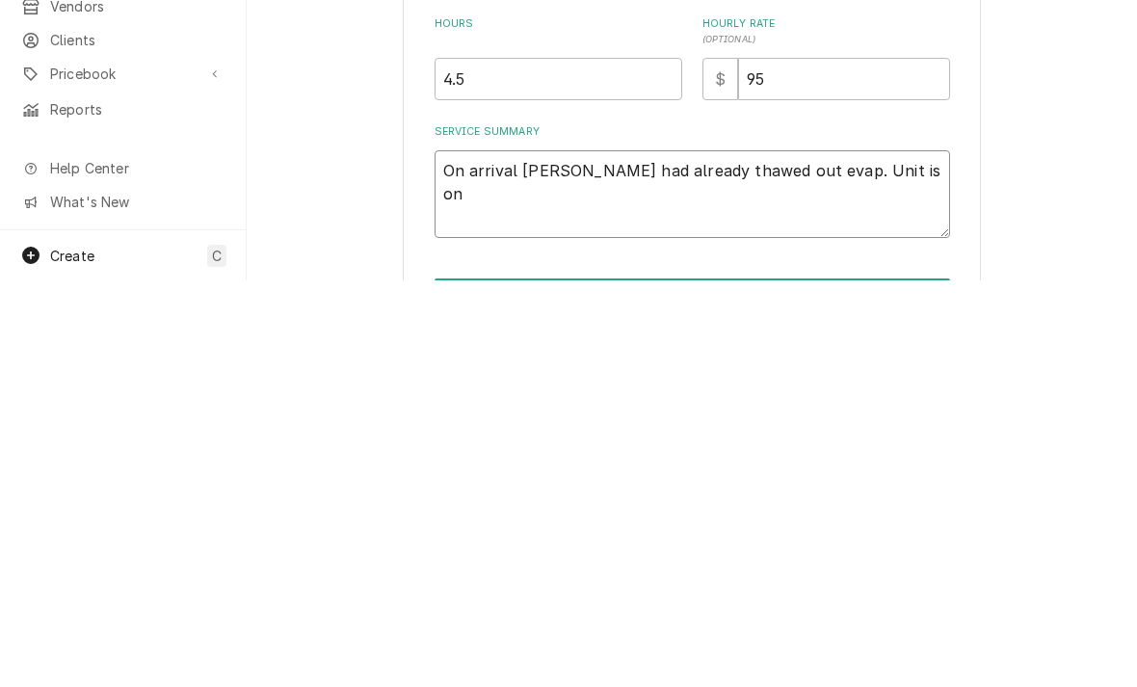
type textarea "x"
type textarea "On arrival Mike had already thawed out evap. Unit is on a"
type textarea "x"
type textarea "On arrival Mike had already thawed out evap. Unit is on an"
type textarea "x"
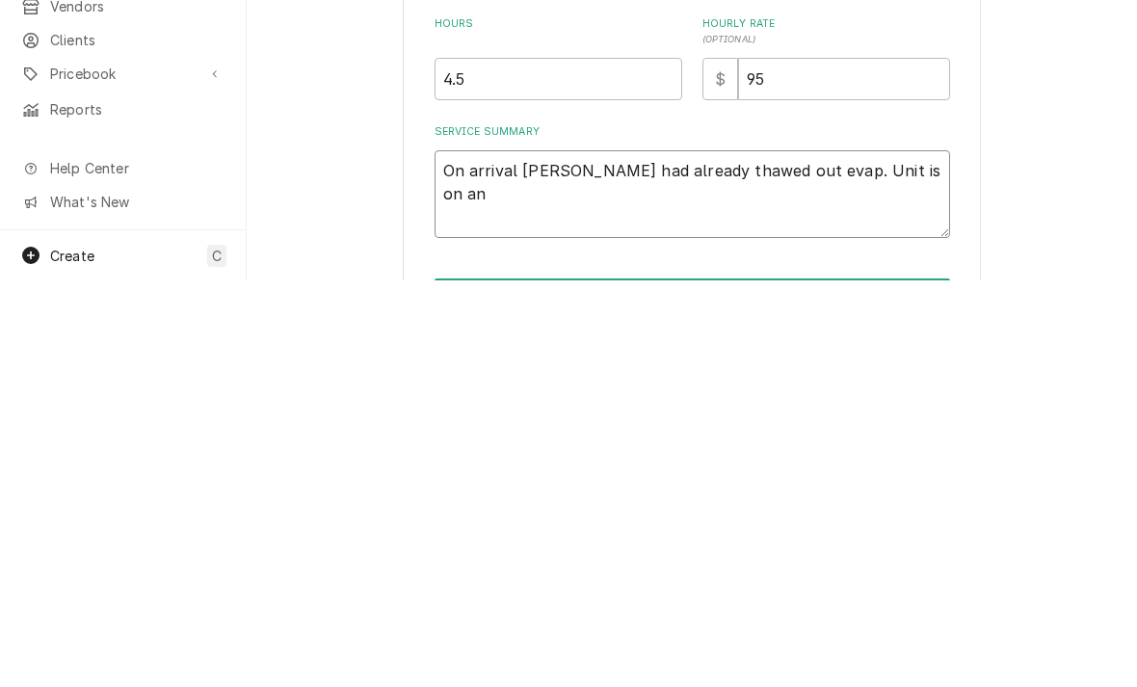
type textarea "On arrival Mike had already thawed out evap. Unit is on and"
type textarea "x"
type textarea "On arrival Mike had already thawed out evap. Unit is on and"
type textarea "x"
type textarea "On arrival Mike had already thawed out evap. Unit is on and b"
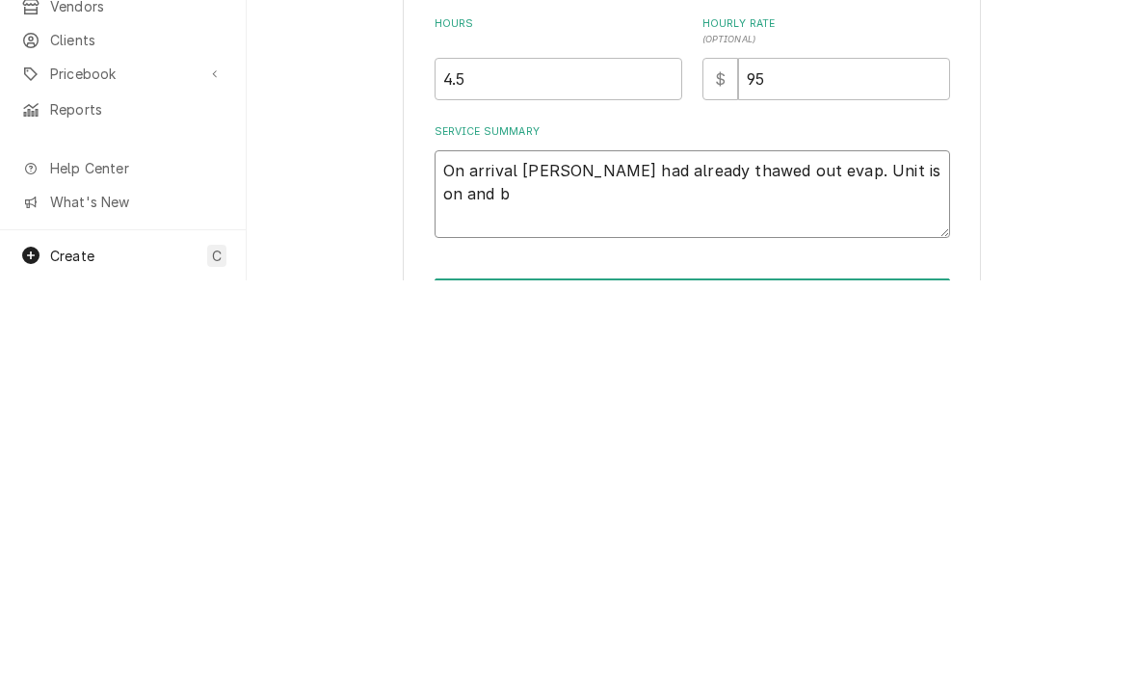
type textarea "x"
type textarea "On arrival Mike had already thawed out evap. Unit is on and ba"
type textarea "x"
type textarea "On arrival Mike had already thawed out evap. Unit is on and bac"
type textarea "x"
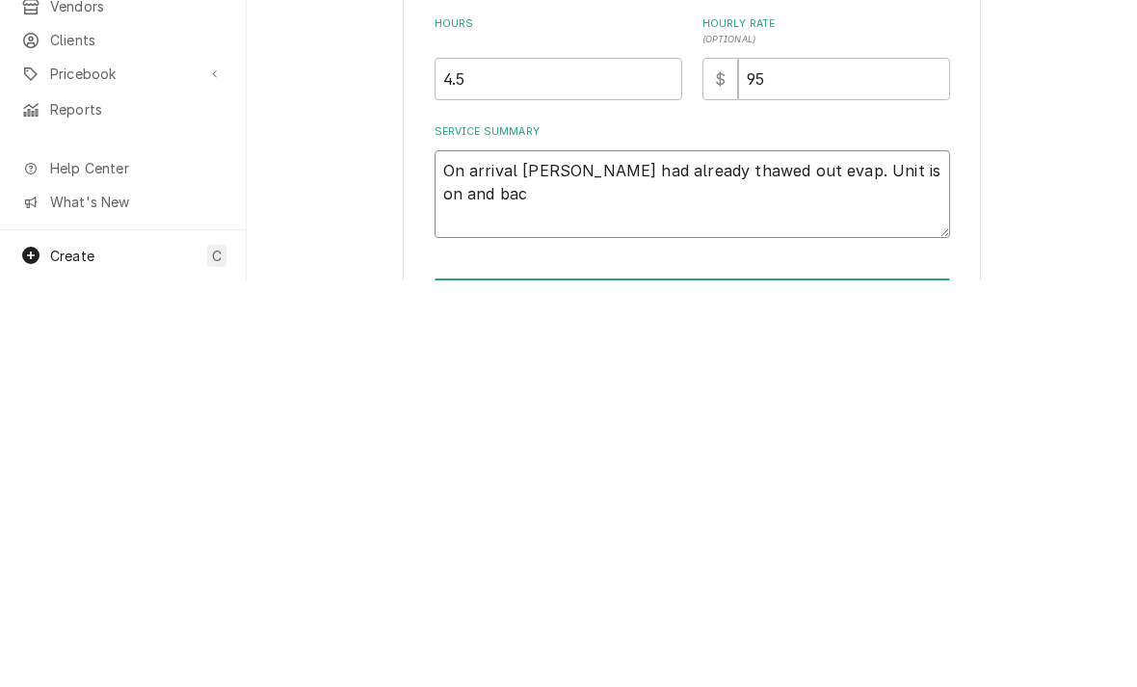
type textarea "On arrival Mike had already thawed out evap. Unit is on and back"
type textarea "x"
type textarea "On arrival Mike had already thawed out evap. Unit is on and back"
type textarea "x"
type textarea "On arrival Mike had already thawed out evap. Unit is on and back"
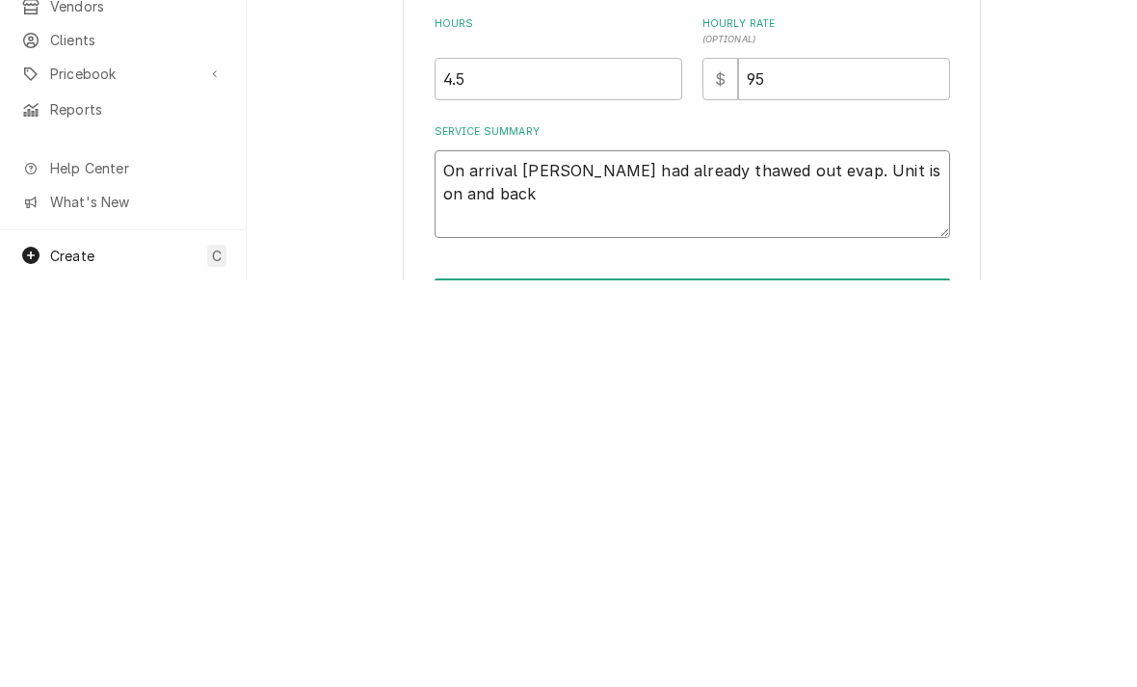
type textarea "x"
type textarea "On arrival Mike had already thawed out evap. Unit is on and ba"
type textarea "x"
type textarea "On arrival Mike had already thawed out evap. Unit is on and b"
type textarea "x"
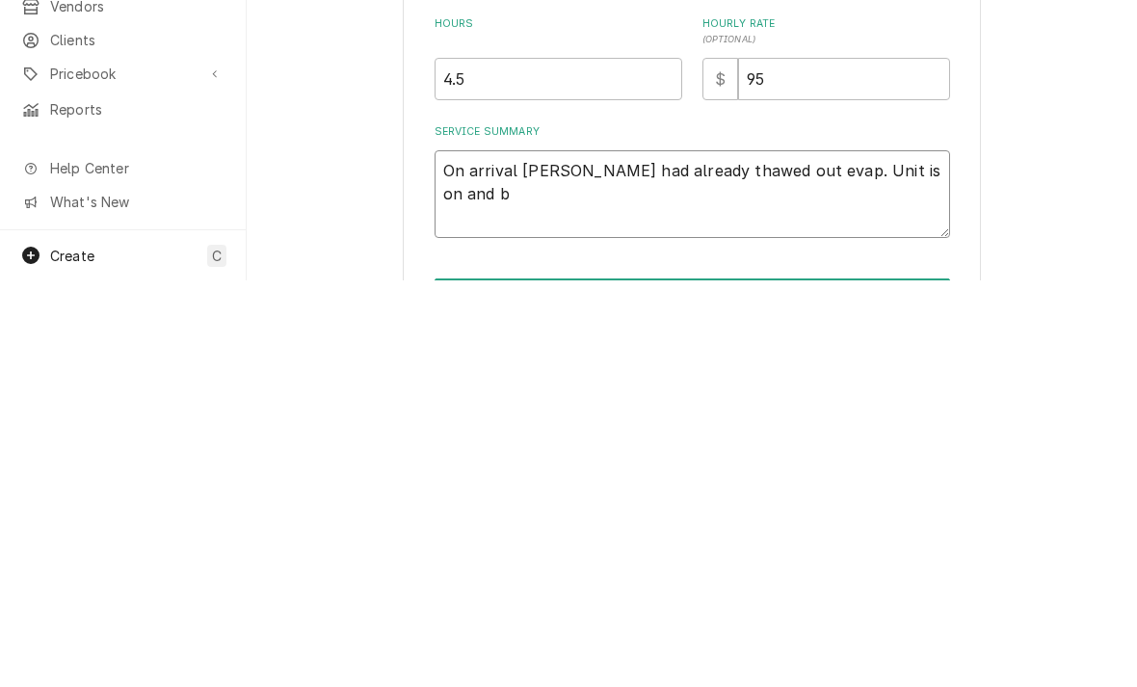
type textarea "On arrival Mike had already thawed out evap. Unit is on and"
type textarea "x"
type textarea "On arrival Mike had already thawed out evap. Unit is on and a"
type textarea "x"
type textarea "On arrival Mike had already thawed out evap. Unit is on and at"
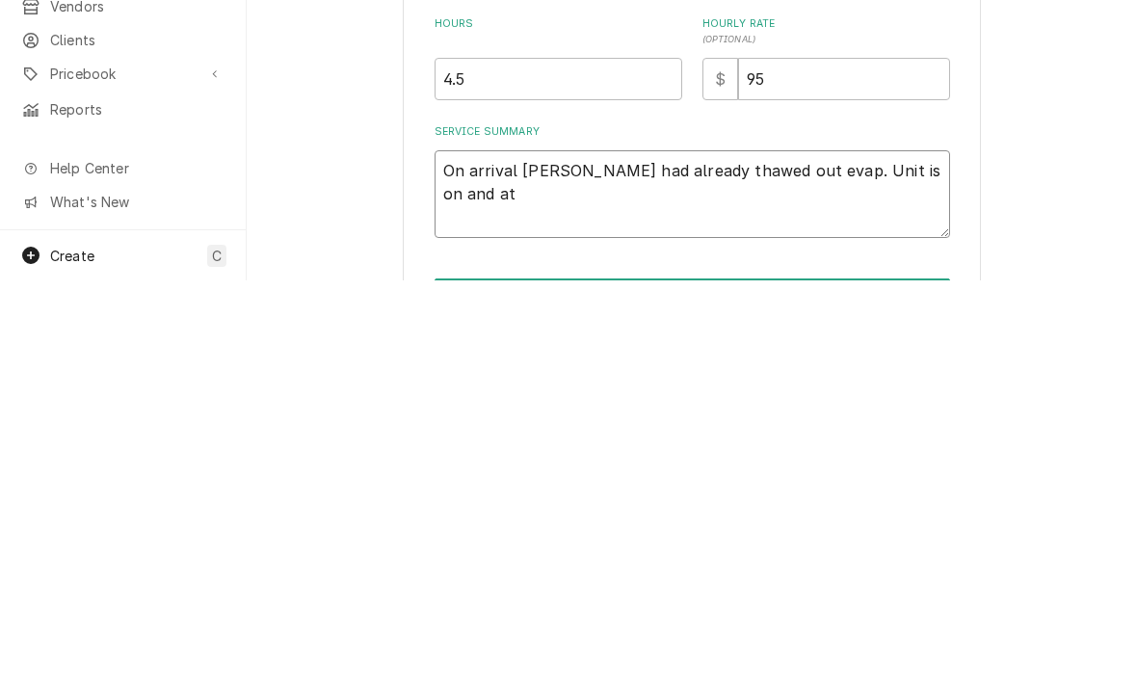
type textarea "x"
type textarea "On arrival Mike had already thawed out evap. Unit is on and at"
type textarea "x"
type textarea "On arrival Mike had already thawed out evap. Unit is on and at t"
type textarea "x"
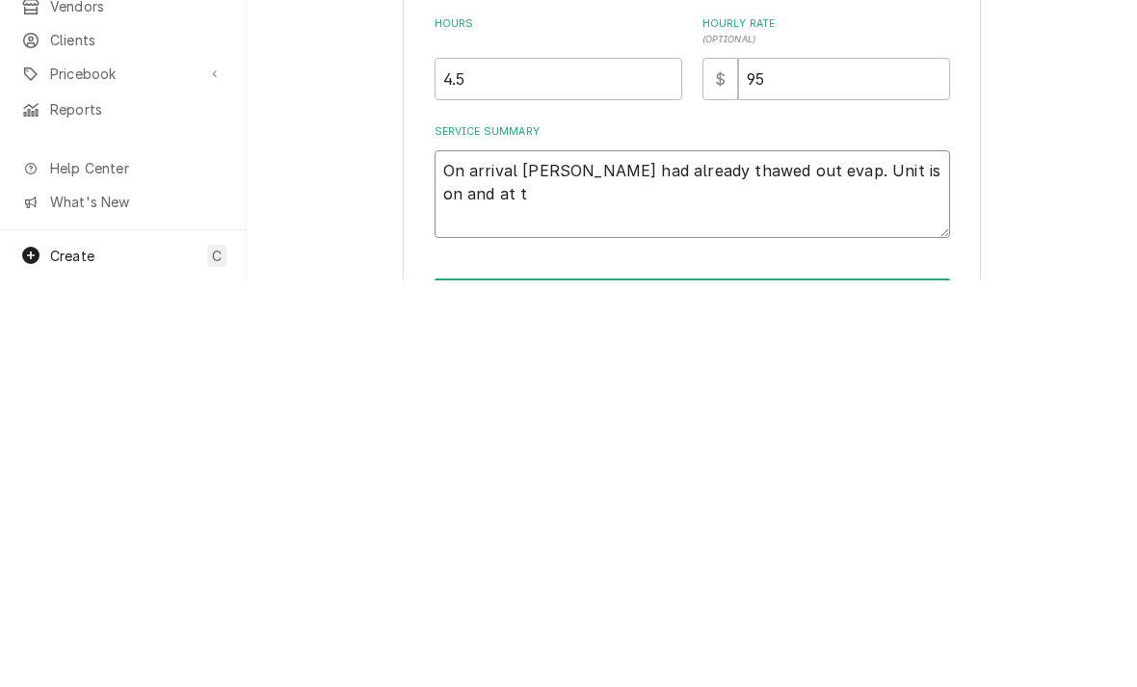
type textarea "On arrival Mike had already thawed out evap. Unit is on and at te"
type textarea "x"
type textarea "On arrival Mike had already thawed out evap. Unit is on and at tem"
type textarea "x"
type textarea "On arrival Mike had already thawed out evap. Unit is on and at temp"
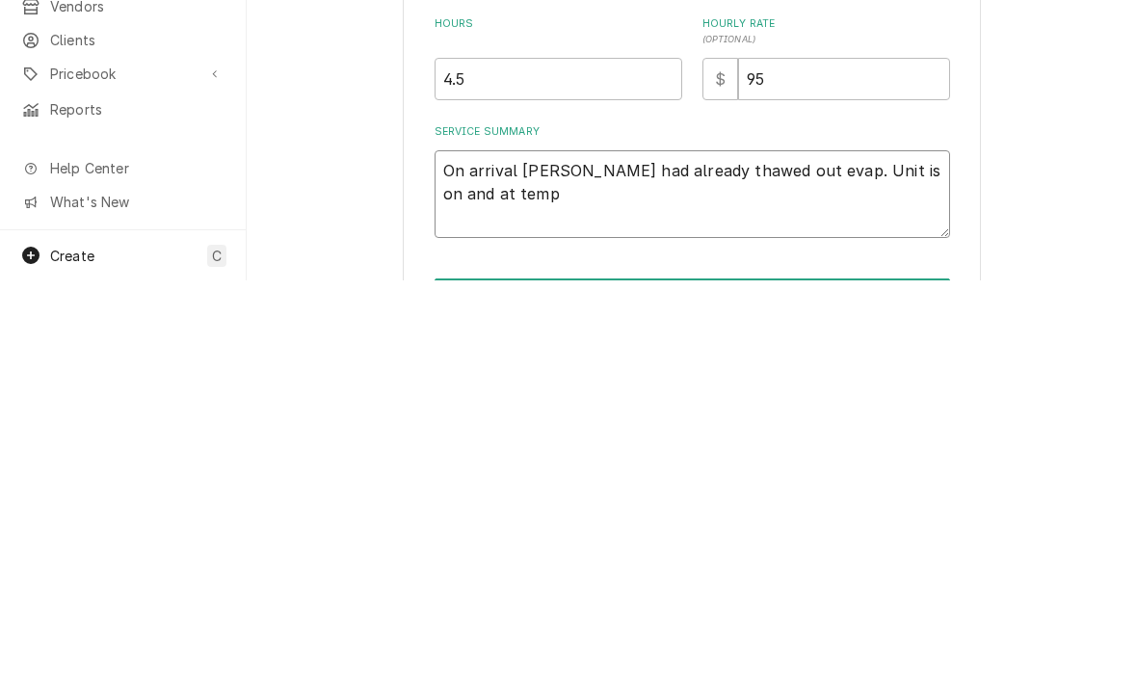
type textarea "x"
type textarea "On arrival Mike had already thawed out evap. Unit is on and at temp"
type textarea "x"
type textarea "On arrival Mike had already thawed out evap. Unit is on and at temp."
type textarea "x"
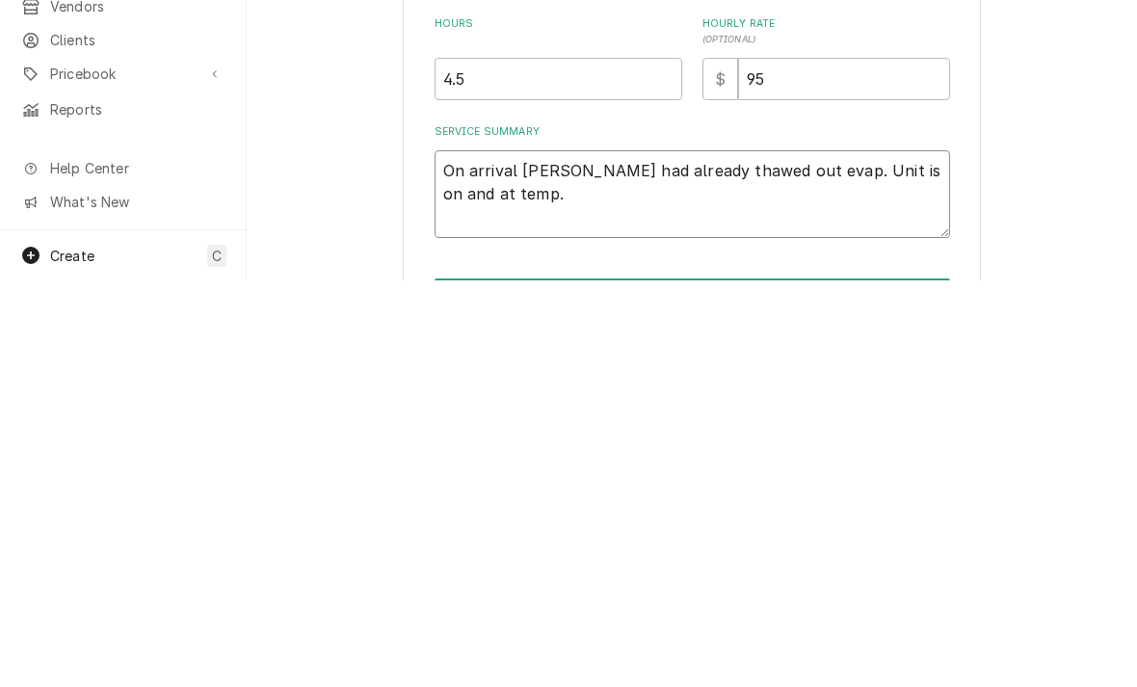
type textarea "On arrival Mike had already thawed out evap. Unit is on and at temp. B"
type textarea "x"
type textarea "On arrival Mike had already thawed out evap. Unit is on and at temp. Bl"
type textarea "x"
type textarea "On arrival Mike had already thawed out evap. Unit is on and at temp. Ble"
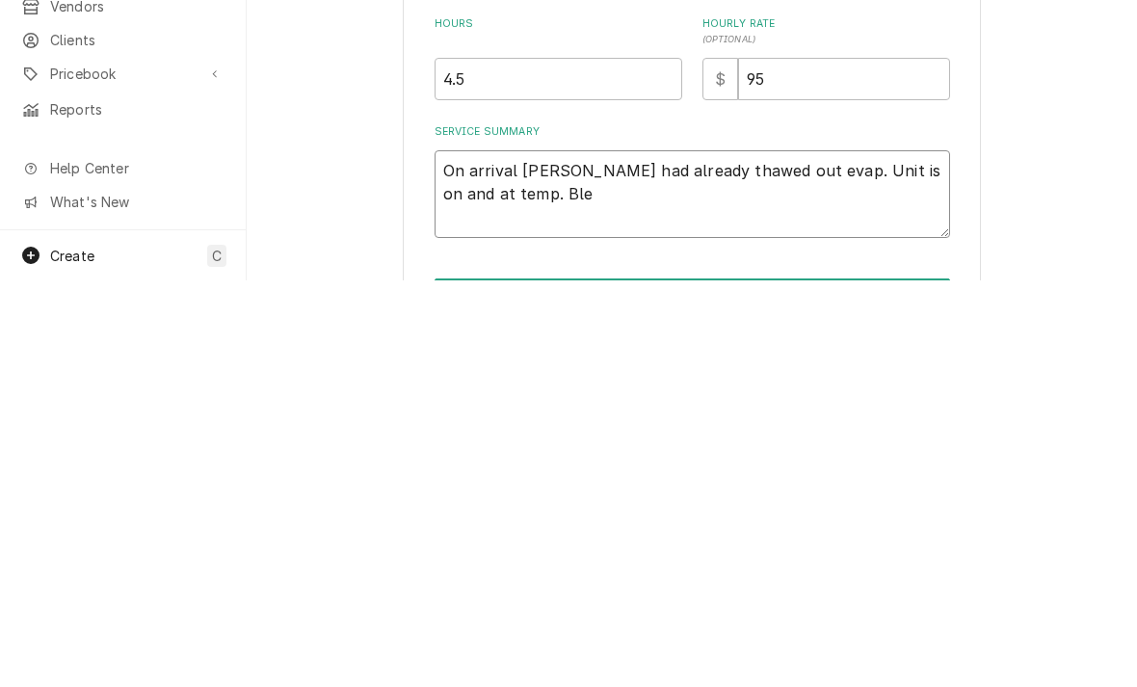
type textarea "x"
type textarea "On arrival Mike had already thawed out evap. Unit is on and at temp. Blew"
type textarea "x"
type textarea "On arrival Mike had already thawed out evap. Unit is on and at temp. Blew"
type textarea "x"
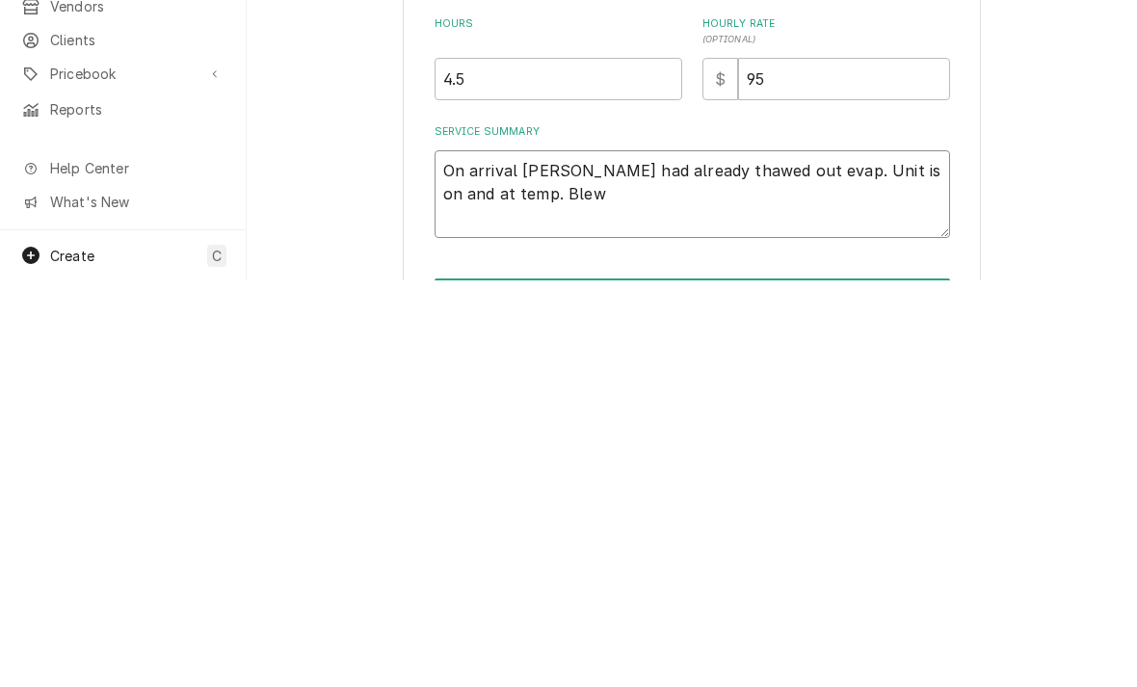
type textarea "On arrival Mike had already thawed out evap. Unit is on and at temp. Blew o"
type textarea "x"
type textarea "On arrival Mike had already thawed out evap. Unit is on and at temp. Blew ou"
type textarea "x"
type textarea "On arrival Mike had already thawed out evap. Unit is on and at temp. Blew out"
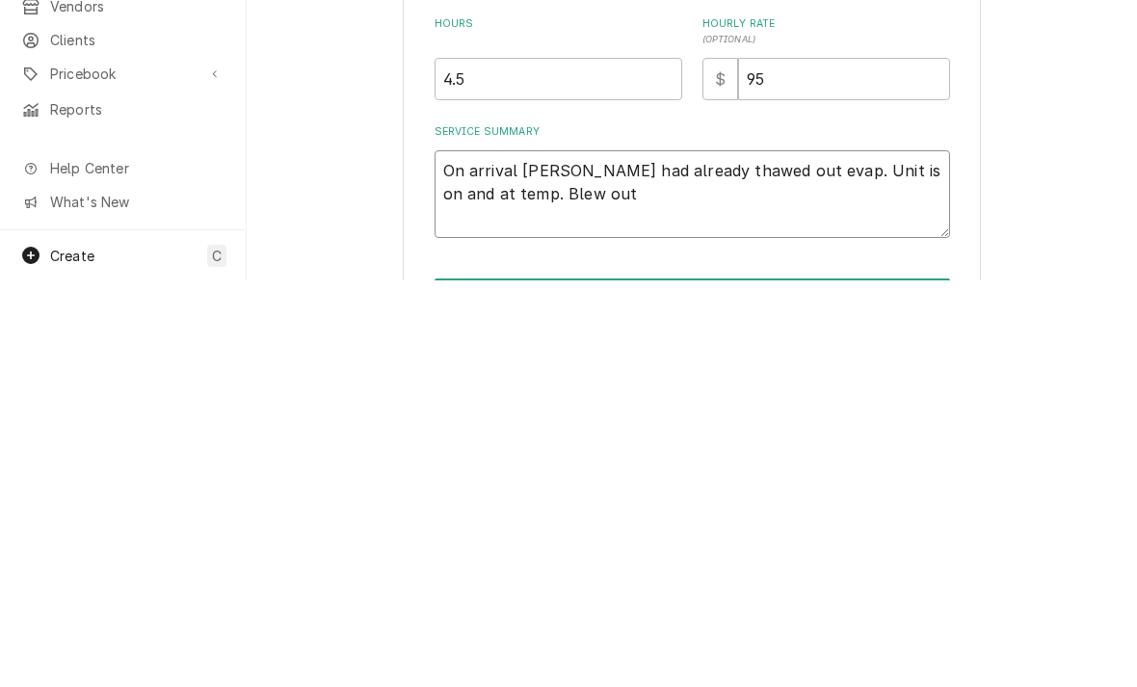
type textarea "x"
type textarea "On arrival Mike had already thawed out evap. Unit is on and at temp. Blew out"
type textarea "x"
type textarea "On arrival Mike had already thawed out evap. Unit is on and at temp. Blew out a"
type textarea "x"
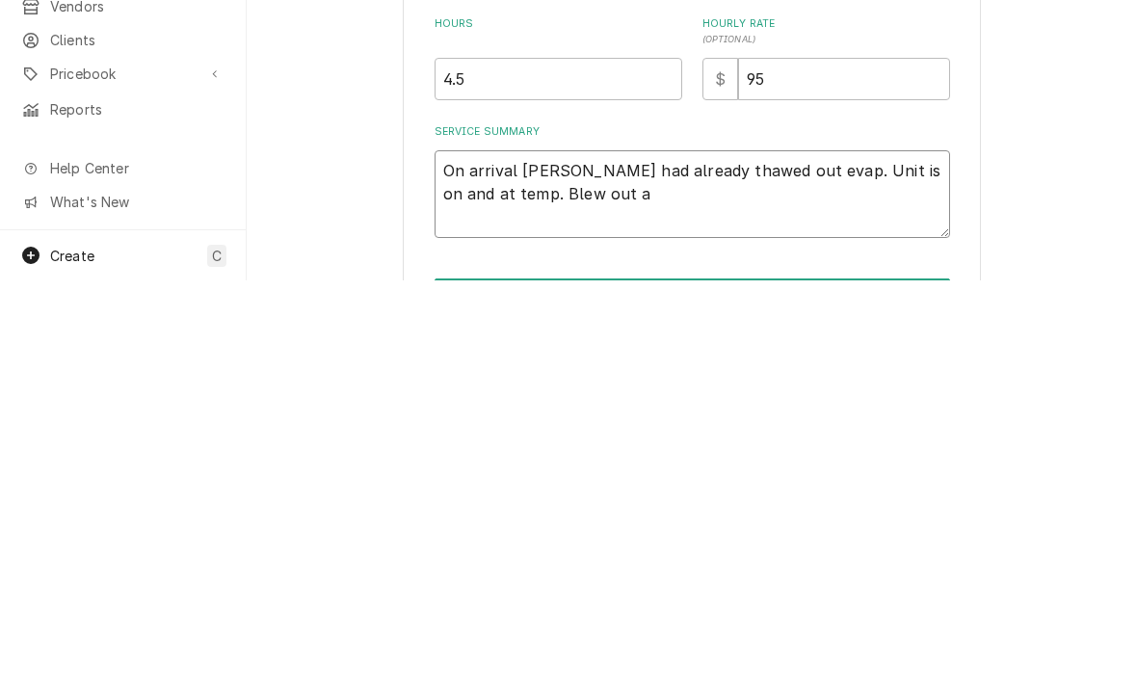
type textarea "On arrival Mike had already thawed out evap. Unit is on and at temp. Blew out an"
type textarea "x"
type textarea "On arrival Mike had already thawed out evap. Unit is on and at temp. Blew out a…"
type textarea "x"
type textarea "On arrival Mike had already thawed out evap. Unit is on and at temp. Blew out a…"
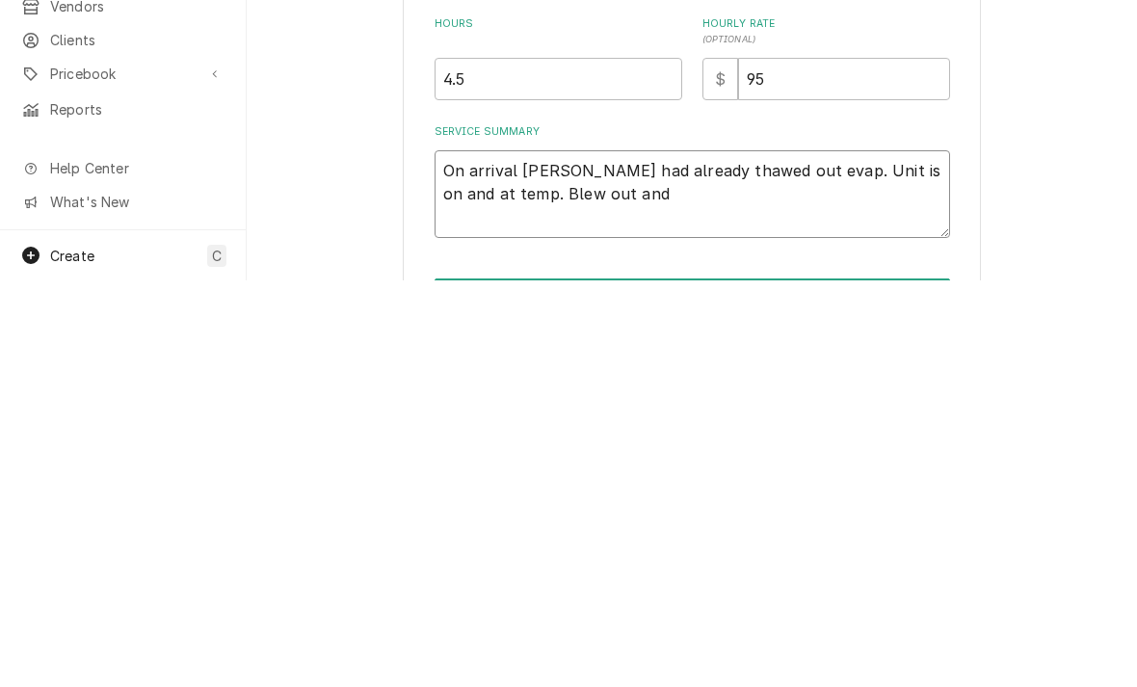
type textarea "x"
type textarea "On arrival Mike had already thawed out evap. Unit is on and at temp. Blew out a…"
type textarea "x"
type textarea "On arrival Mike had already thawed out evap. Unit is on and at temp. Blew out a…"
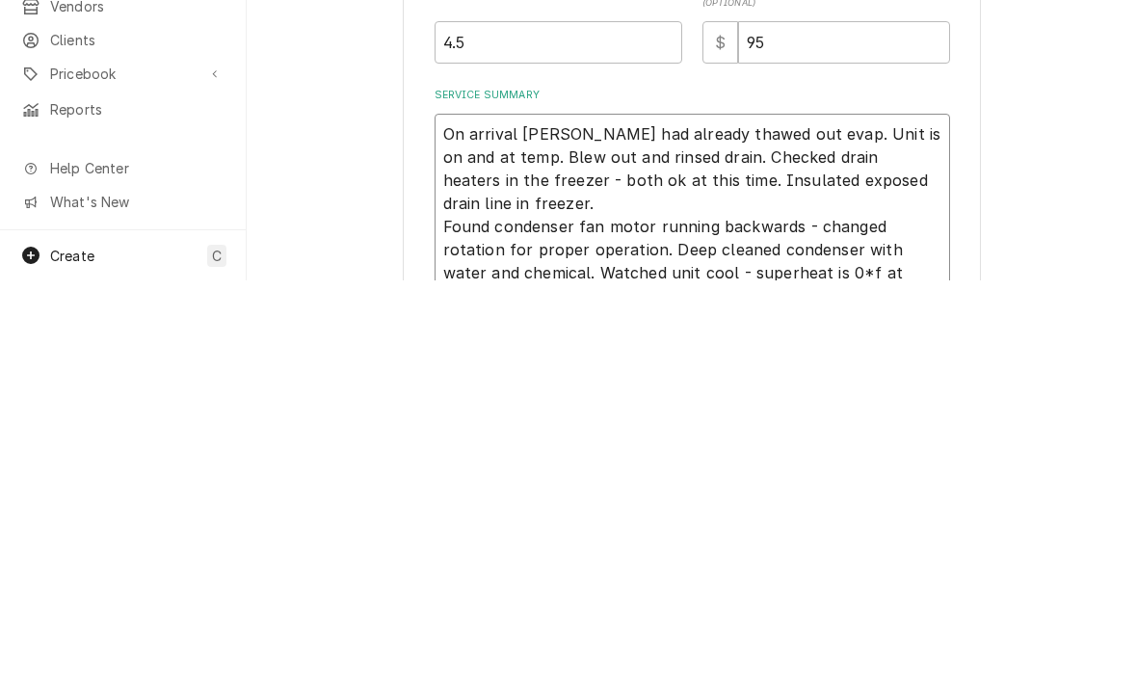
scroll to position [262, 0]
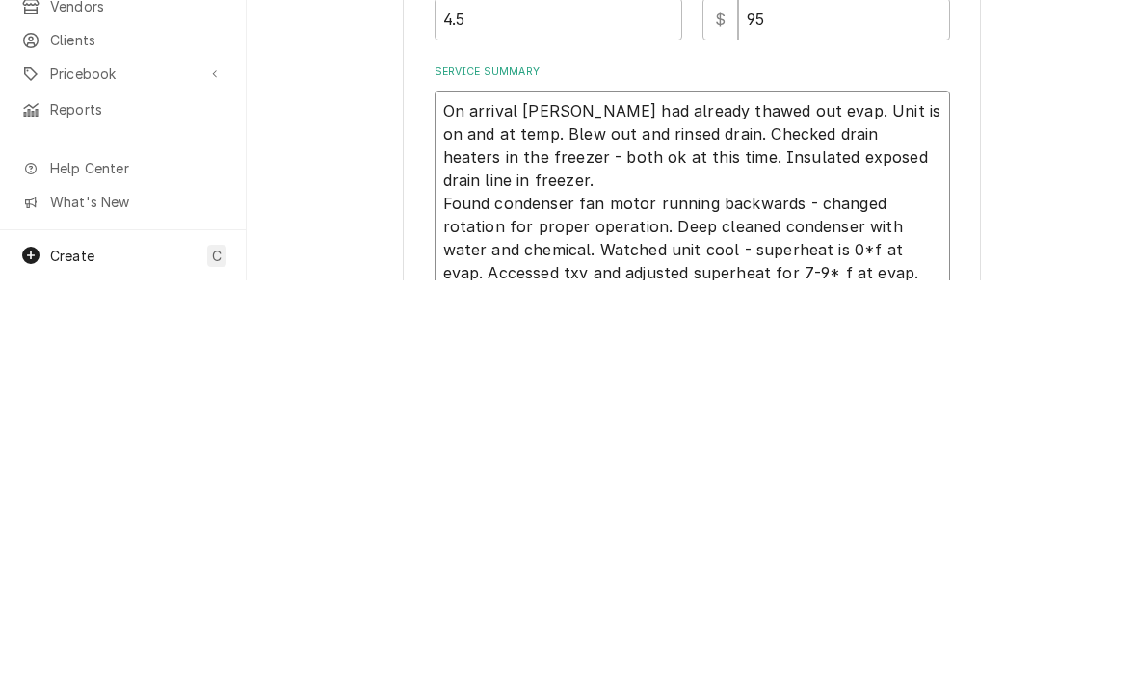
click at [664, 497] on textarea "On arrival Mike had already thawed out evap. Unit is on and at temp. Blew out a…" at bounding box center [691, 598] width 515 height 203
click at [453, 497] on textarea "On arrival Mike had already thawed out evap. Unit is on and at temp. Blew out a…" at bounding box center [691, 610] width 515 height 226
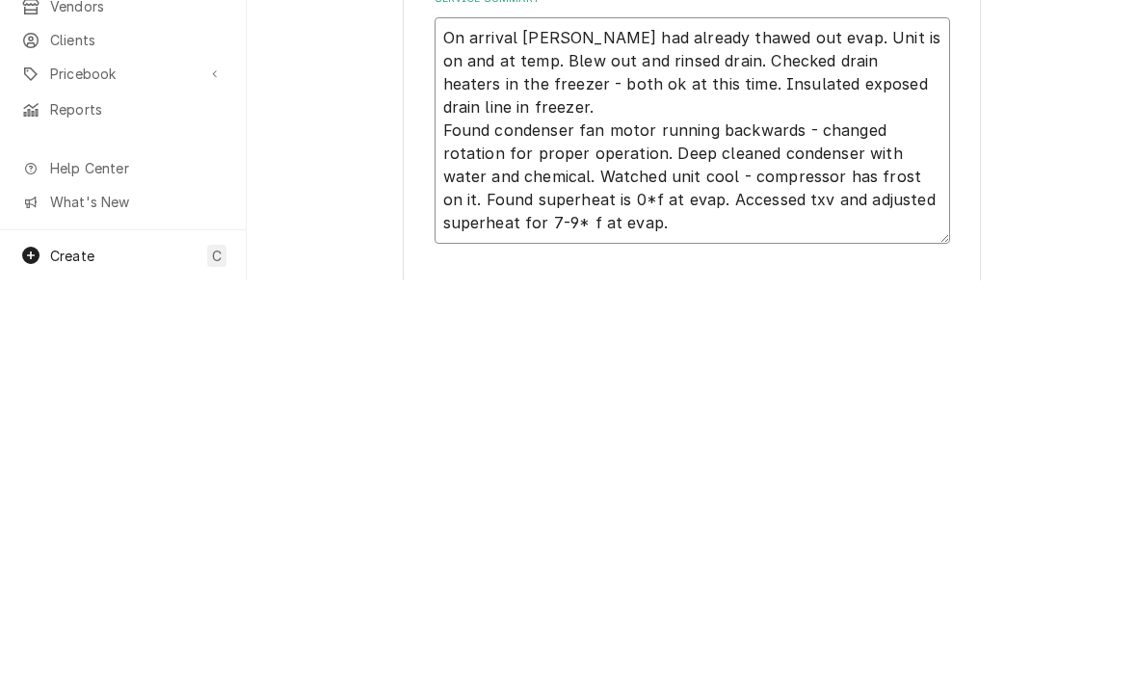
scroll to position [337, 0]
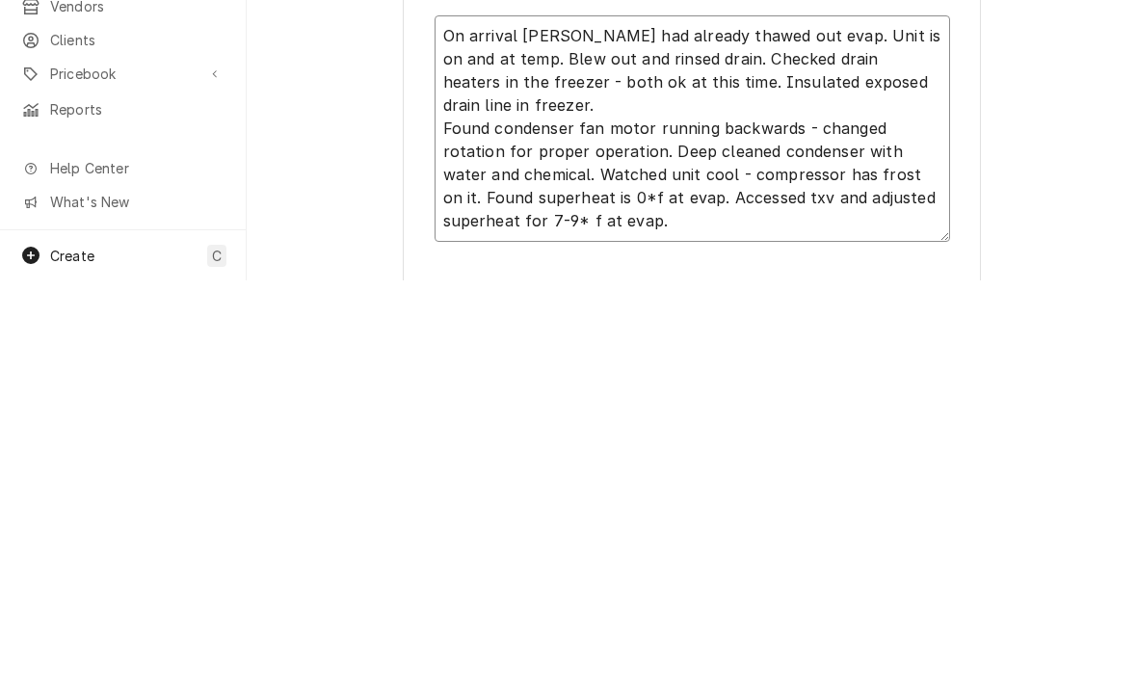
click at [582, 422] on textarea "On arrival Mike had already thawed out evap. Unit is on and at temp. Blew out a…" at bounding box center [691, 535] width 515 height 226
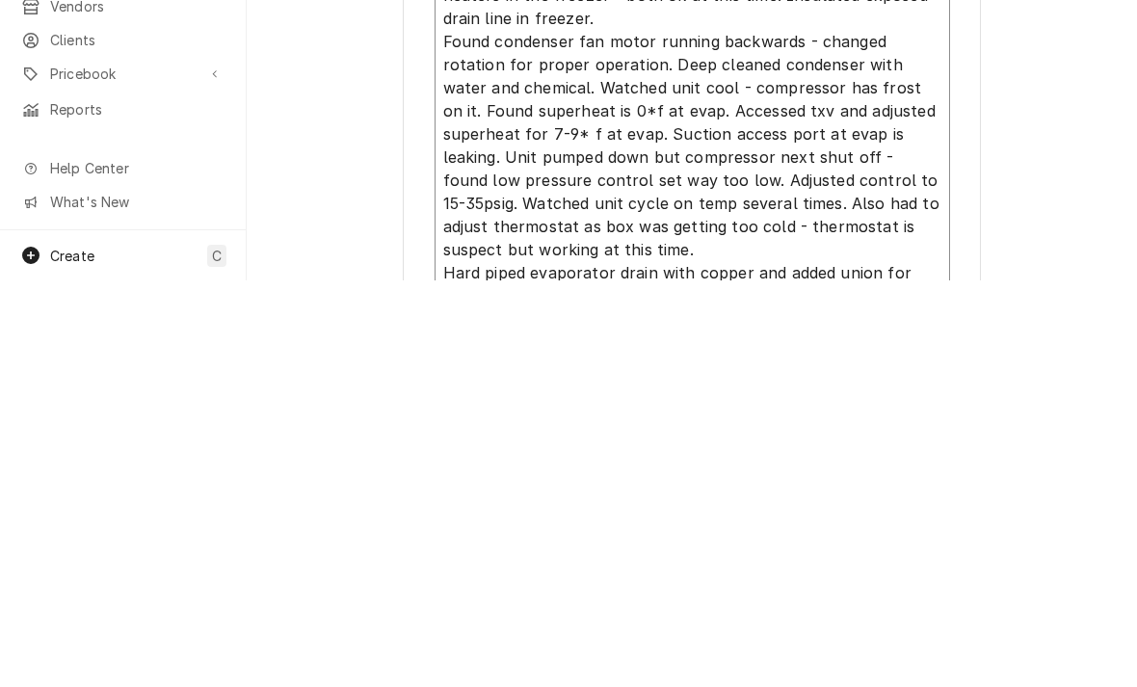
scroll to position [447, 0]
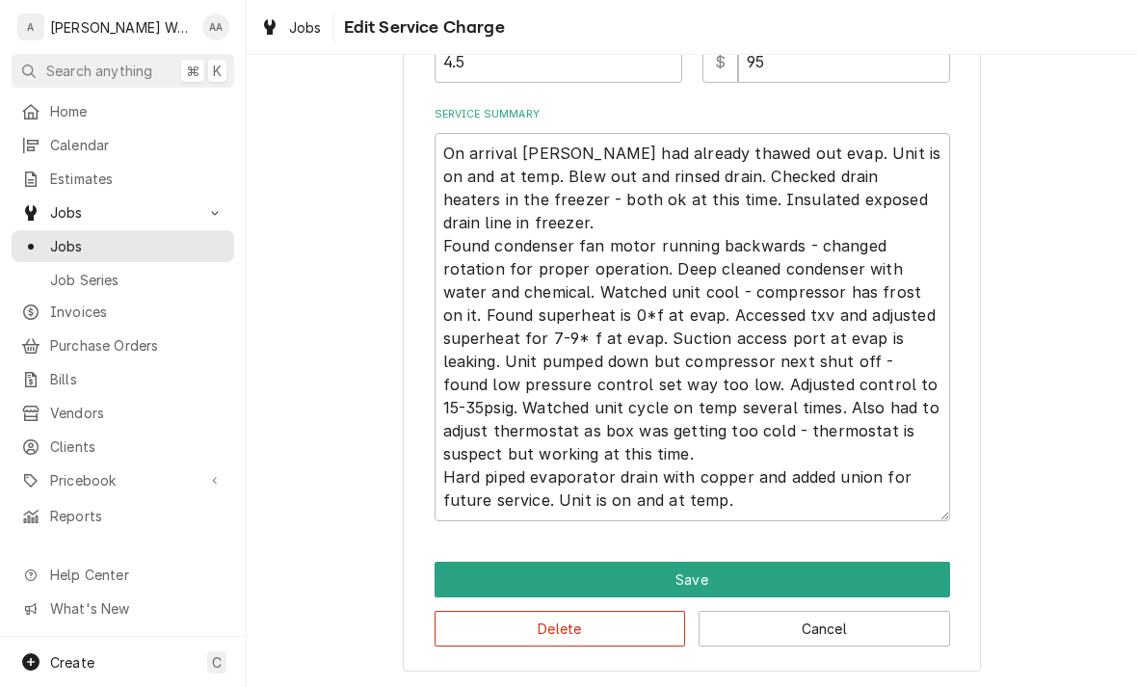
click at [471, 577] on button "Save" at bounding box center [691, 580] width 515 height 36
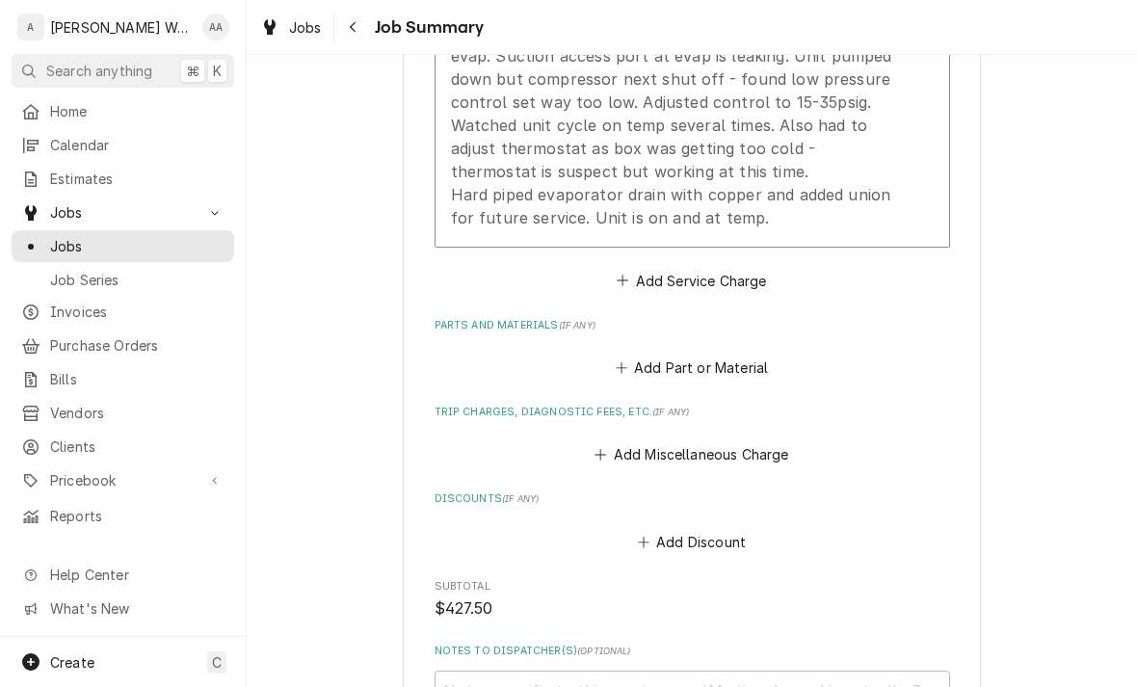
scroll to position [944, 0]
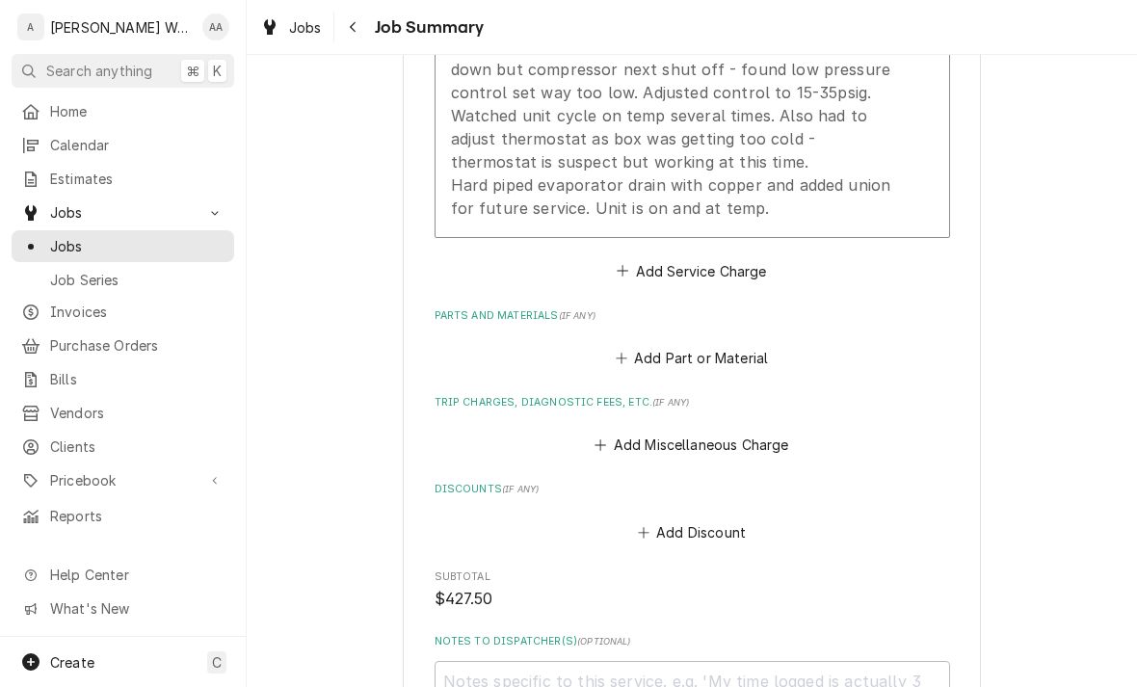
click at [623, 447] on button "Add Miscellaneous Charge" at bounding box center [691, 445] width 200 height 27
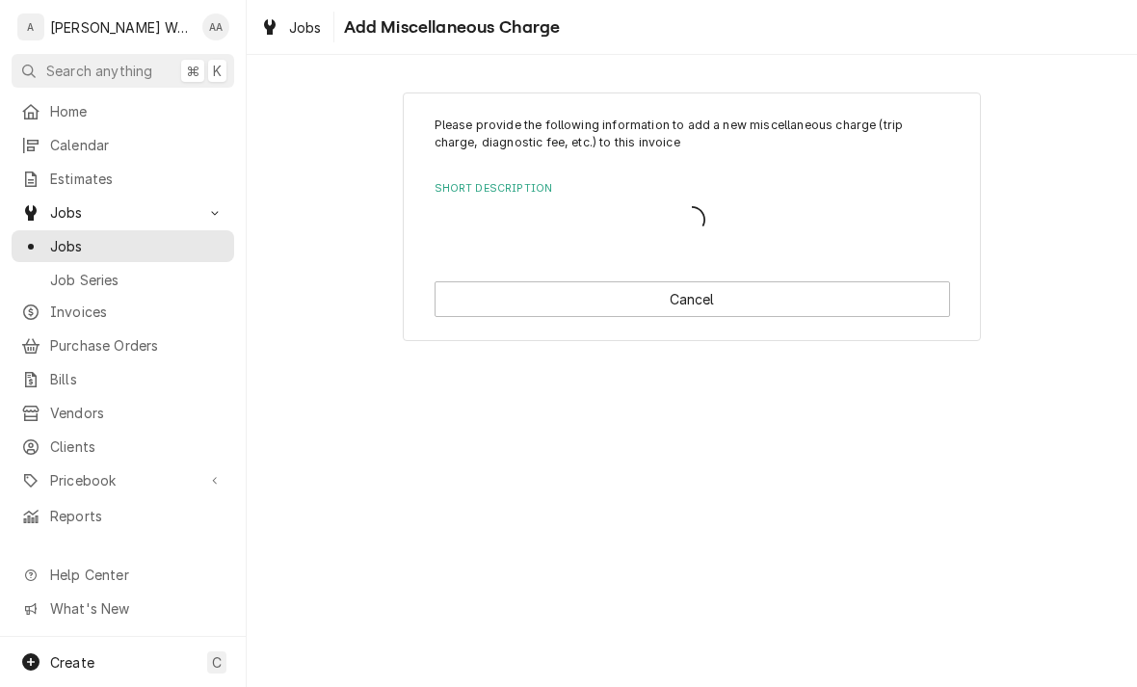
click at [473, 238] on div "Short Description" at bounding box center [691, 220] width 515 height 40
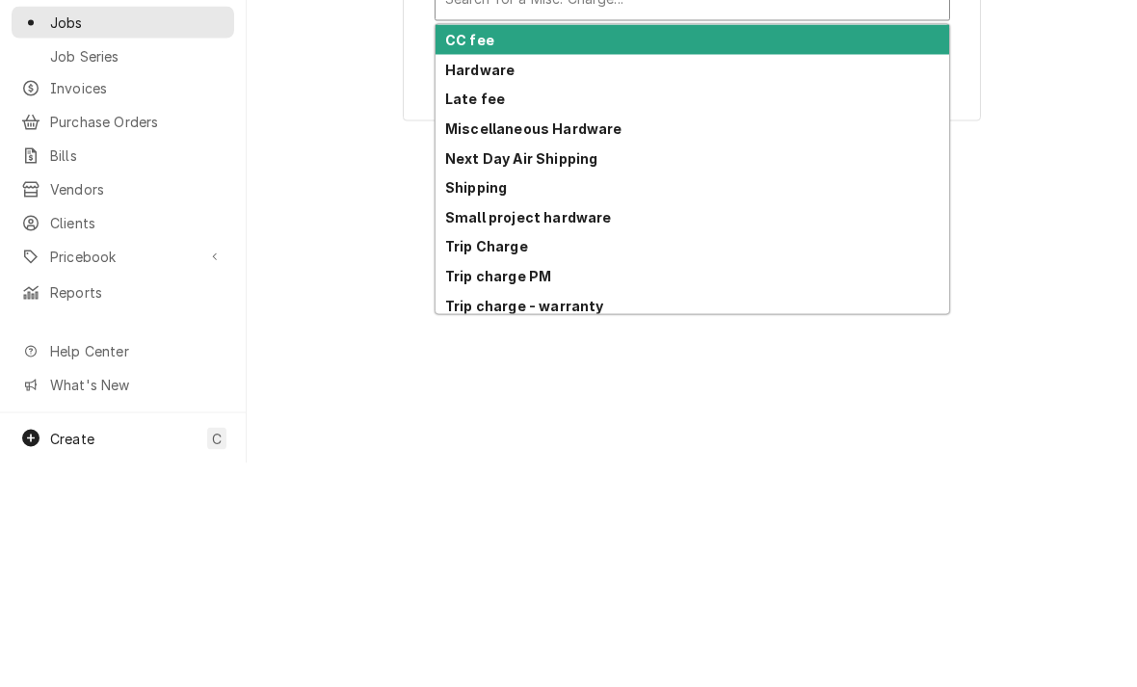
click at [460, 461] on strong "Trip Charge" at bounding box center [486, 469] width 83 height 16
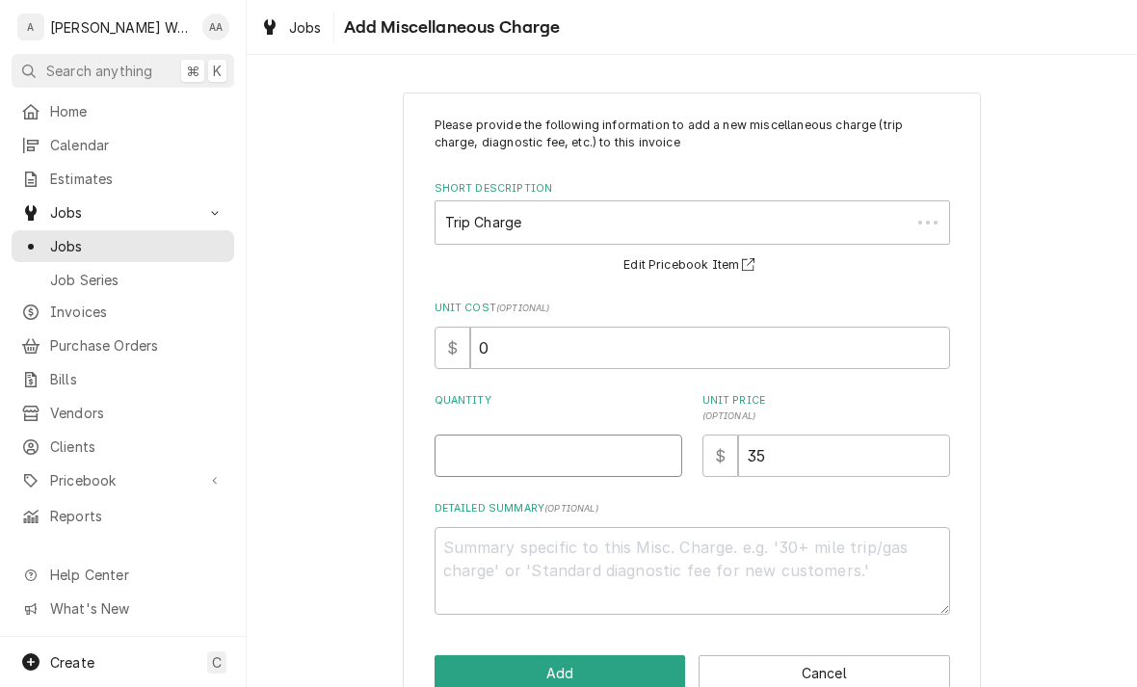
click at [473, 463] on input "Quantity" at bounding box center [558, 455] width 248 height 42
click at [474, 655] on button "Add" at bounding box center [559, 673] width 251 height 36
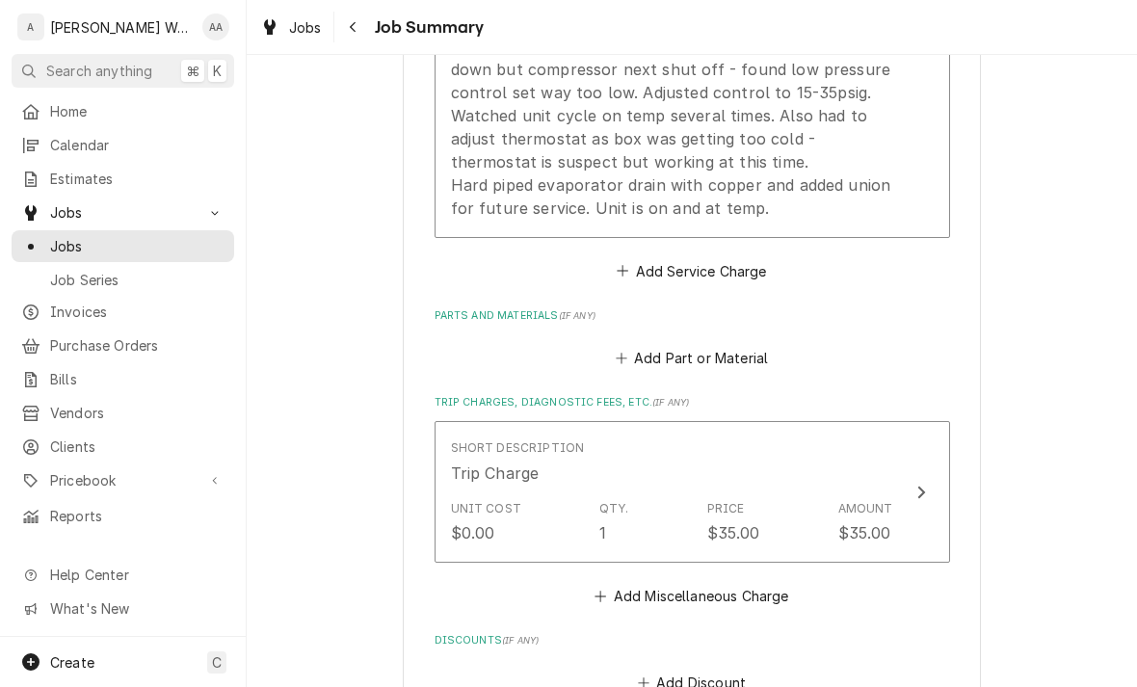
click at [655, 346] on button "Add Part or Material" at bounding box center [691, 358] width 159 height 27
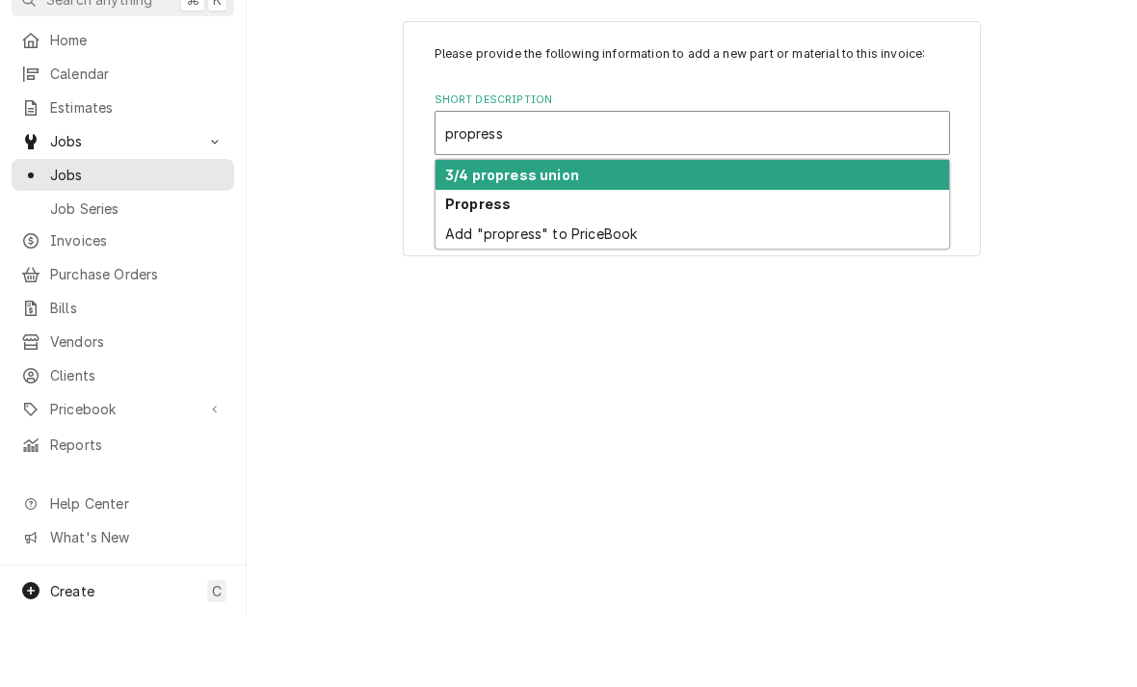
click at [856, 231] on div "3/4 propress union" at bounding box center [691, 246] width 513 height 30
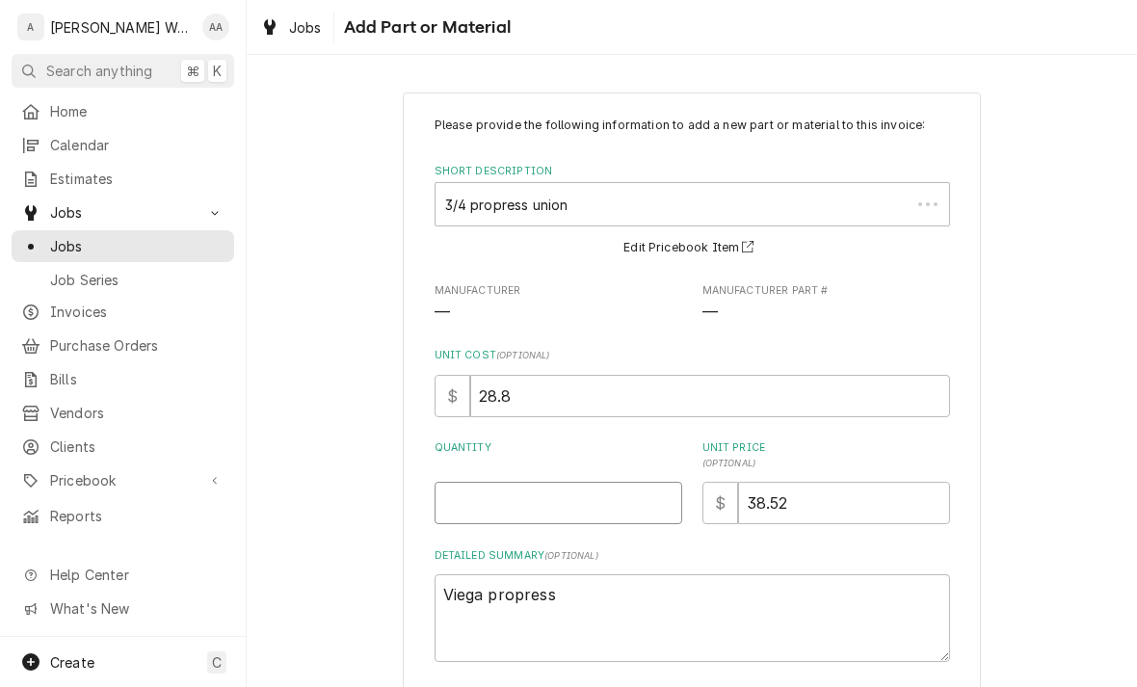
click at [596, 506] on input "Quantity" at bounding box center [558, 503] width 248 height 42
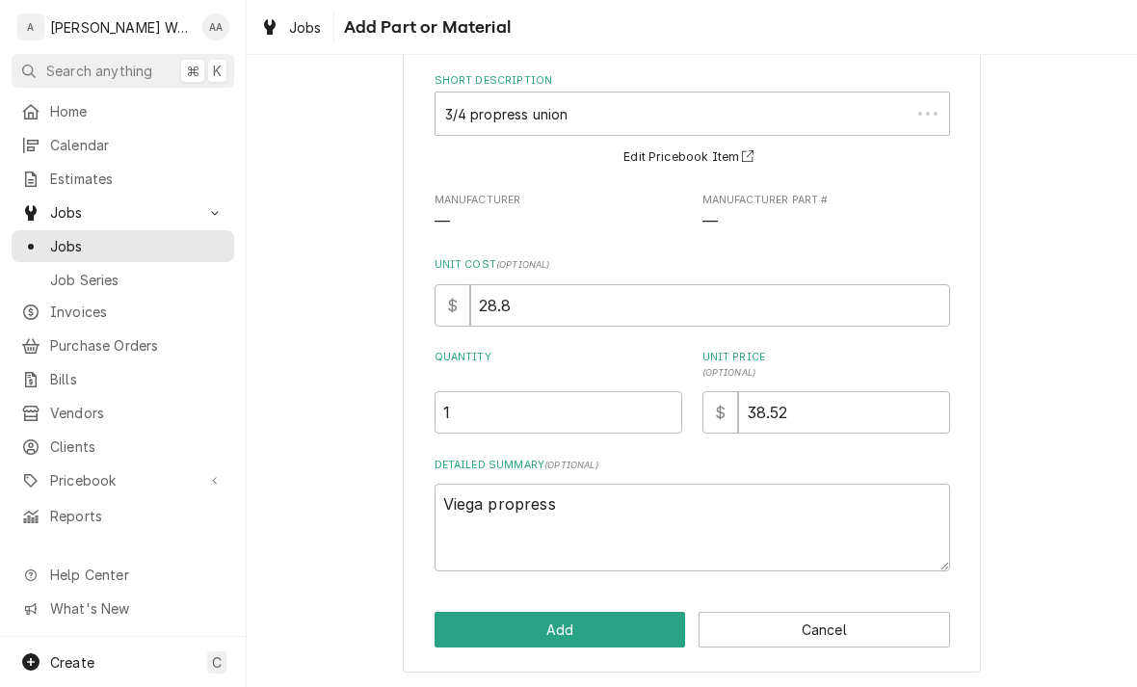
scroll to position [89, 0]
click at [602, 633] on button "Add" at bounding box center [559, 632] width 251 height 36
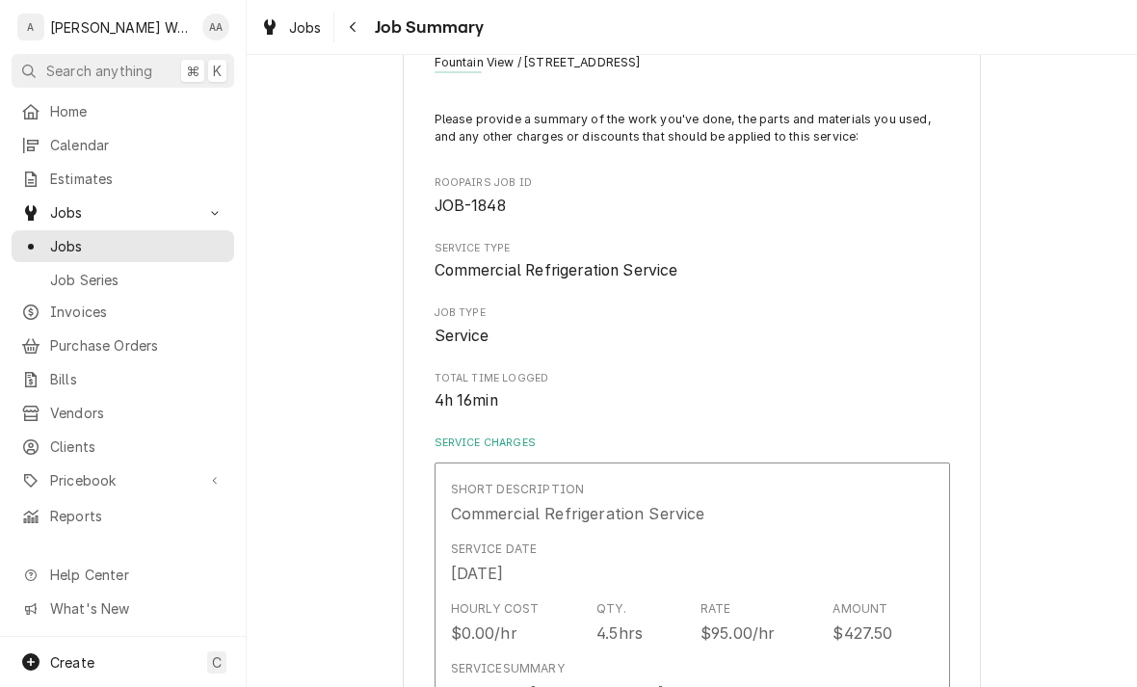
scroll to position [944, 0]
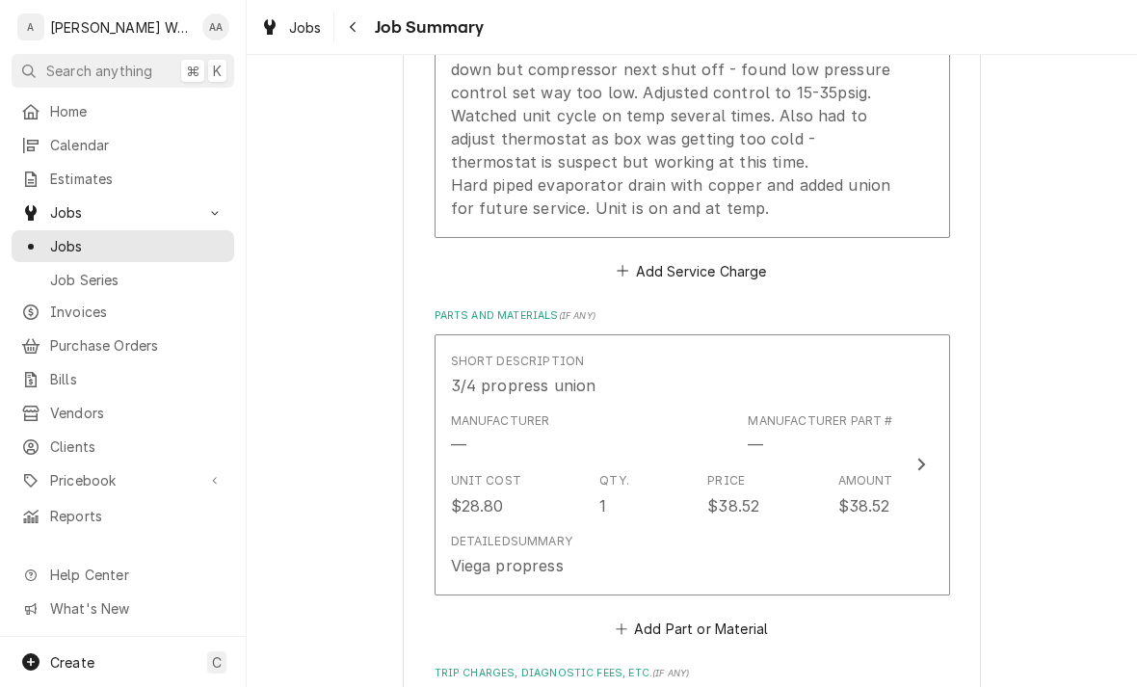
click at [725, 615] on button "Add Part or Material" at bounding box center [691, 628] width 159 height 27
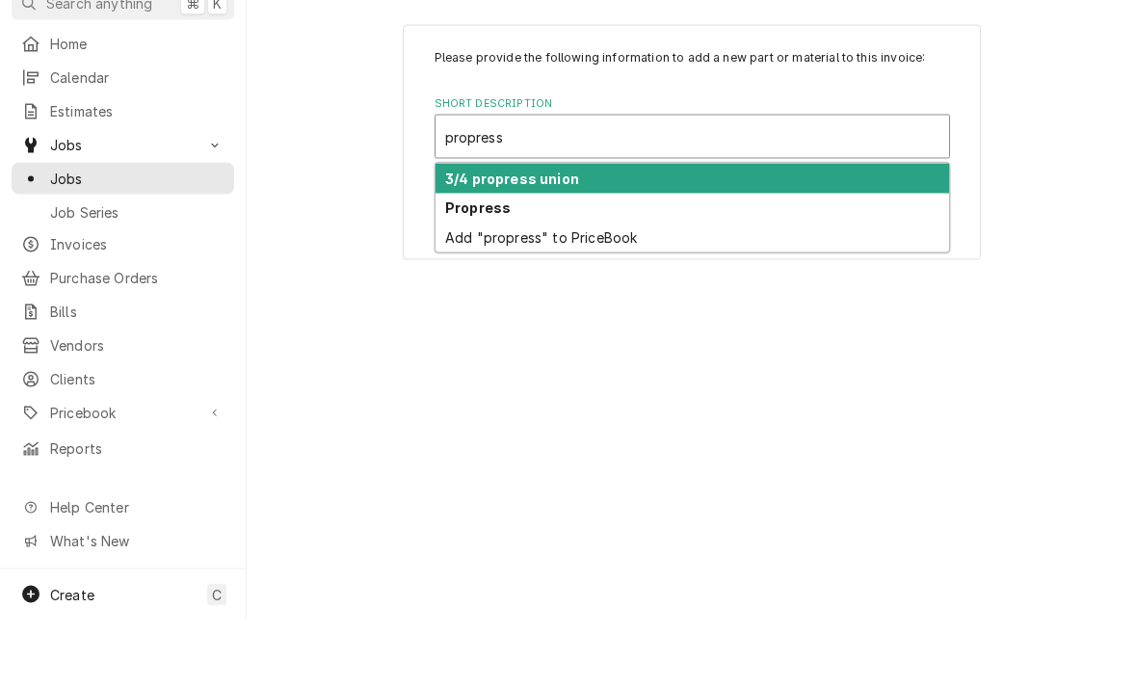
click at [476, 267] on strong "Propress" at bounding box center [477, 275] width 65 height 16
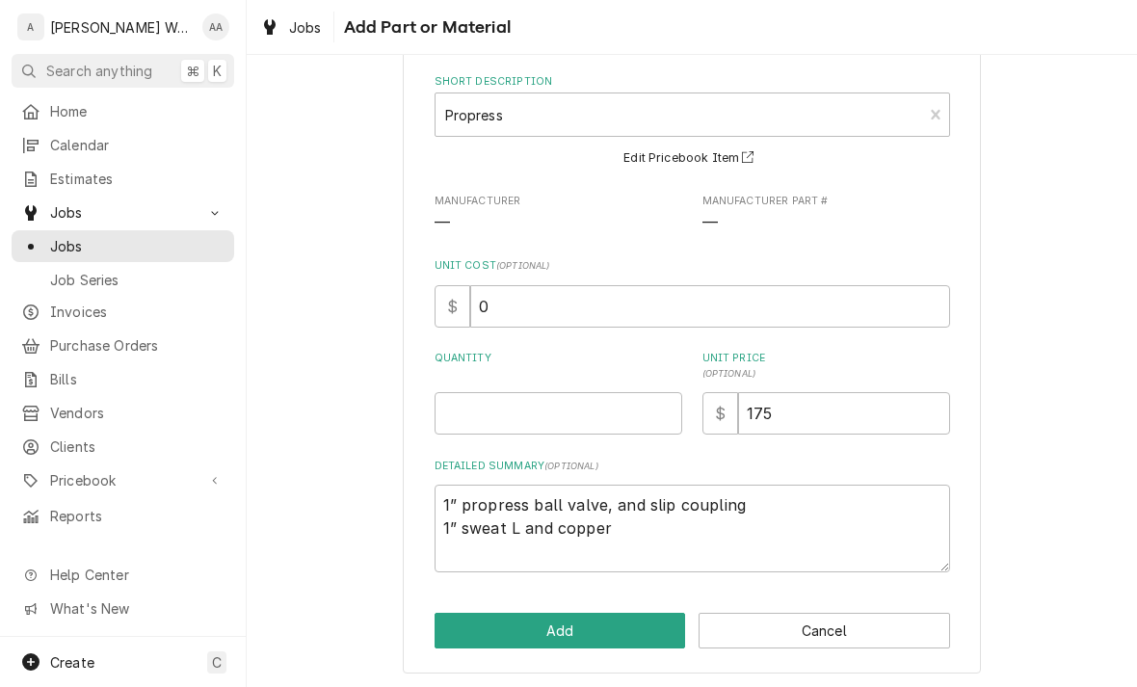
scroll to position [89, 0]
click at [628, 527] on textarea "1” propress ball valve, and slip coupling 1” sweat L and copper" at bounding box center [691, 529] width 515 height 88
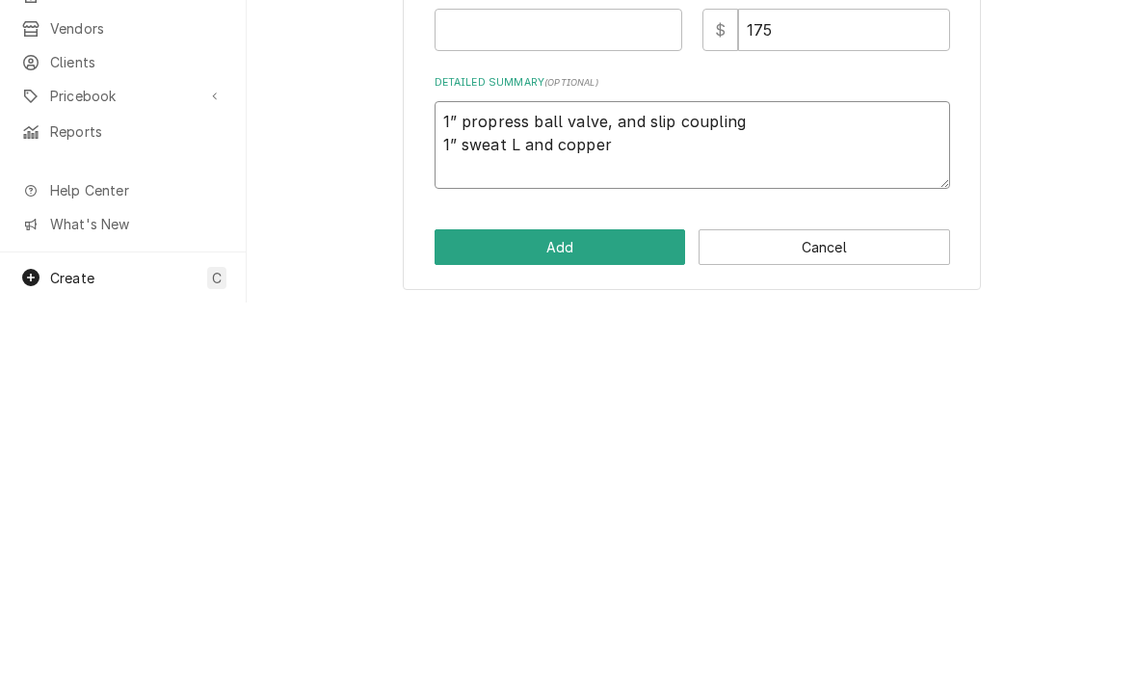
click at [635, 485] on textarea "1” propress ball valve, and slip coupling 1” sweat L and copper" at bounding box center [691, 529] width 515 height 88
click at [634, 485] on textarea "1” propress ball valve, and slip coupling 1” sweat L and copper" at bounding box center [691, 529] width 515 height 88
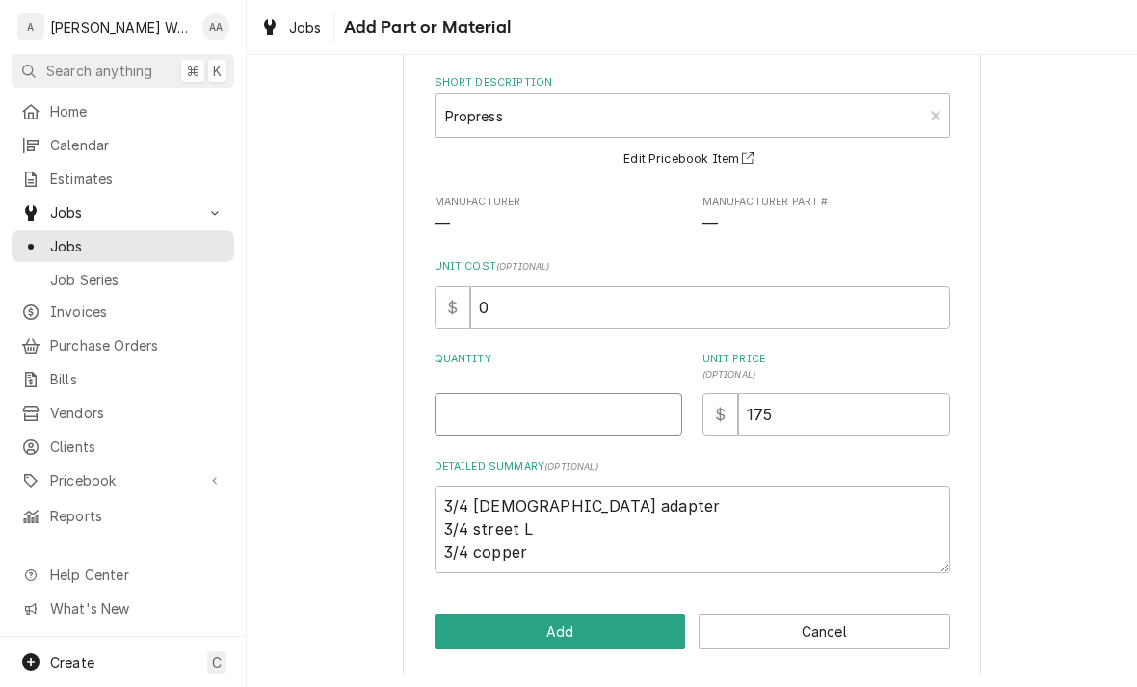
click at [482, 407] on input "Quantity" at bounding box center [558, 414] width 248 height 42
click at [806, 420] on input "175" at bounding box center [844, 414] width 212 height 42
click at [467, 639] on button "Add" at bounding box center [559, 632] width 251 height 36
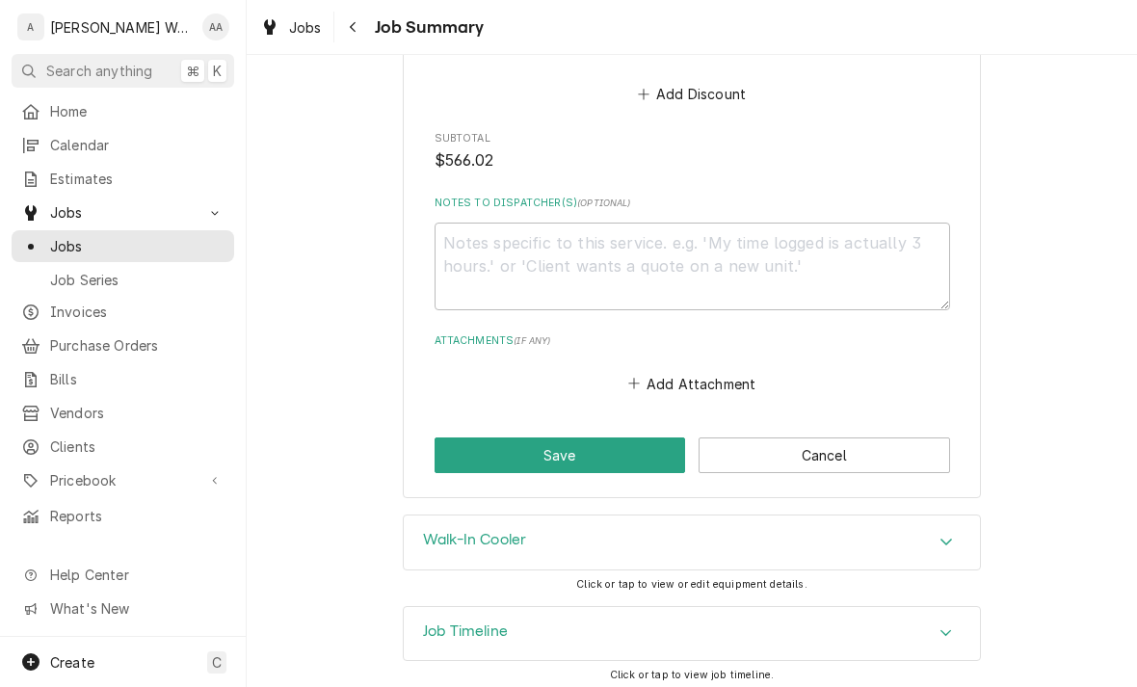
scroll to position [2120, 0]
click at [465, 449] on button "Save" at bounding box center [559, 455] width 251 height 36
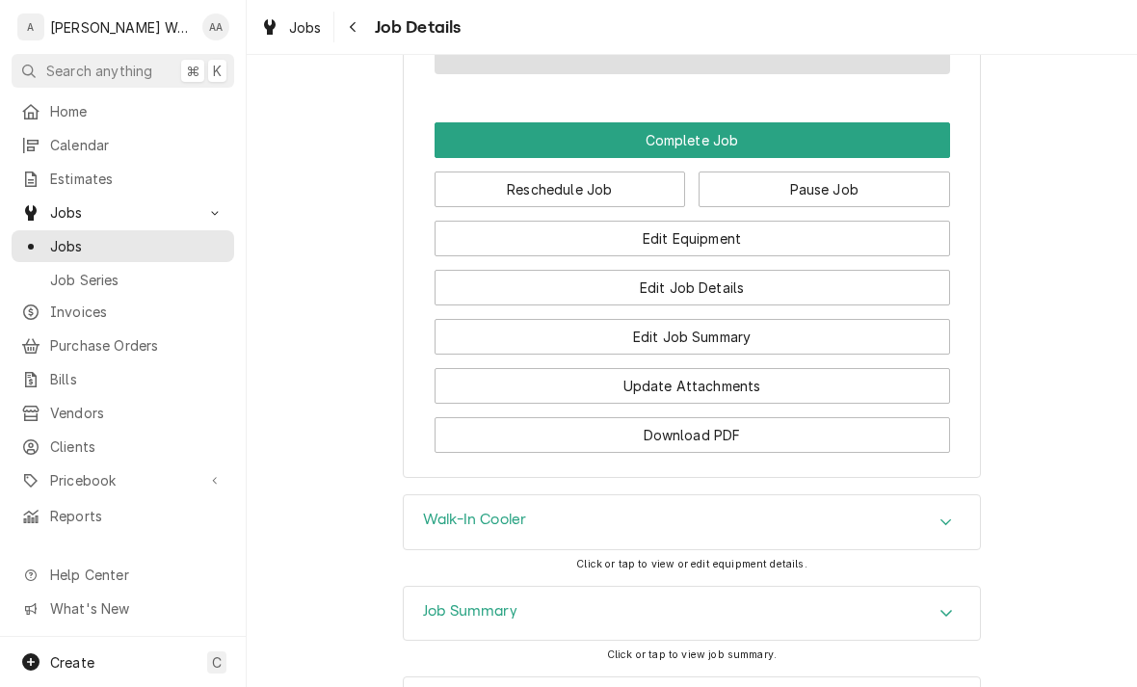
scroll to position [1687, 0]
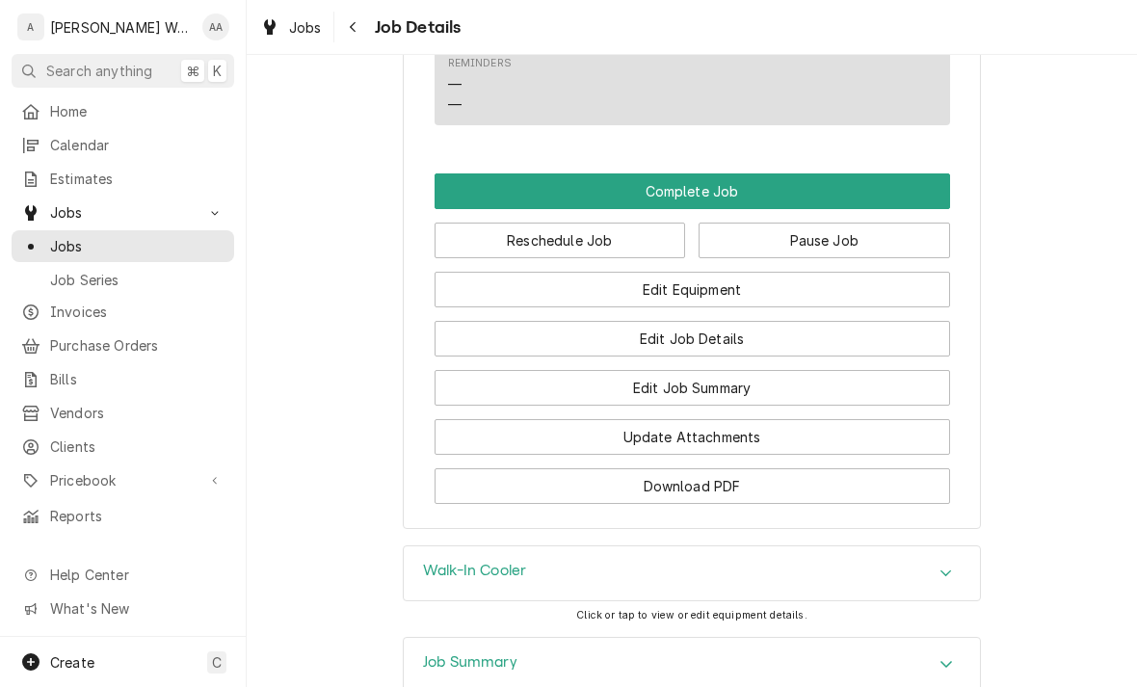
click at [889, 173] on button "Complete Job" at bounding box center [691, 191] width 515 height 36
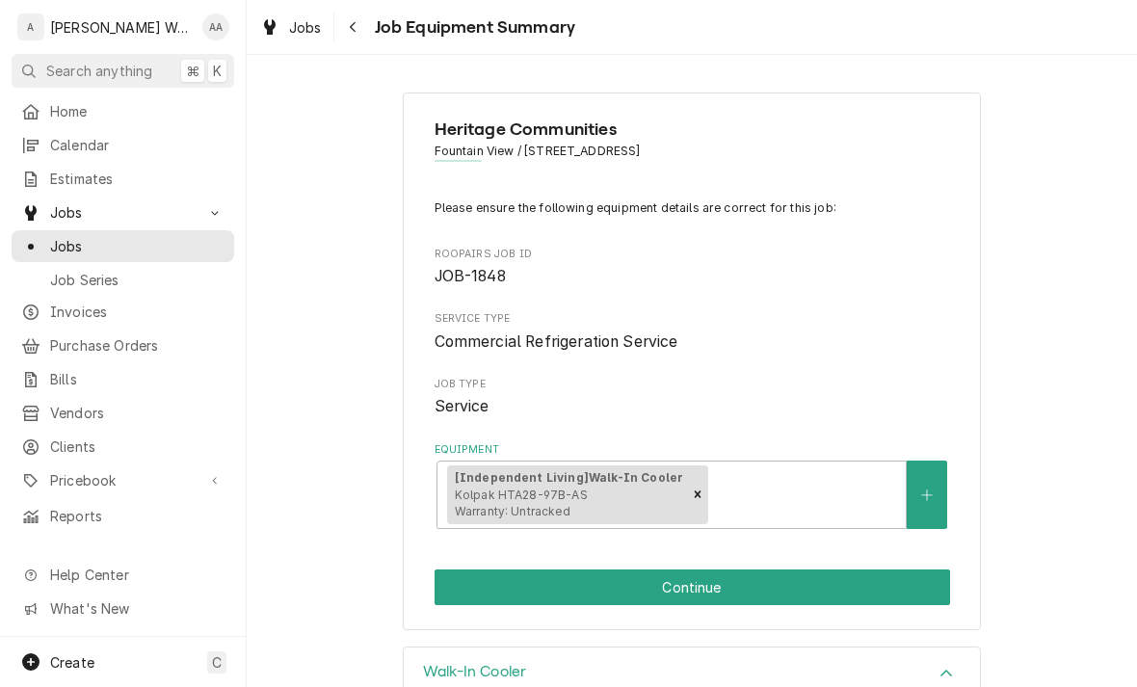
click at [891, 576] on button "Continue" at bounding box center [691, 587] width 515 height 36
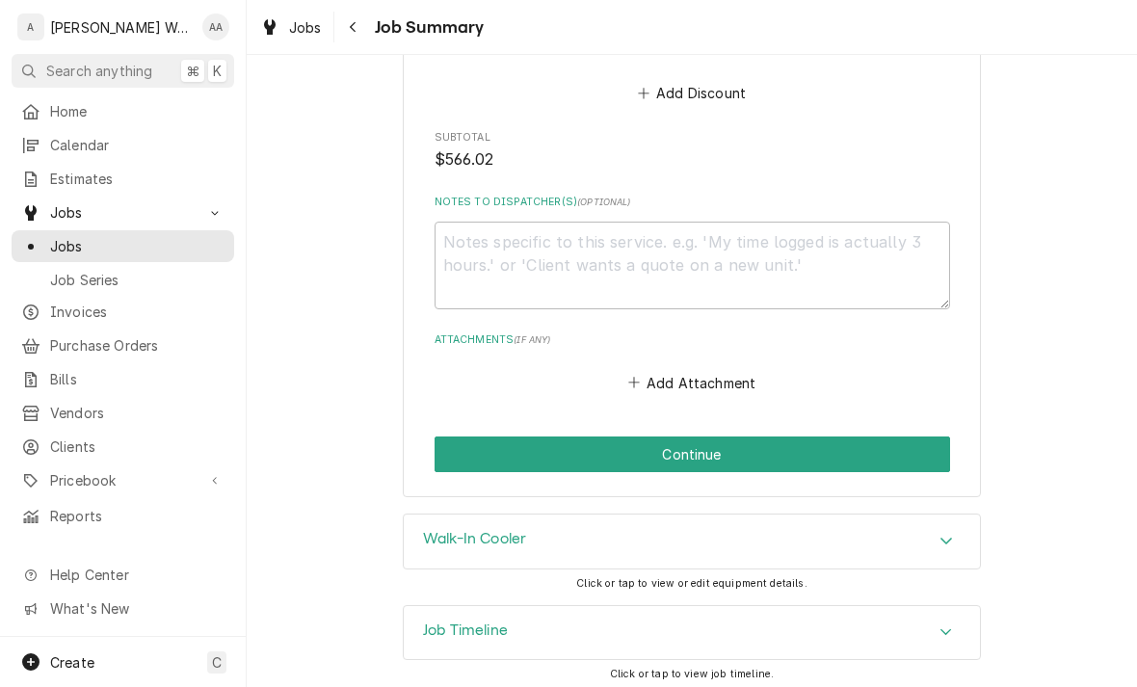
scroll to position [2120, 0]
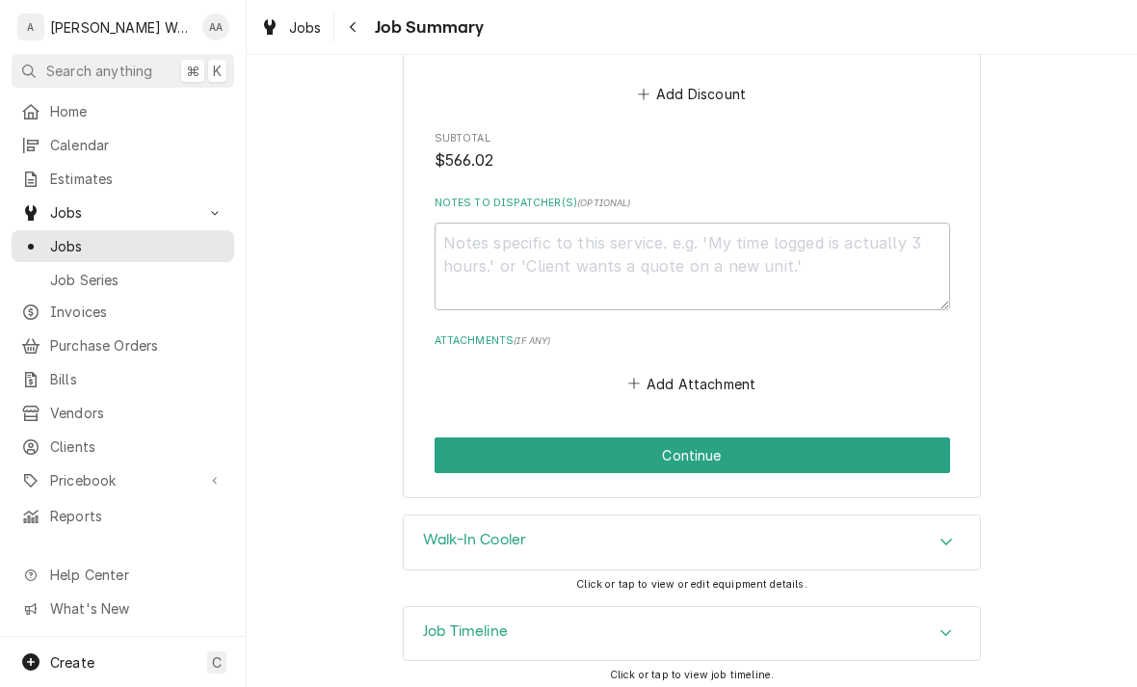
click at [455, 444] on button "Continue" at bounding box center [691, 455] width 515 height 36
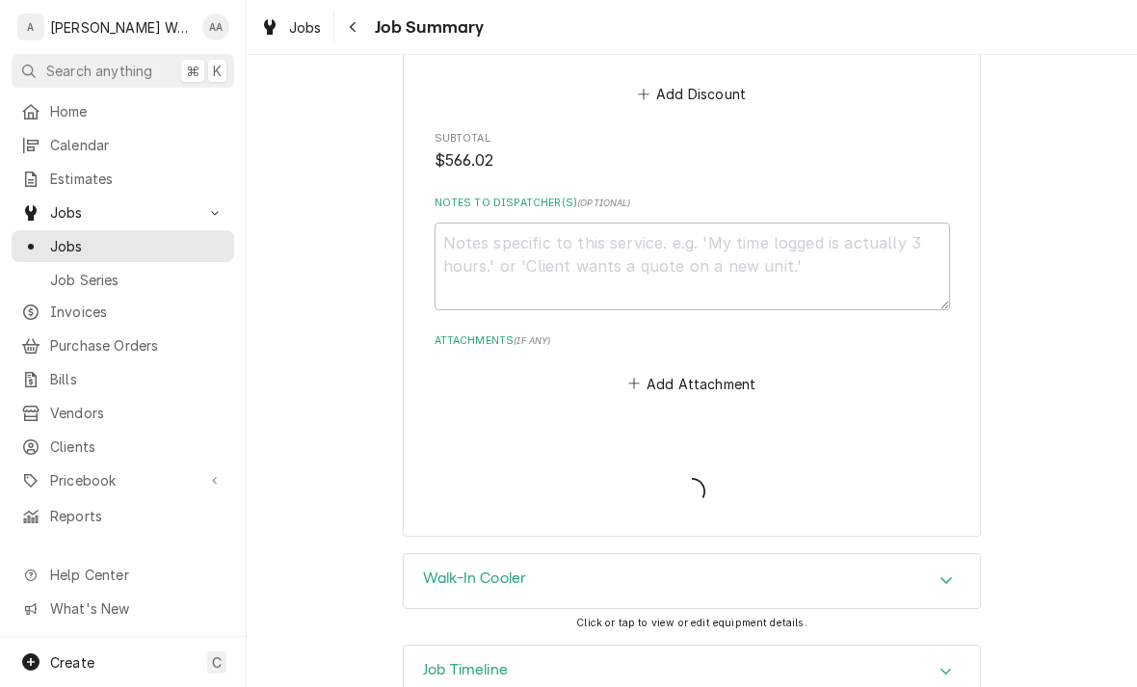
type textarea "x"
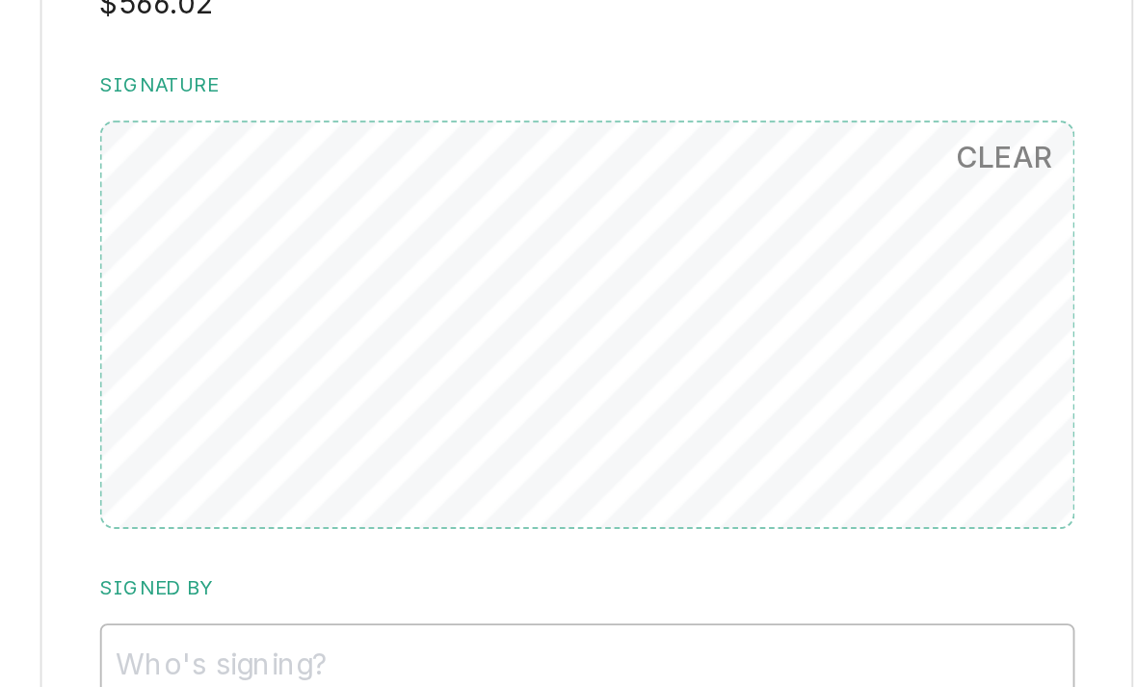
scroll to position [1687, 0]
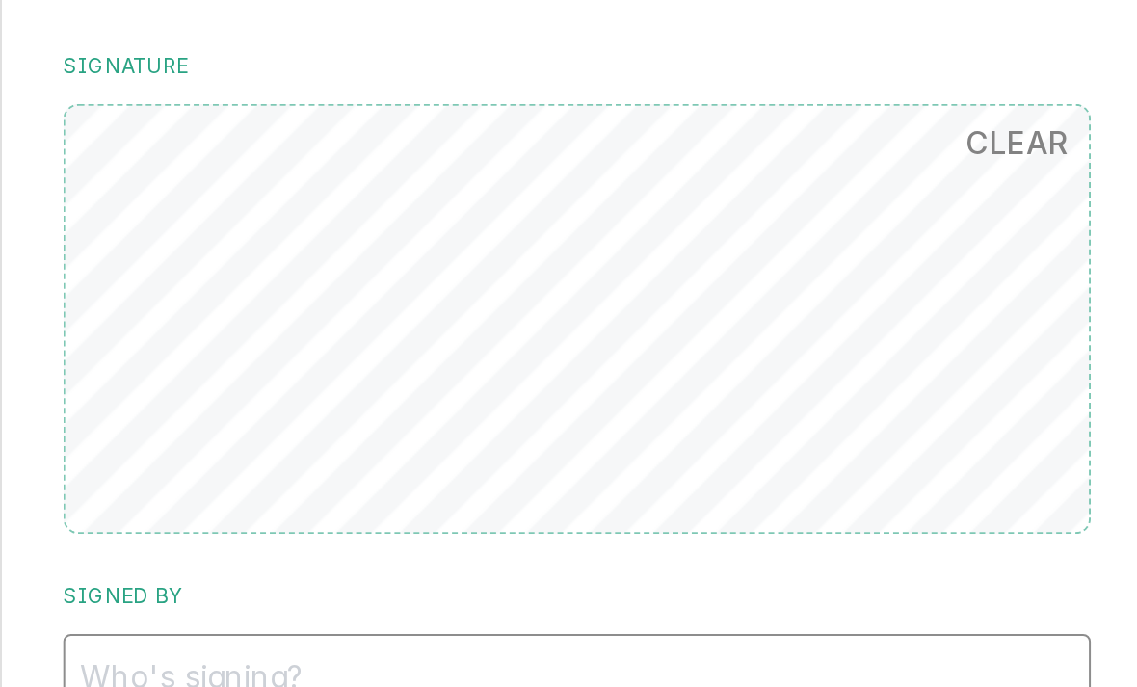
click at [434, 523] on input "Signed By" at bounding box center [691, 544] width 515 height 42
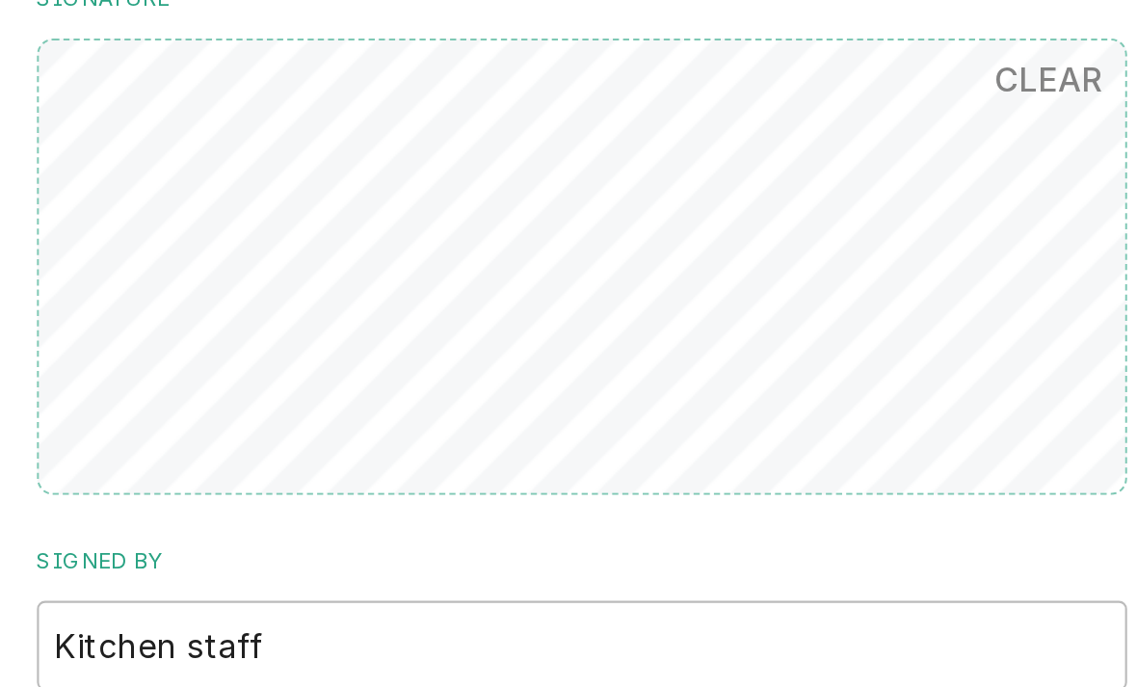
scroll to position [1673, 0]
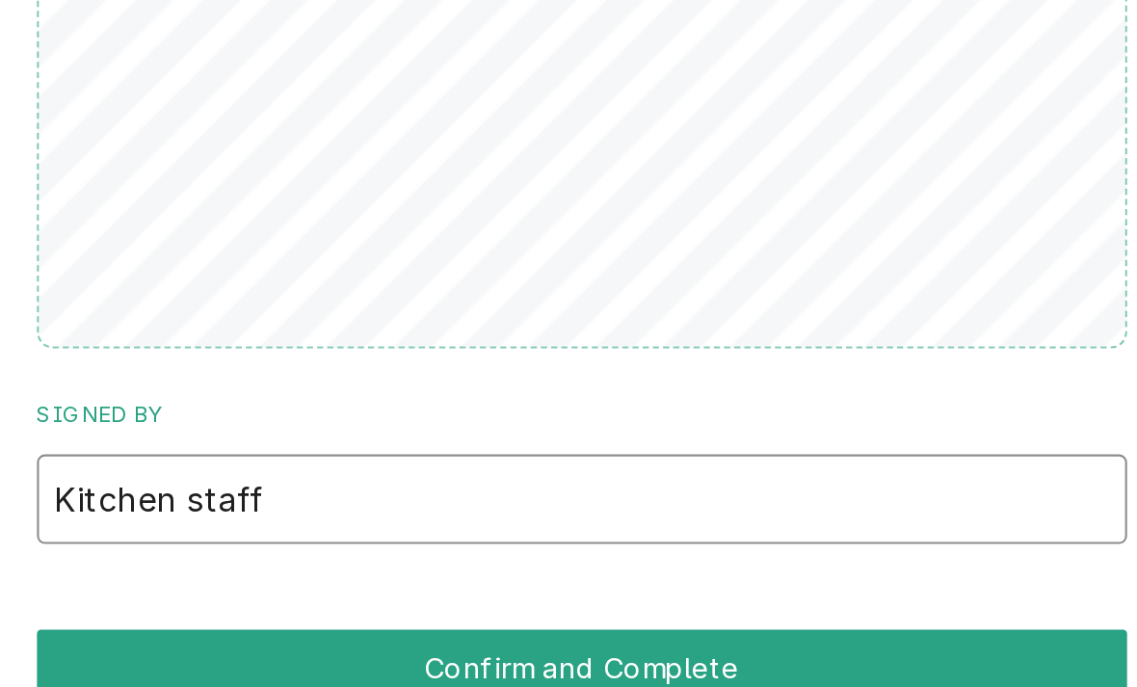
type input "Kitchen staff"
click at [434, 619] on button "Confirm and Complete" at bounding box center [691, 637] width 515 height 36
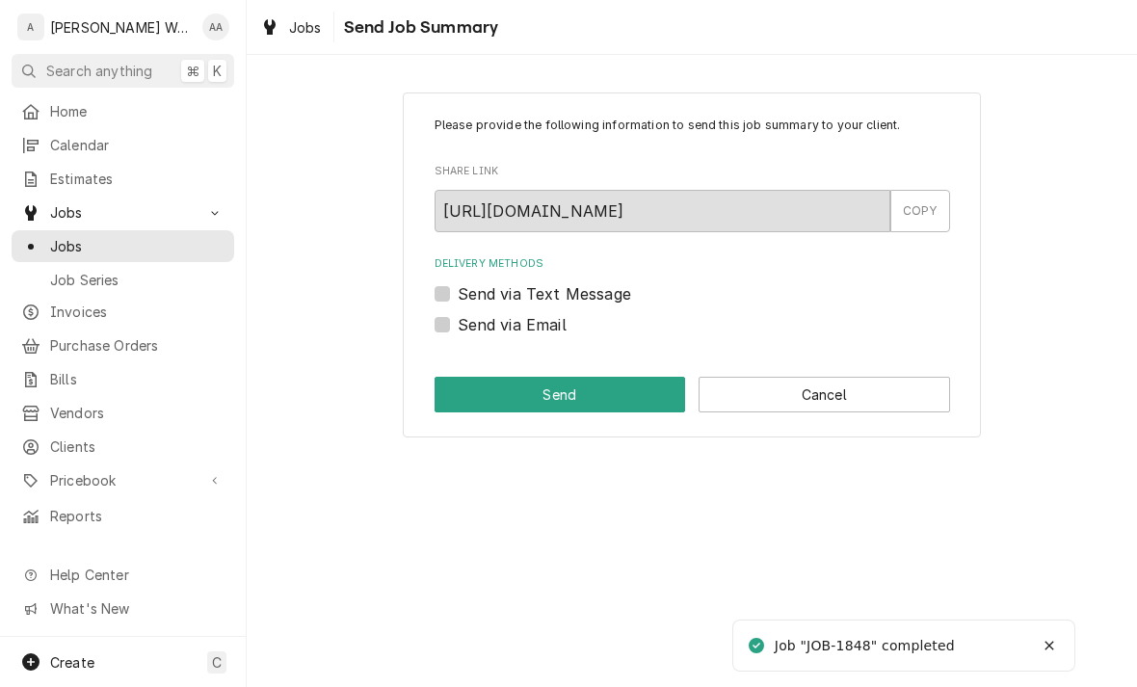
click at [853, 386] on button "Cancel" at bounding box center [823, 395] width 251 height 36
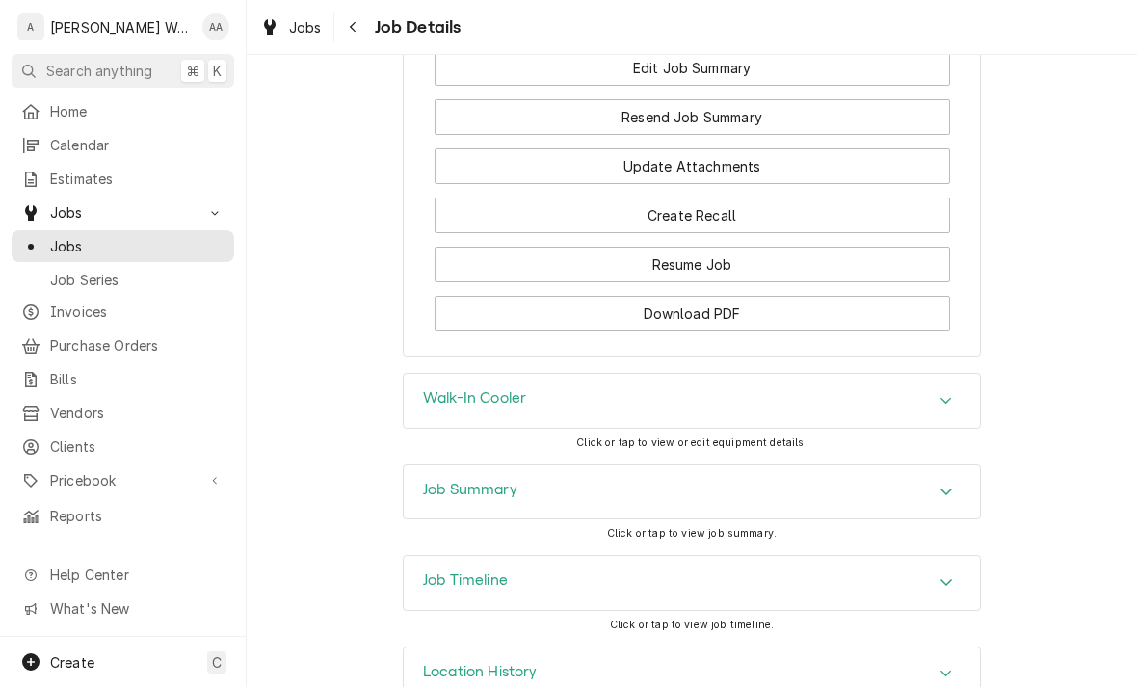
click at [433, 481] on h3 "Job Summary" at bounding box center [470, 490] width 94 height 18
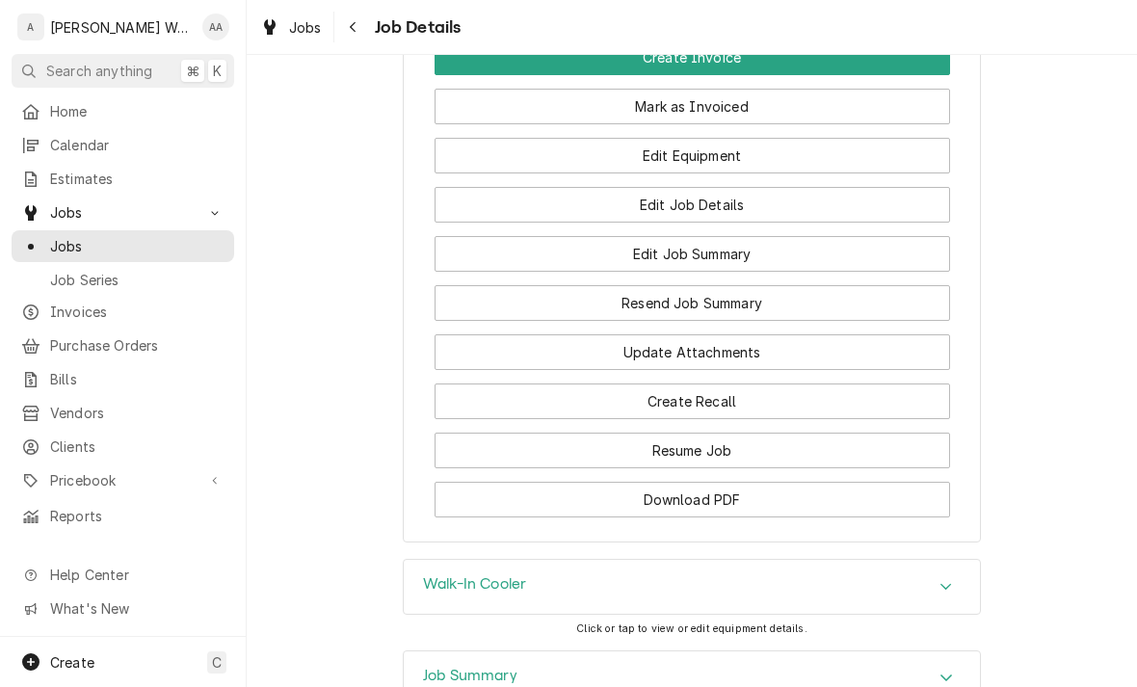
scroll to position [1559, 0]
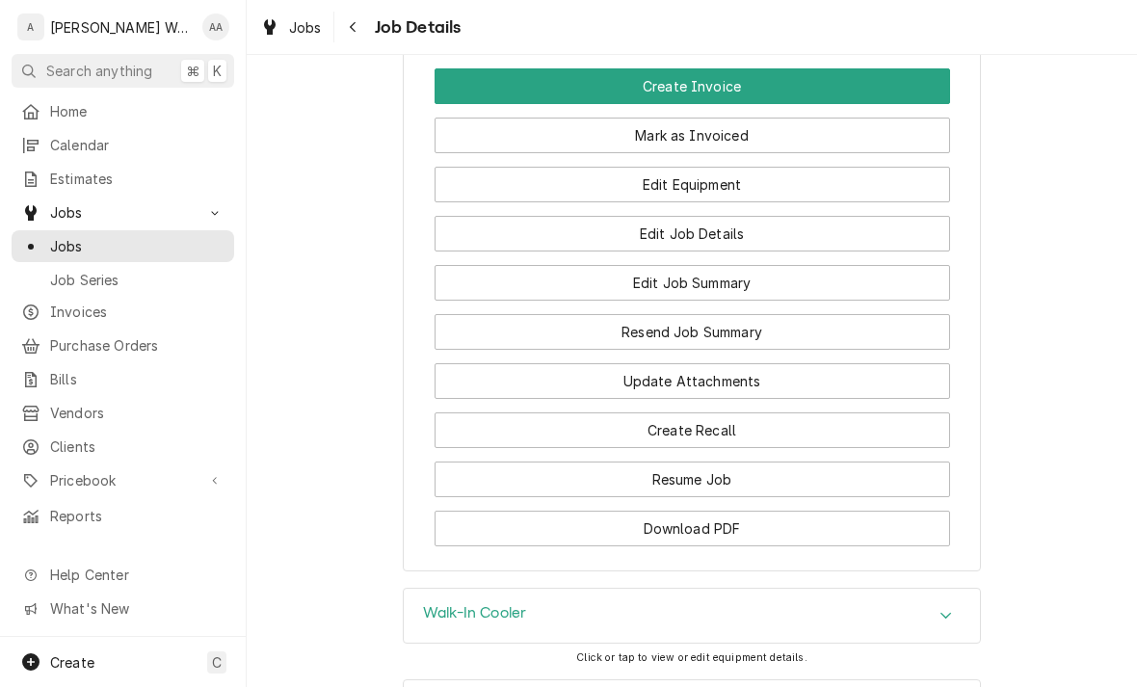
click at [893, 265] on button "Edit Job Summary" at bounding box center [691, 283] width 515 height 36
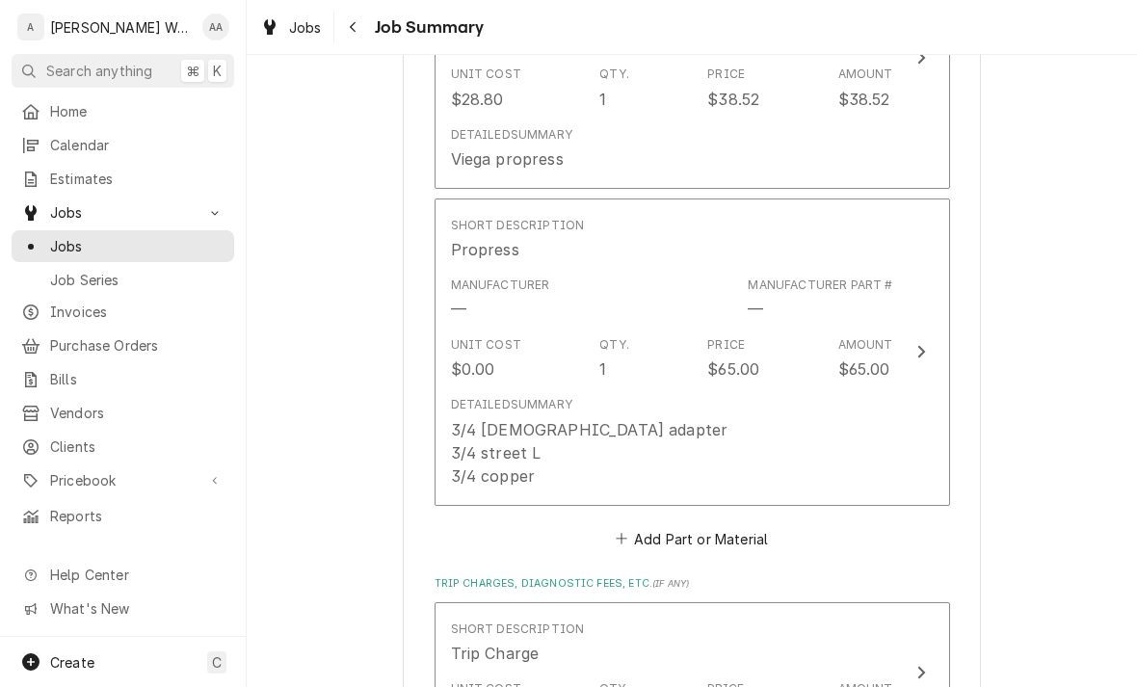
click at [464, 405] on div "Detailed Summary" at bounding box center [511, 404] width 121 height 17
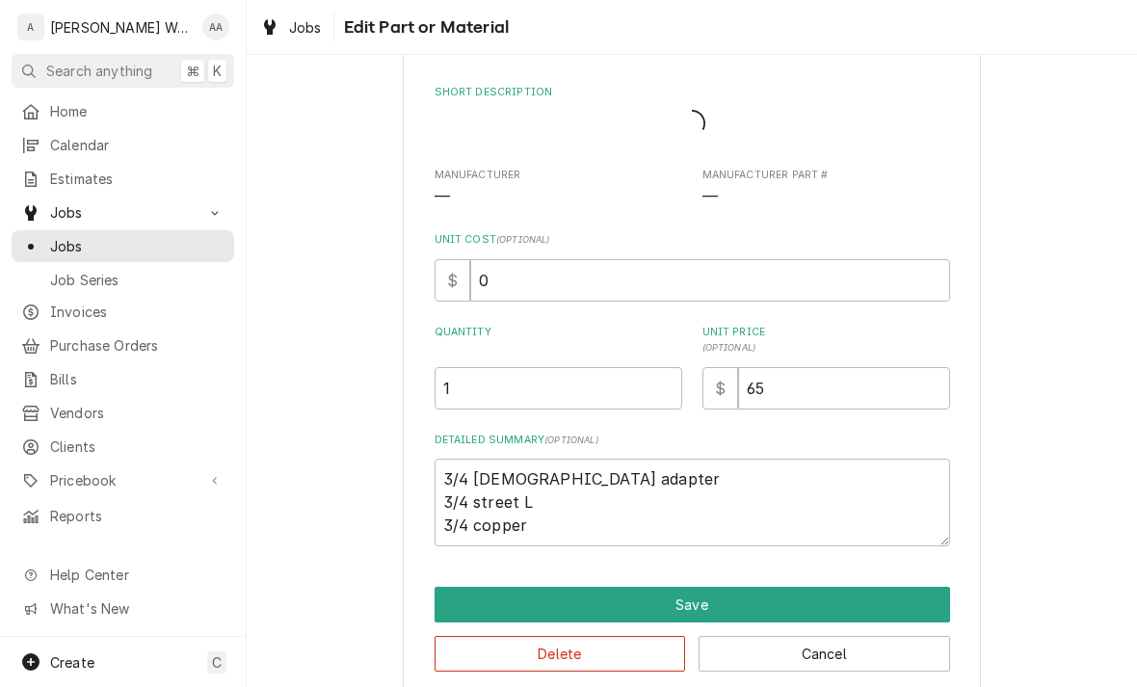
type textarea "x"
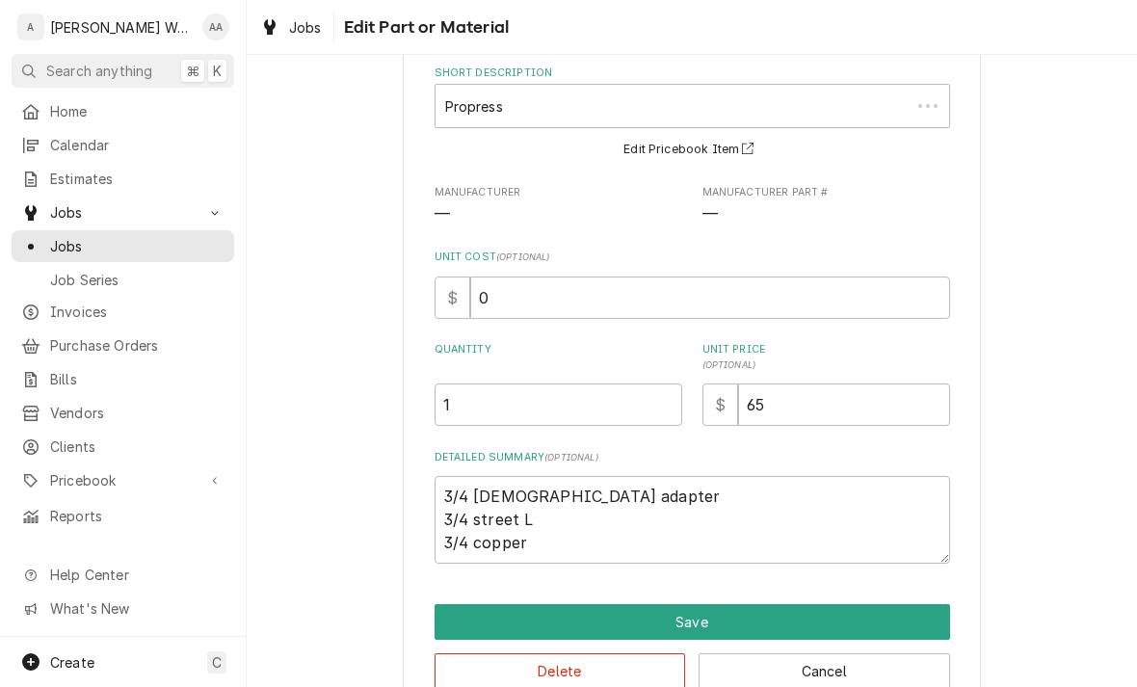
scroll to position [115, 0]
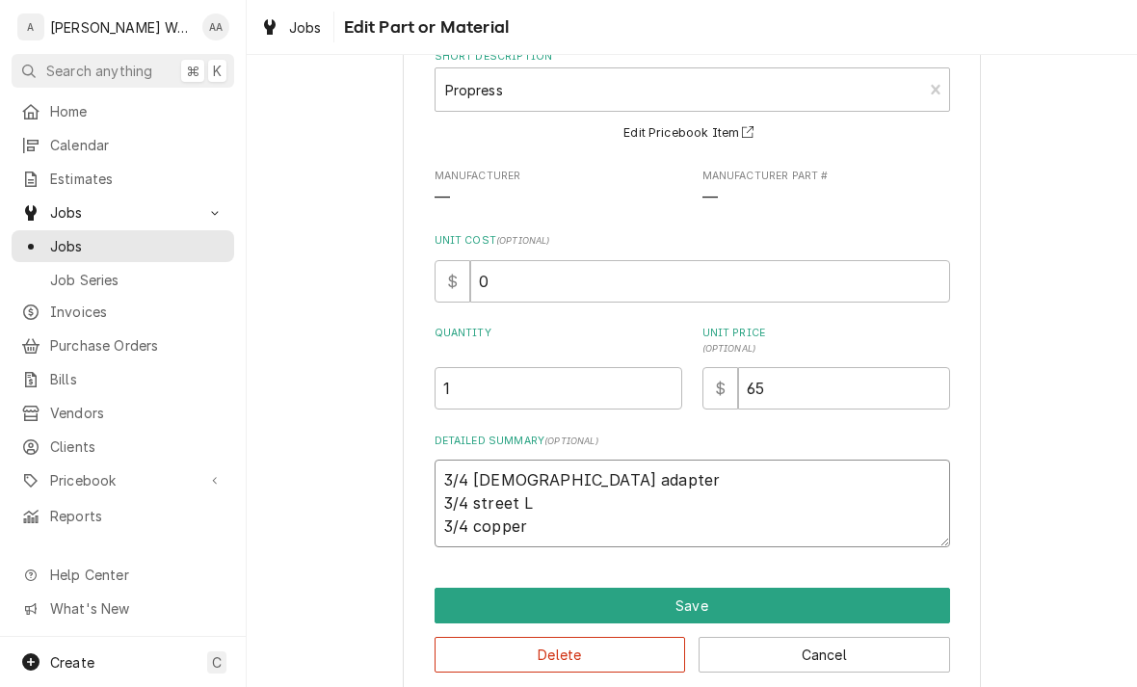
click at [533, 504] on textarea "3/4 [DEMOGRAPHIC_DATA] adapter 3/4 street L 3/4 copper" at bounding box center [691, 503] width 515 height 88
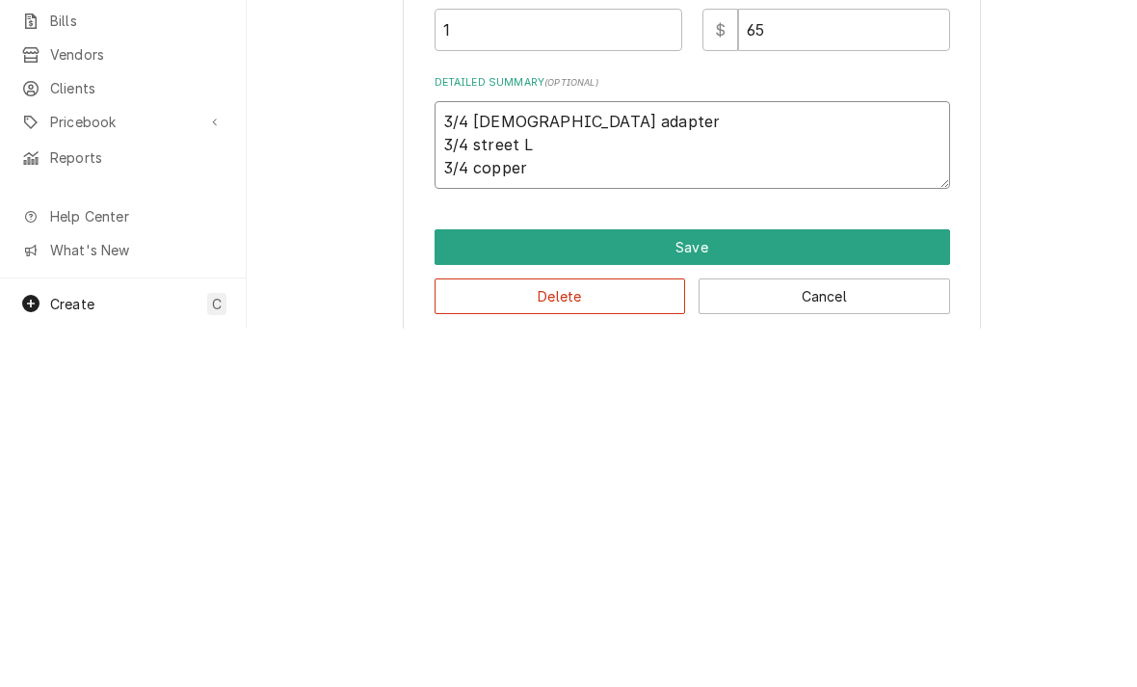
type textarea "3/4 female adapter 3/4 street L 3/4 copper"
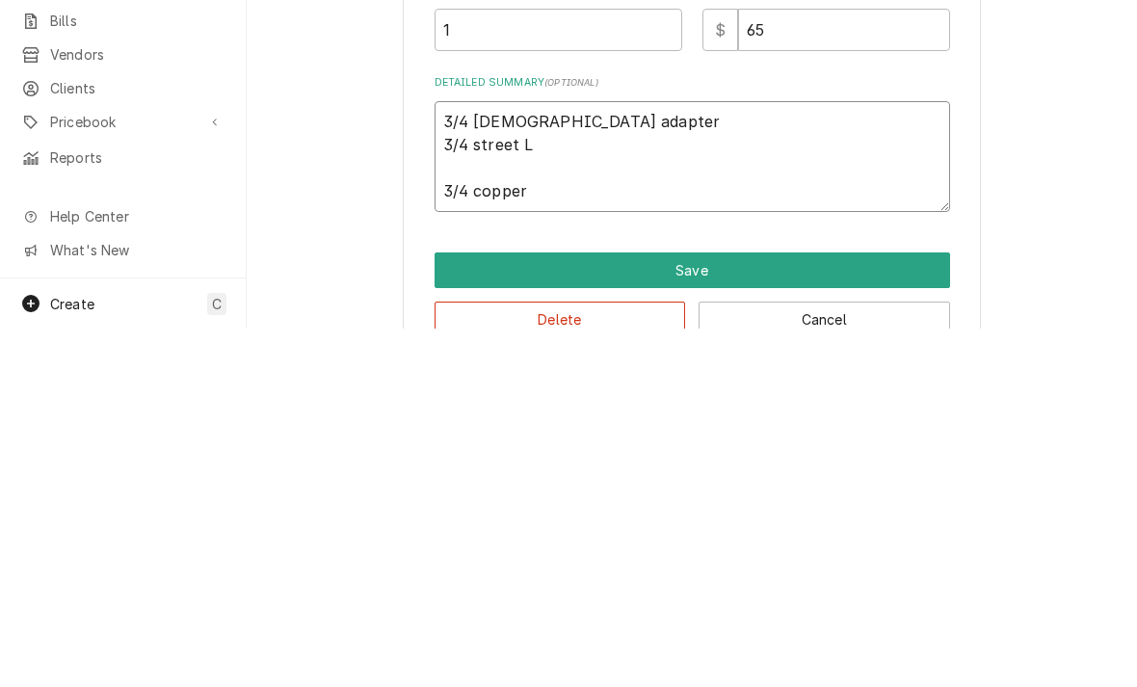
type textarea "x"
type textarea "3/4 female adapter 3/4 street L St 3/4 copper"
type textarea "x"
type textarea "3/4 female adapter 3/4 street L Str 3/4 copper"
type textarea "x"
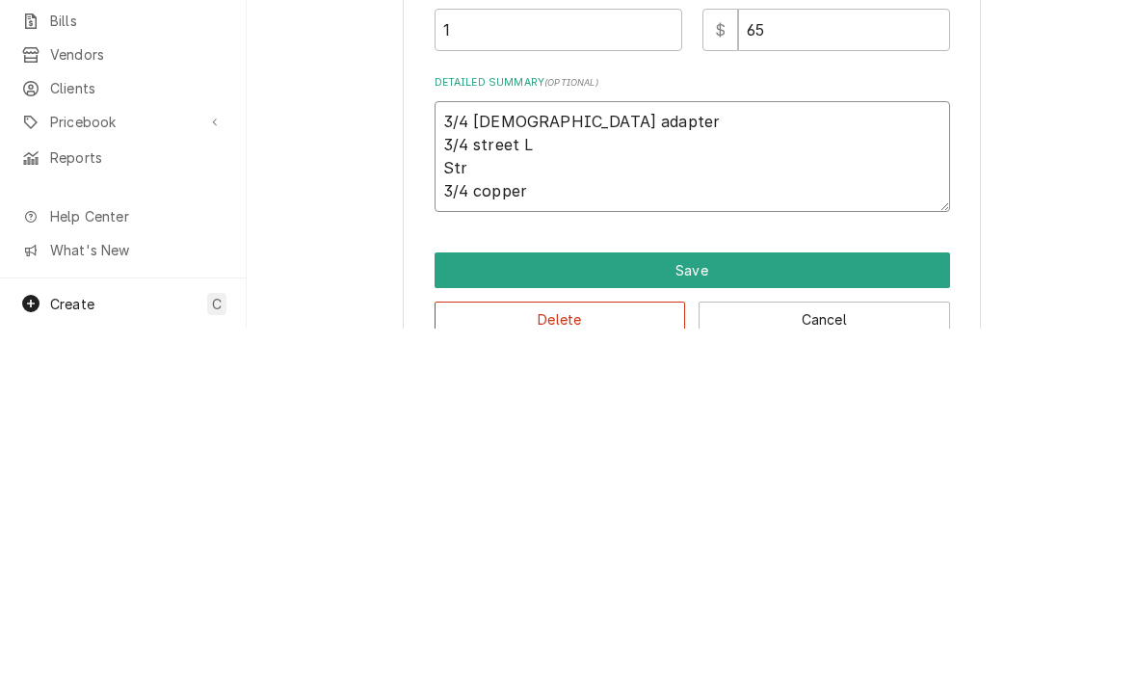
type textarea "3/4 female adapter 3/4 street L Stre 3/4 copper"
type textarea "x"
type textarea "3/4 female adapter 3/4 street L Stree 3/4 copper"
type textarea "x"
type textarea "3/4 female adapter 3/4 street L Street 3/4 copper"
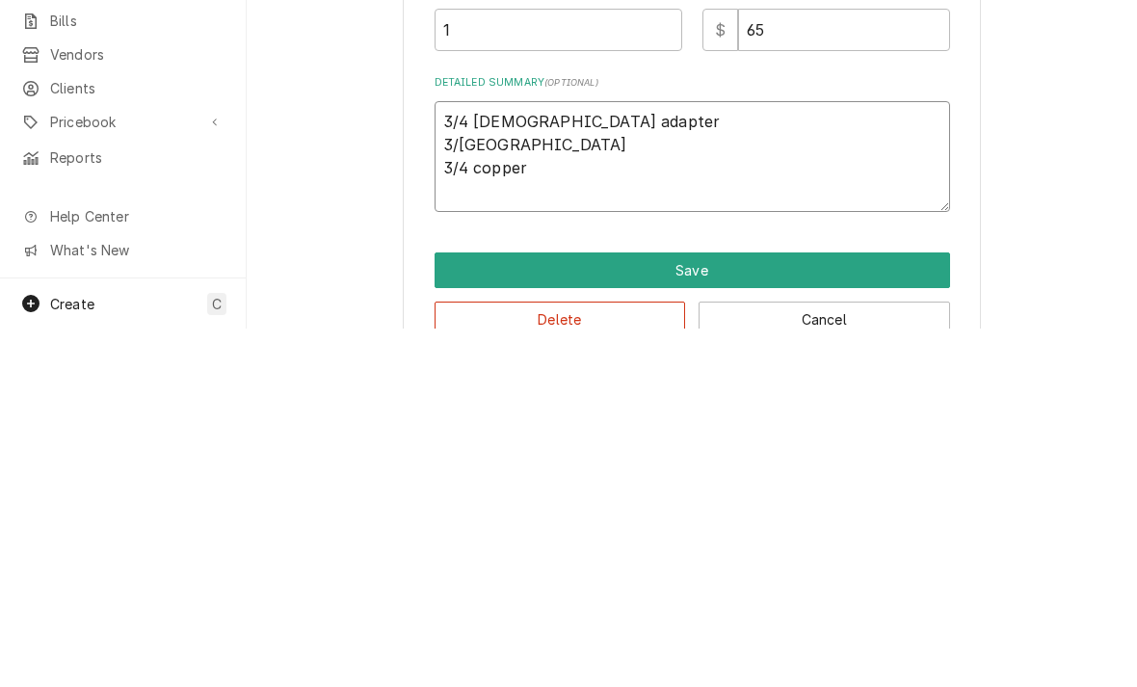
type textarea "x"
type textarea "3/4 female adapter 3/4 street L Street 3/4 copper"
type textarea "x"
type textarea "3/4 female adapter 3/4 street L Street 3/4 copper"
type textarea "x"
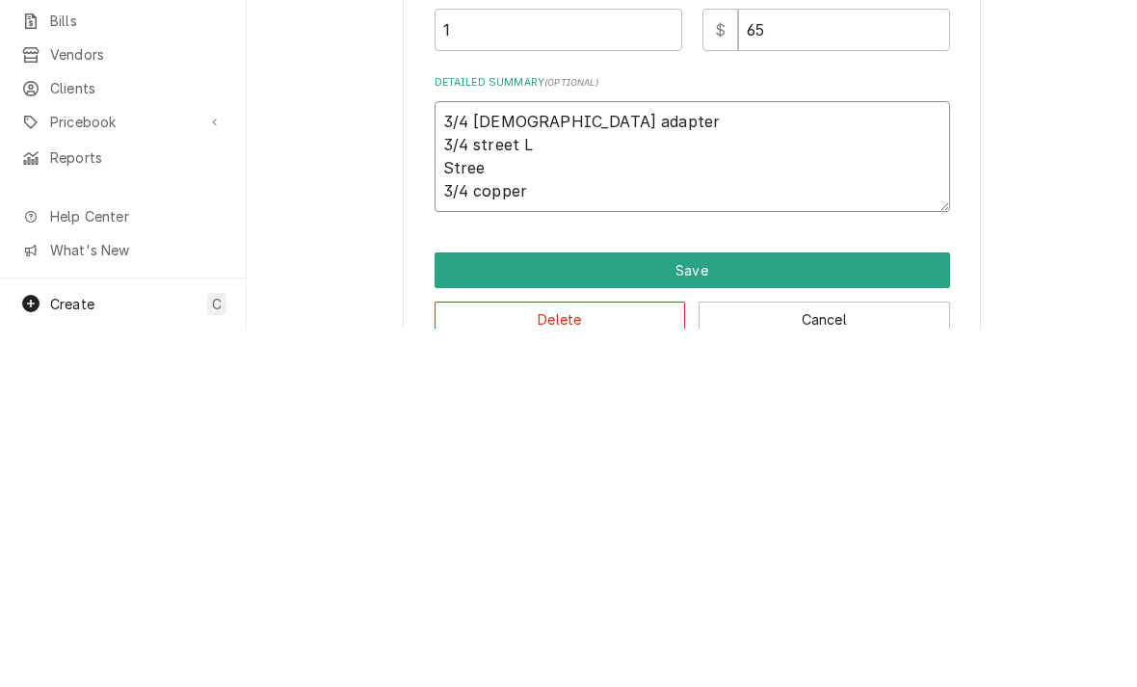
type textarea "3/4 female adapter 3/4 street L Stre 3/4 copper"
type textarea "x"
type textarea "3/4 female adapter 3/4 street L Str 3/4 copper"
type textarea "x"
type textarea "3/4 female adapter 3/4 street L St 3/4 copper"
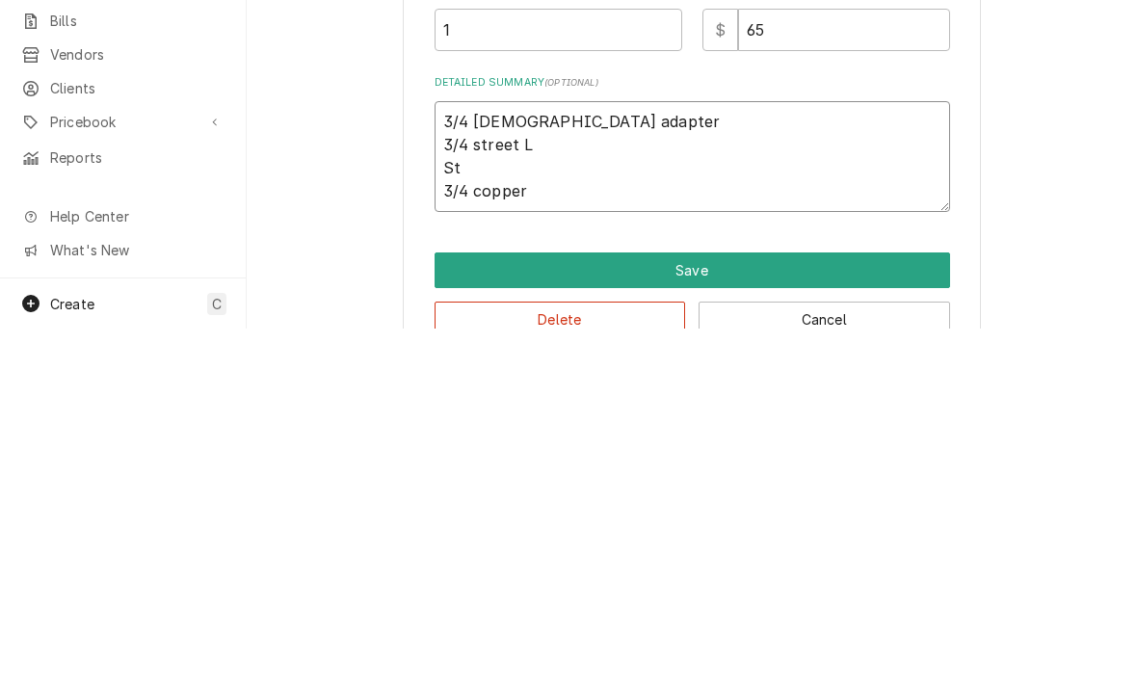
type textarea "x"
type textarea "3/4 female adapter 3/4 street L S 3/4 copper"
type textarea "x"
type textarea "3/4 female adapter 3/4 street L 3/4 copper"
type textarea "x"
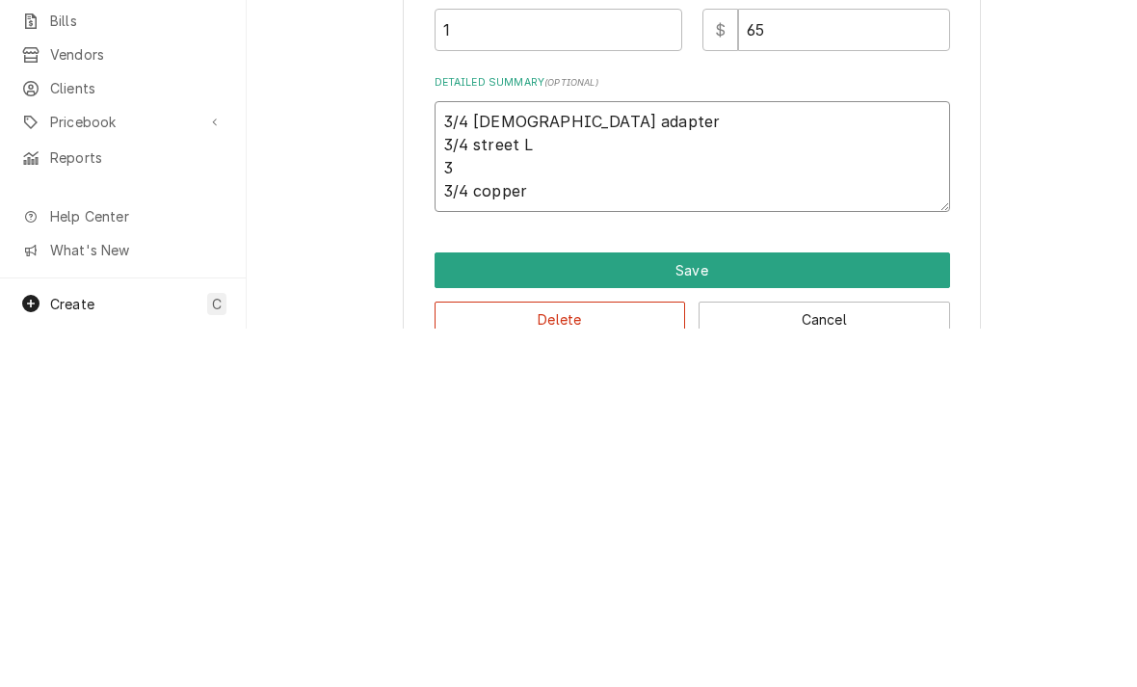
type textarea "3/4 female adapter 3/4 street L 3/ 3/4 copper"
type textarea "x"
type textarea "3/4 female adapter 3/4 street L 3/4 3/4 copper"
type textarea "x"
type textarea "3/4 female adapter 3/4 street L 3/4 s 3/4 copper"
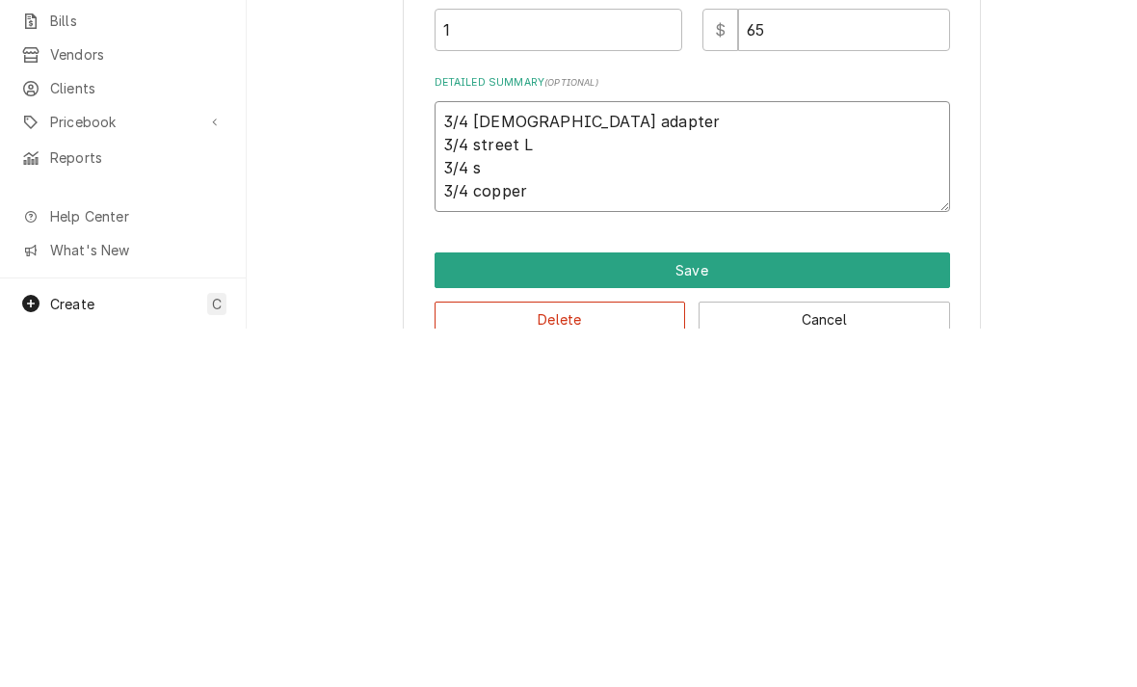
type textarea "x"
type textarea "3/4 female adapter 3/4 street L 3/4 st 3/4 copper"
type textarea "x"
type textarea "3/4 female adapter 3/4 street L 3/4 str 3/4 copper"
type textarea "x"
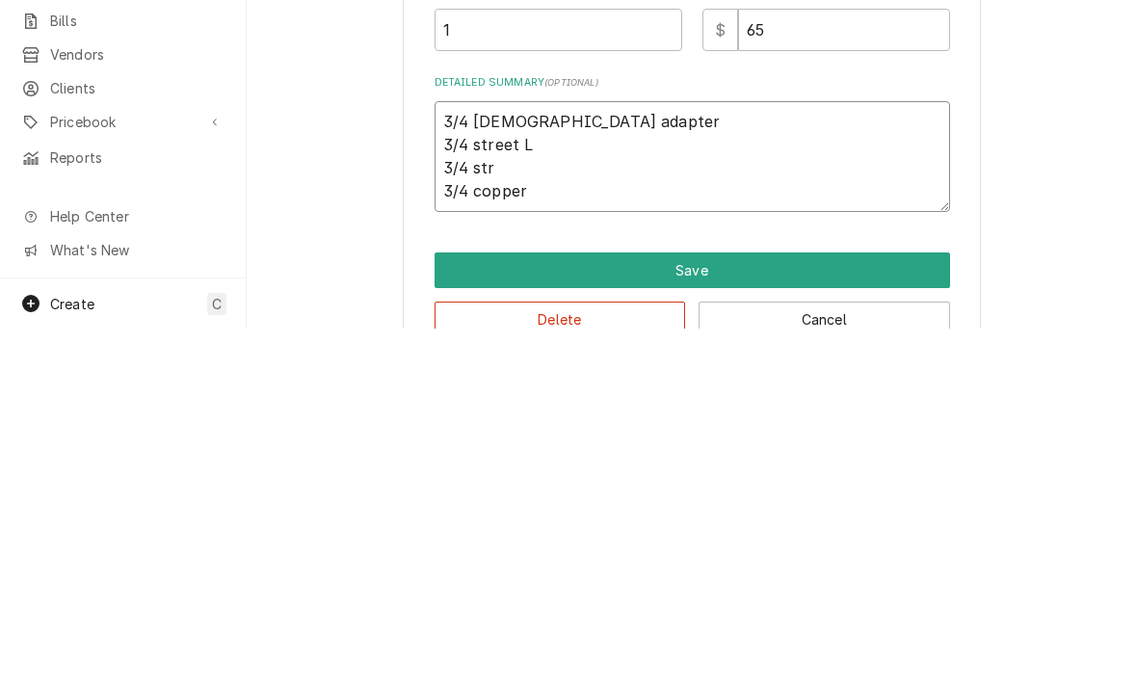
type textarea "3/4 female adapter 3/4 street L 3/4 stre 3/4 copper"
type textarea "x"
type textarea "3/4 female adapter 3/4 street L 3/4 stree 3/4 copper"
type textarea "x"
type textarea "3/4 female adapter 3/4 street L 3/4 street 3/4 copper"
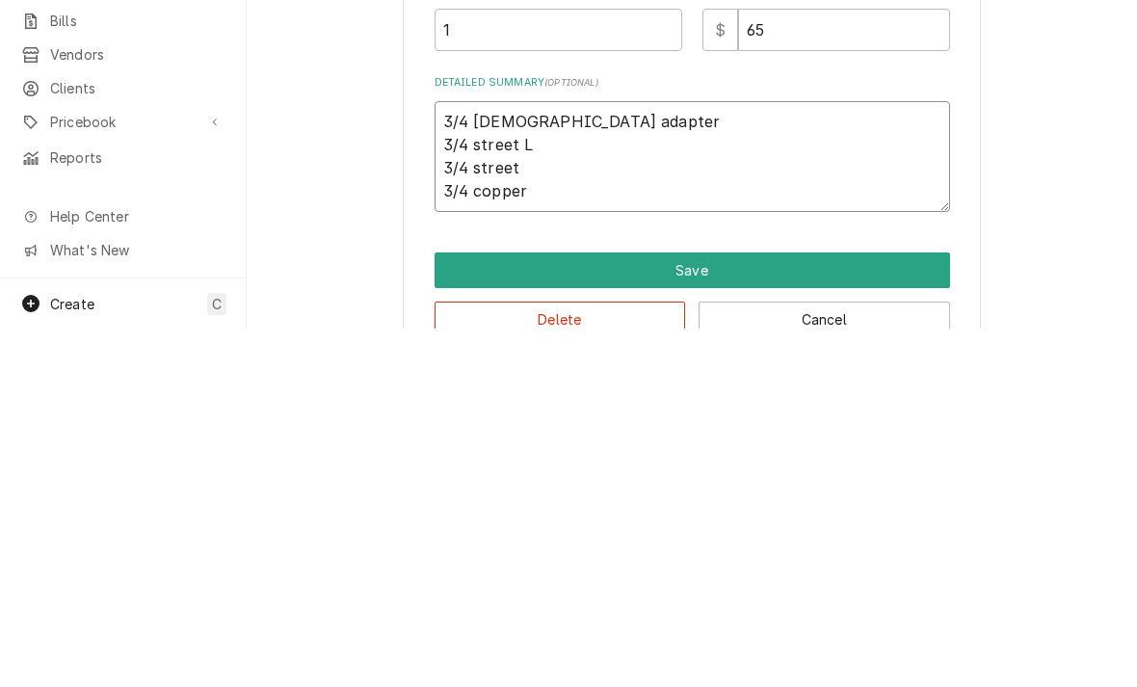
type textarea "x"
type textarea "3/4 female adapter 3/4 street L 3/4 street 4 3/4 copper"
type textarea "x"
type textarea "3/4 female adapter 3/4 street L 3/4 street 45 3/4 copper"
click at [556, 611] on button "Save" at bounding box center [691, 629] width 515 height 36
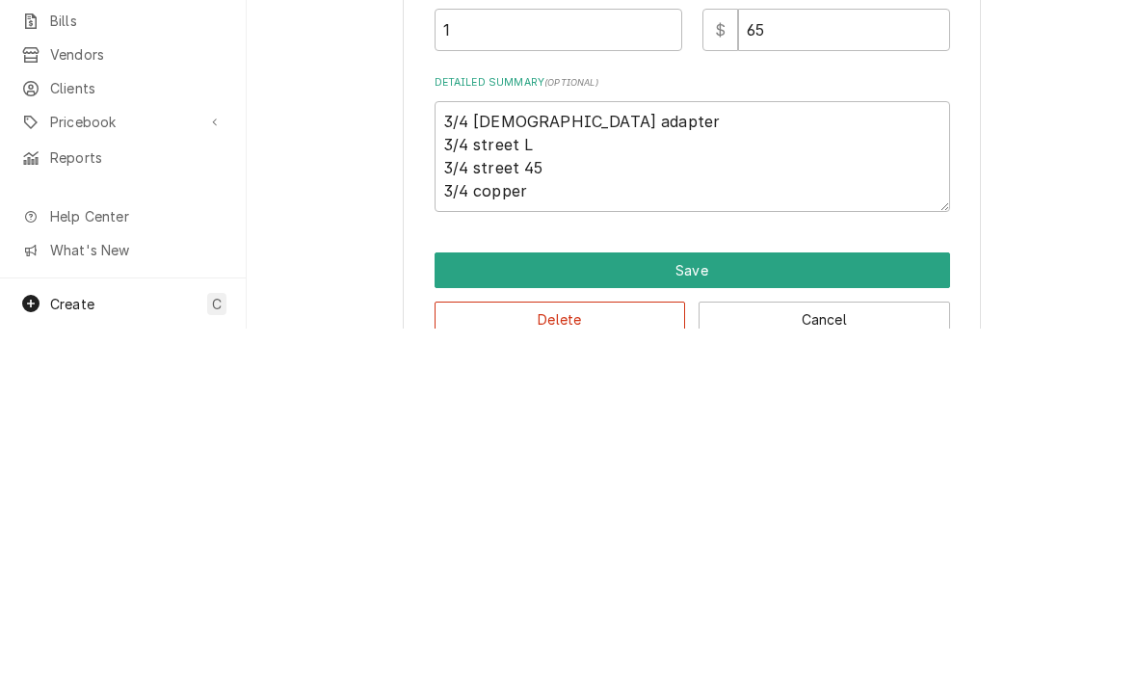
scroll to position [1350, 0]
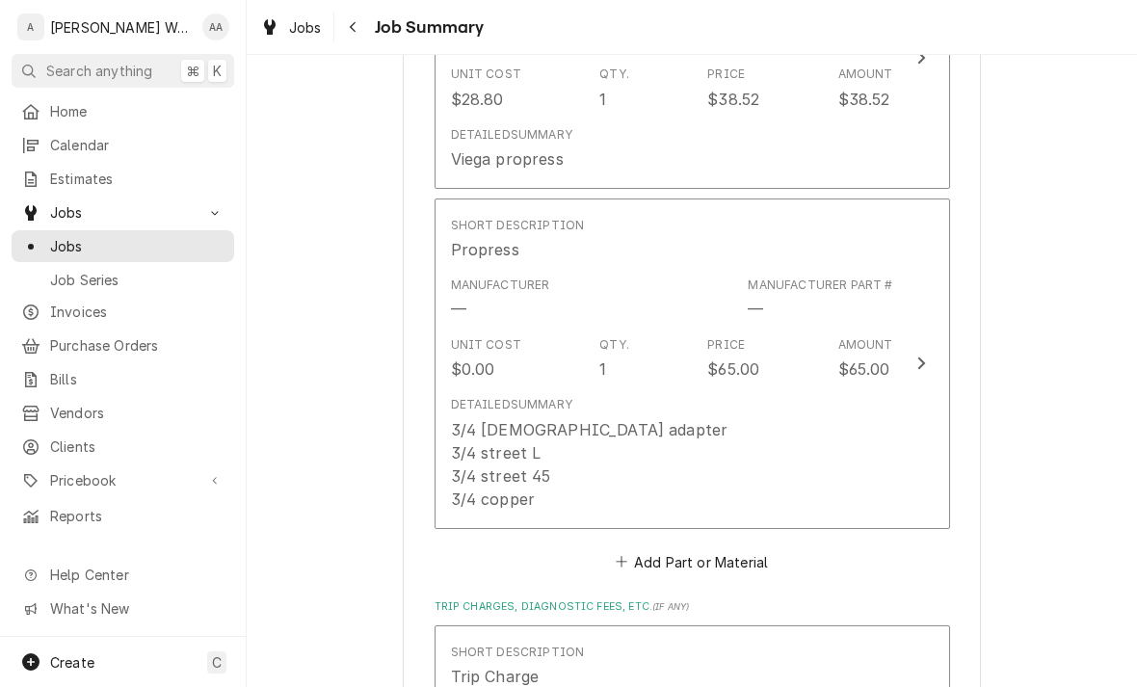
click at [831, 388] on div "Detailed Summary 3/4 female adapter 3/4 street L 3/4 street 45 3/4 copper" at bounding box center [672, 452] width 442 height 129
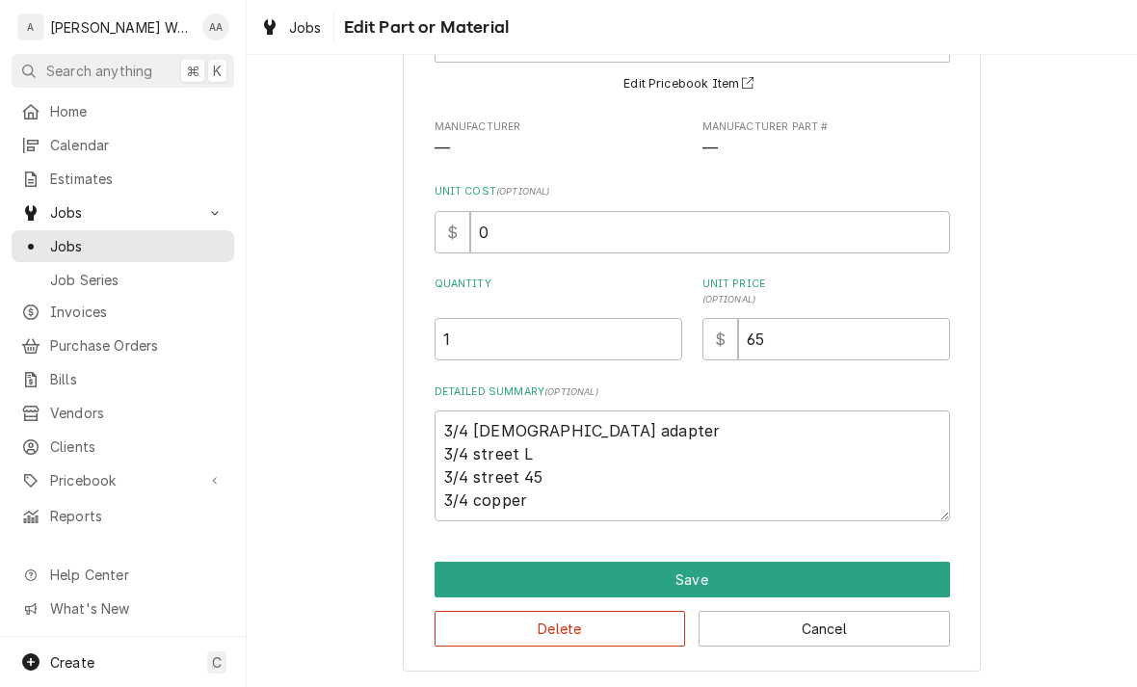
scroll to position [162, 0]
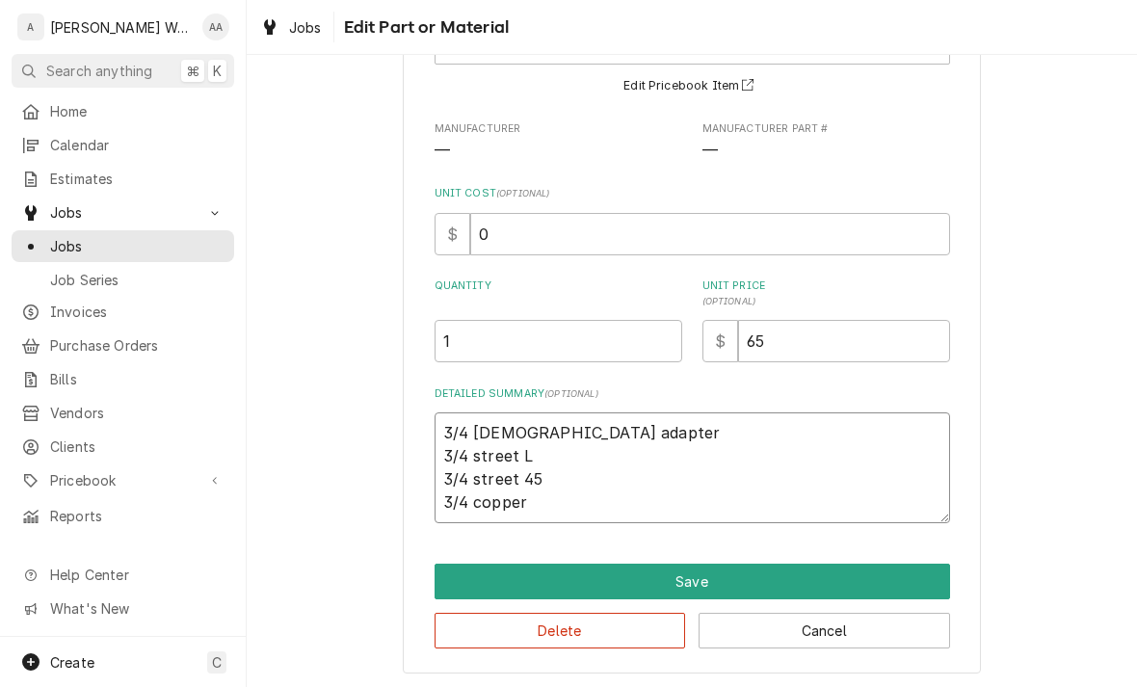
click at [437, 425] on textarea "3/4 female adapter 3/4 street L 3/4 street 45 3/4 copper" at bounding box center [691, 467] width 515 height 111
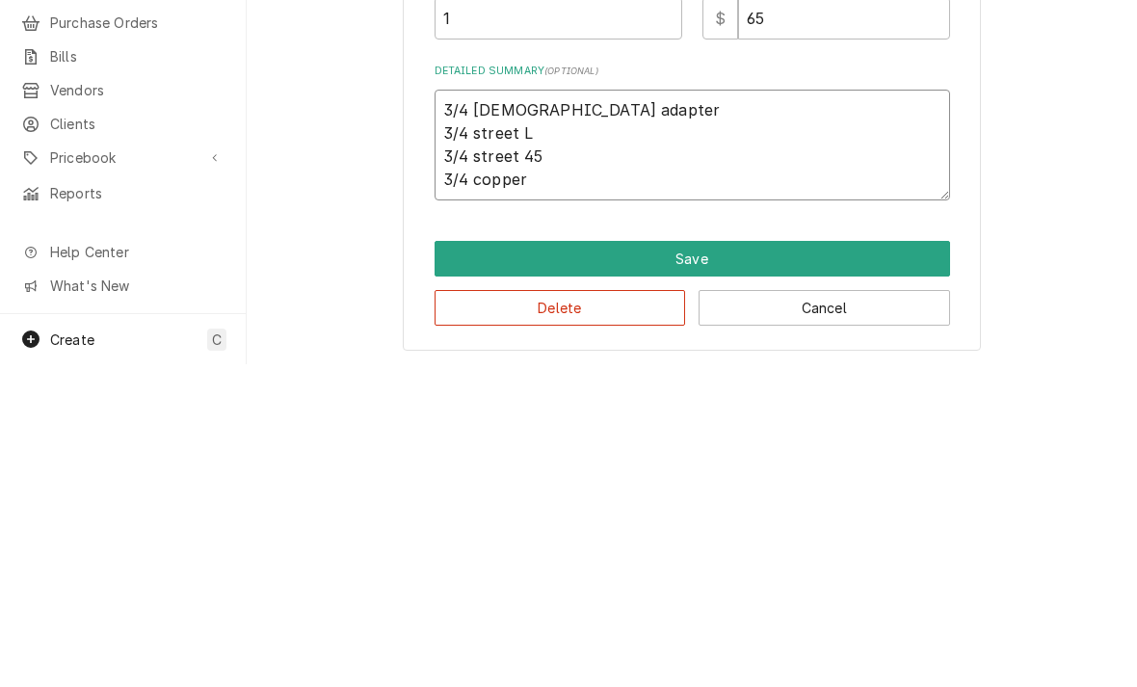
type textarea "x"
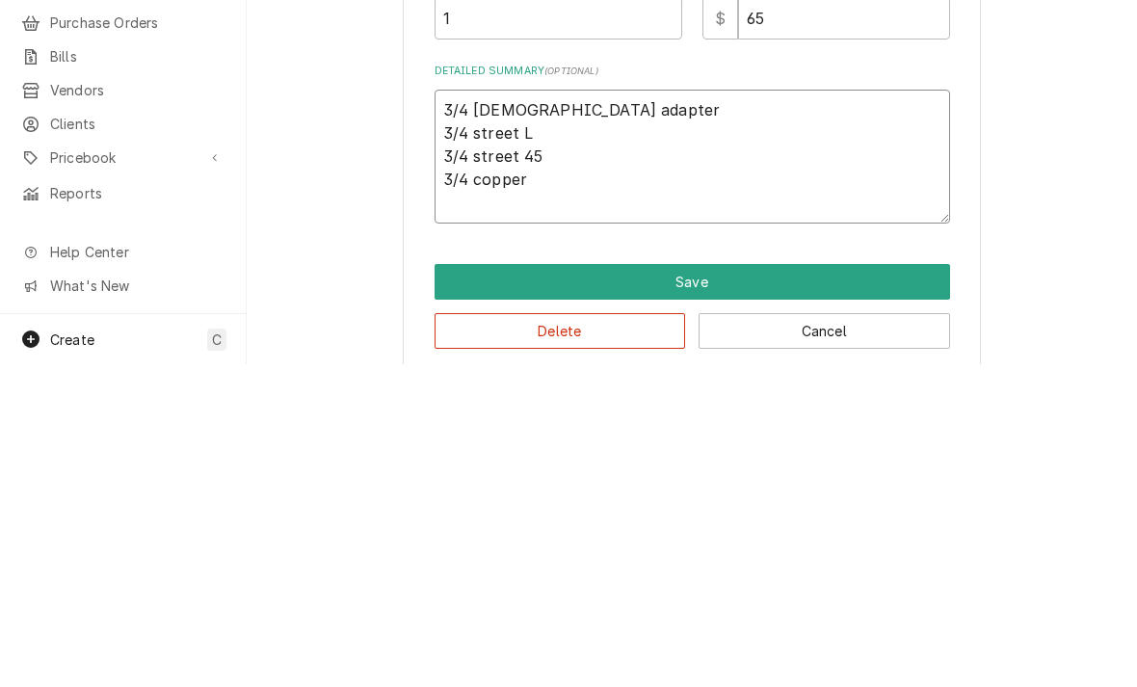
click at [457, 412] on textarea "3/4 female adapter 3/4 street L 3/4 street 45 3/4 copper" at bounding box center [691, 479] width 515 height 134
type textarea "3 3/4 female adapter 3/4 street L 3/4 street 45 3/4 copper"
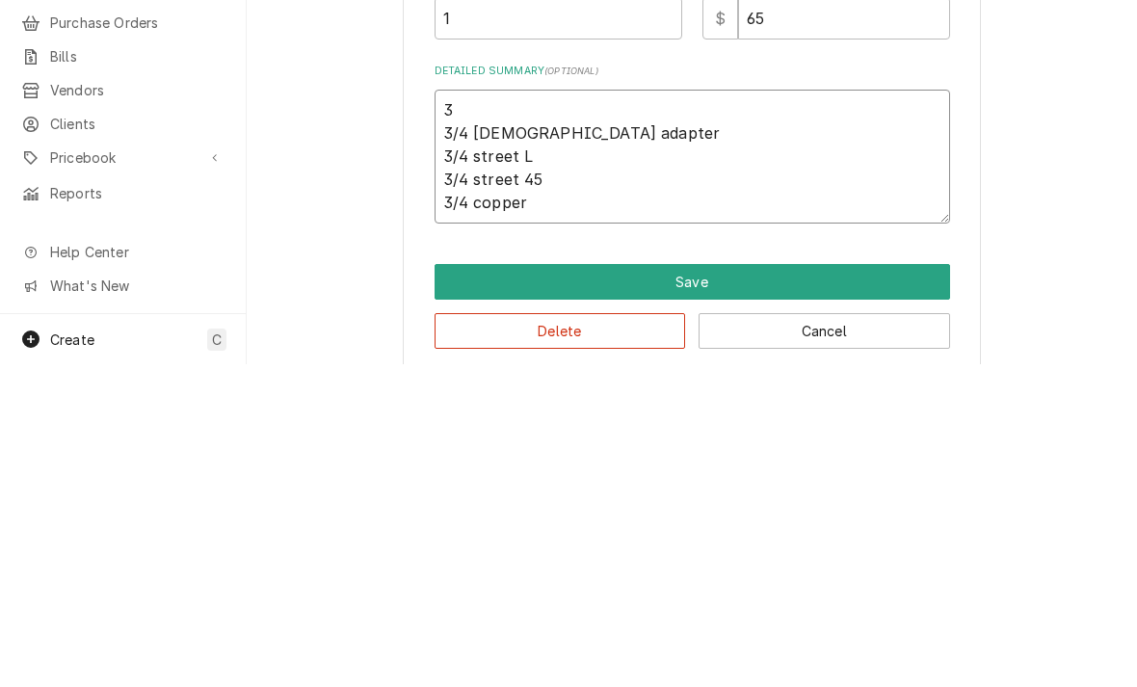
type textarea "x"
type textarea "3/ 3/4 female adapter 3/4 street L 3/4 street 45 3/4 copper"
type textarea "x"
type textarea "3/4 3/4 female adapter 3/4 street L 3/4 street 45 3/4 copper"
type textarea "x"
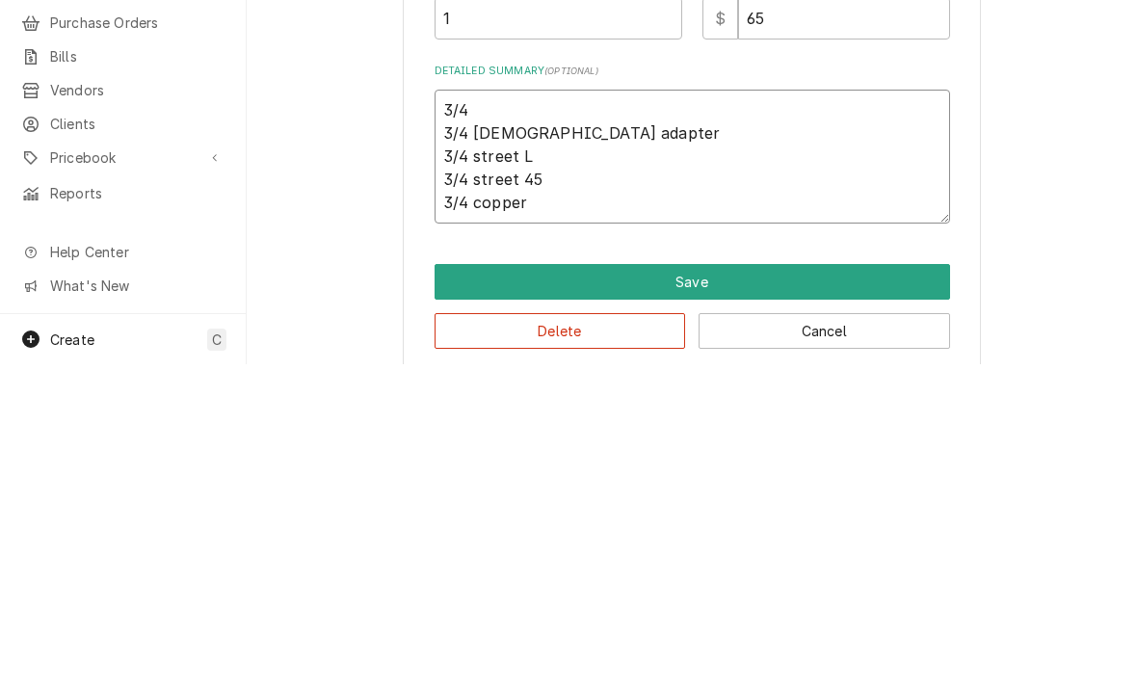
type textarea "3/4 u 3/4 female adapter 3/4 street L 3/4 street 45 3/4 copper"
type textarea "x"
type textarea "3/4 un 3/4 female adapter 3/4 street L 3/4 street 45 3/4 copper"
type textarea "x"
type textarea "3/4 uni 3/4 female adapter 3/4 street L 3/4 street 45 3/4 copper"
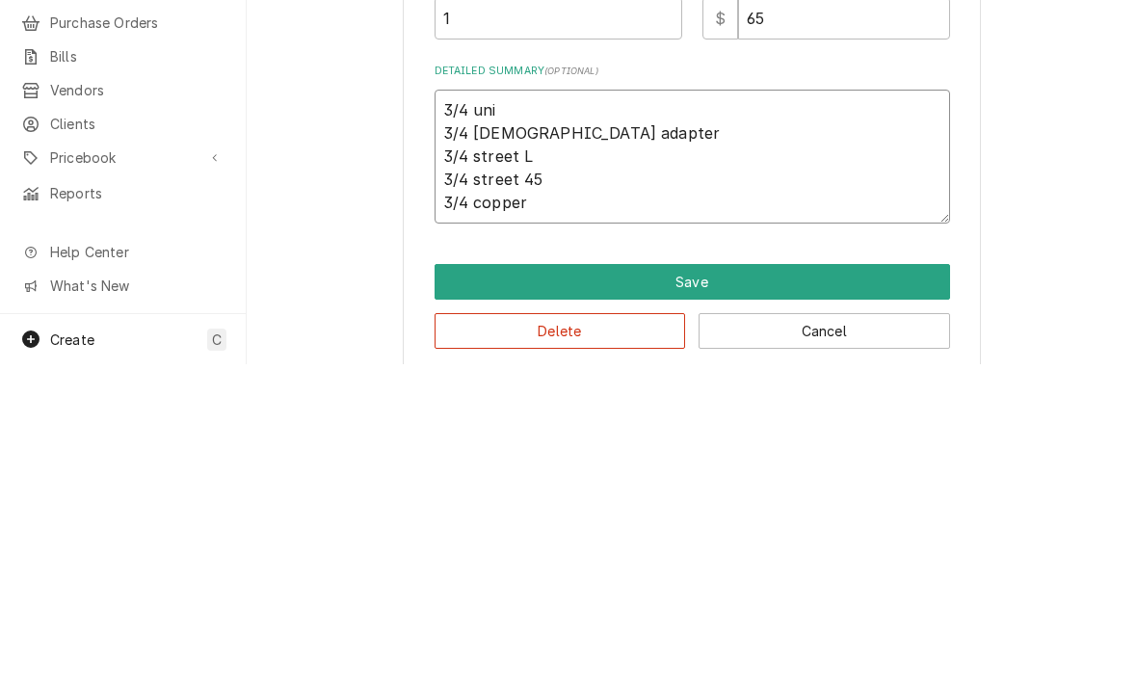
type textarea "x"
type textarea "3/4 unio 3/4 female adapter 3/4 street L 3/4 street 45 3/4 copper"
type textarea "x"
type textarea "3/4 union 3/4 female adapter 3/4 street L 3/4 street 45 3/4 copper"
type textarea "x"
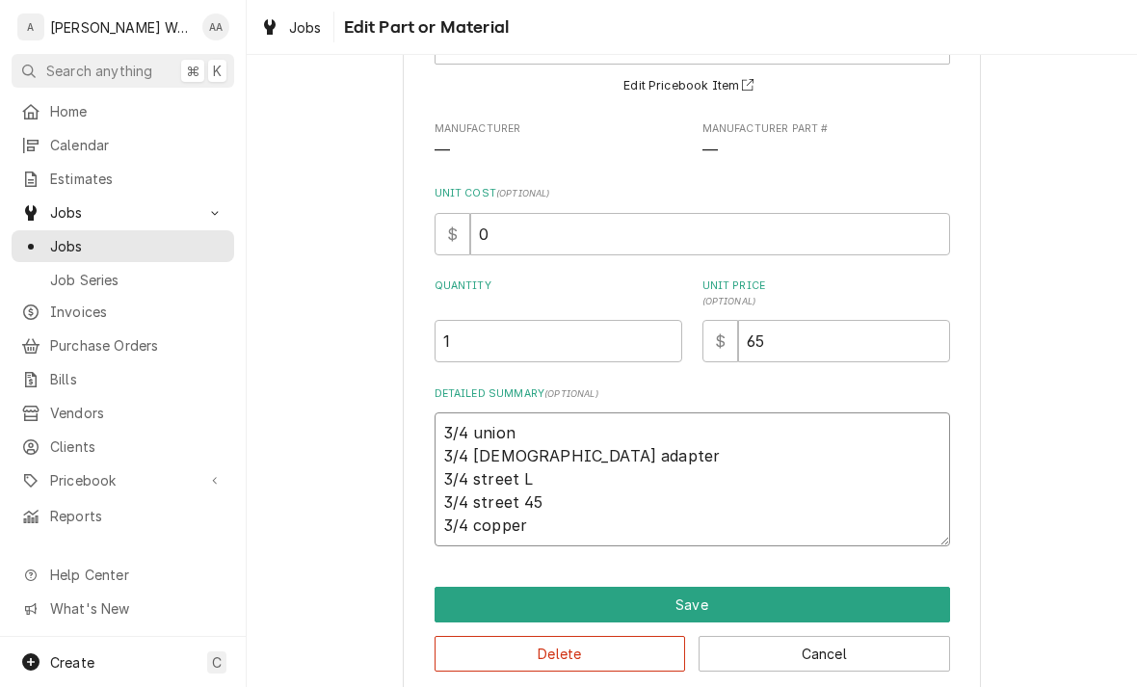
type textarea "3/4 union 3/4 female adapter 3/4 street L 3/4 street 45 3/4 copper"
click at [884, 333] on input "65" at bounding box center [844, 341] width 212 height 42
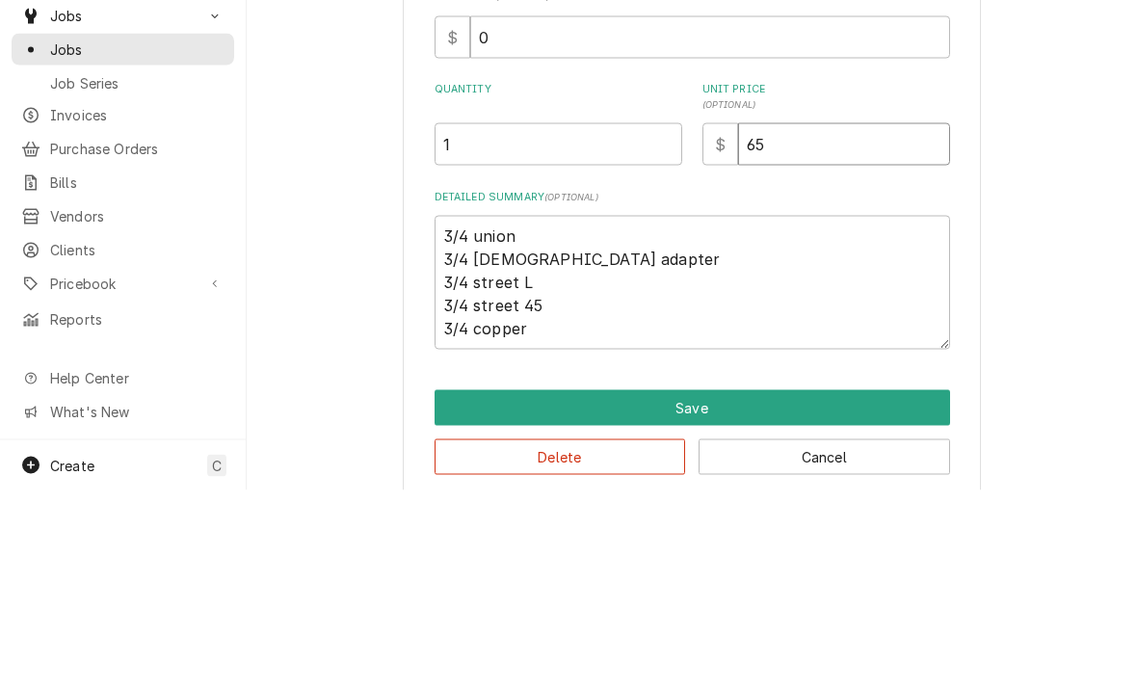
type input "6"
type textarea "x"
type input "1"
type textarea "x"
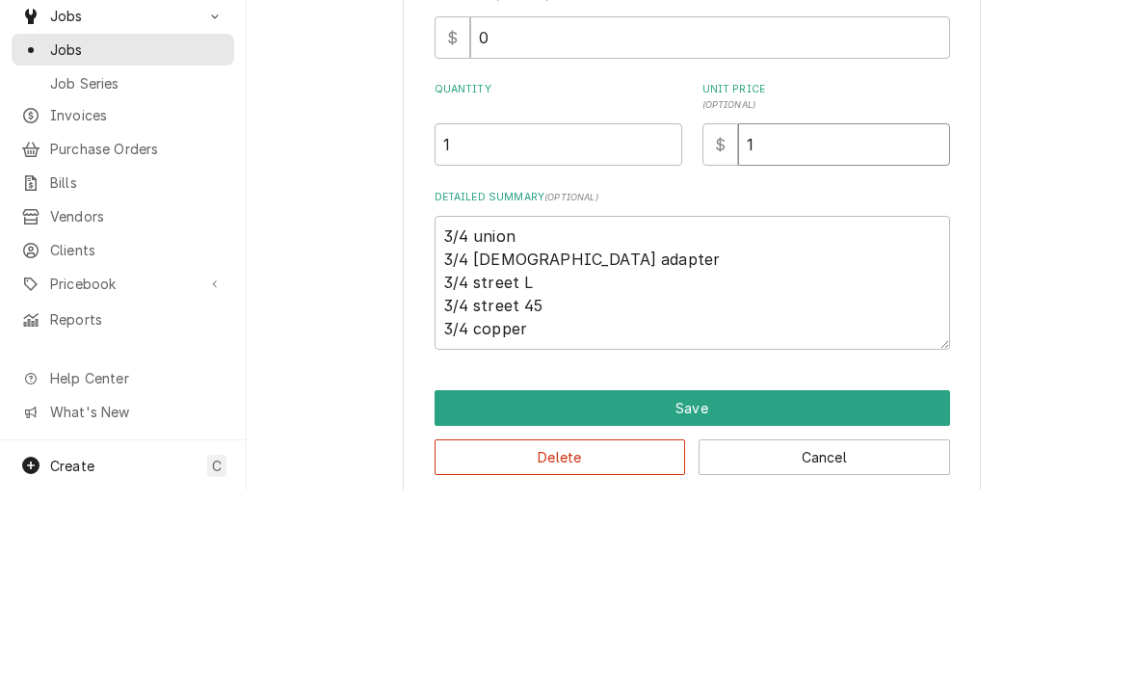
type input "12"
type textarea "x"
type input "124"
type textarea "x"
type input "124.7"
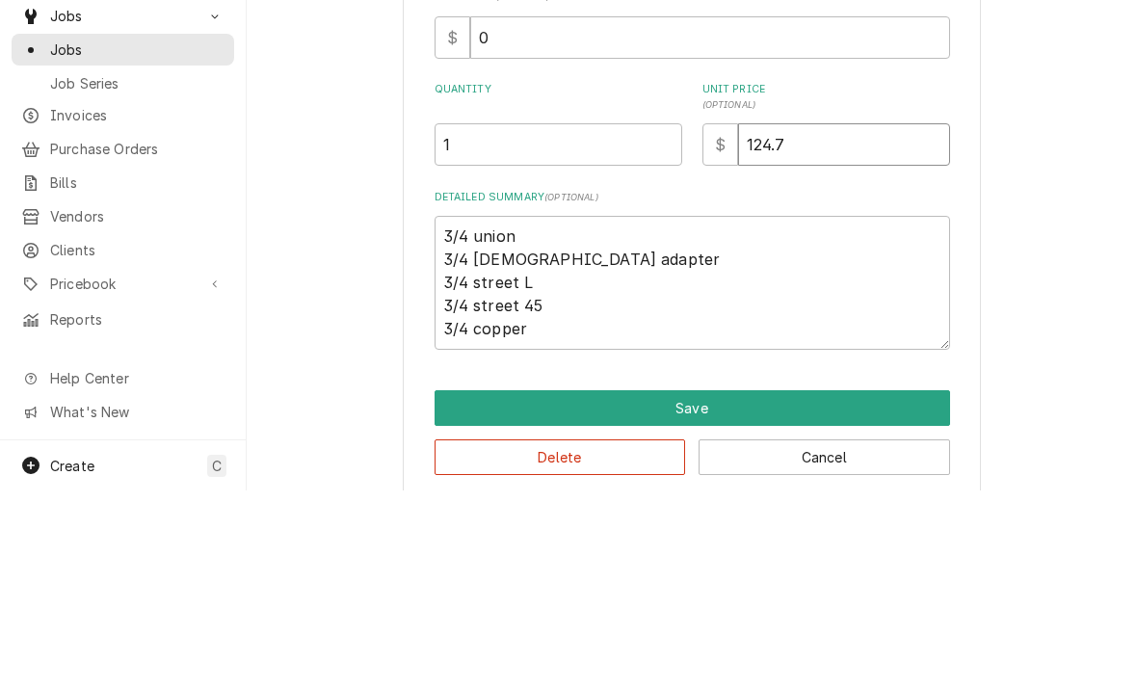
type textarea "x"
type input "124.71"
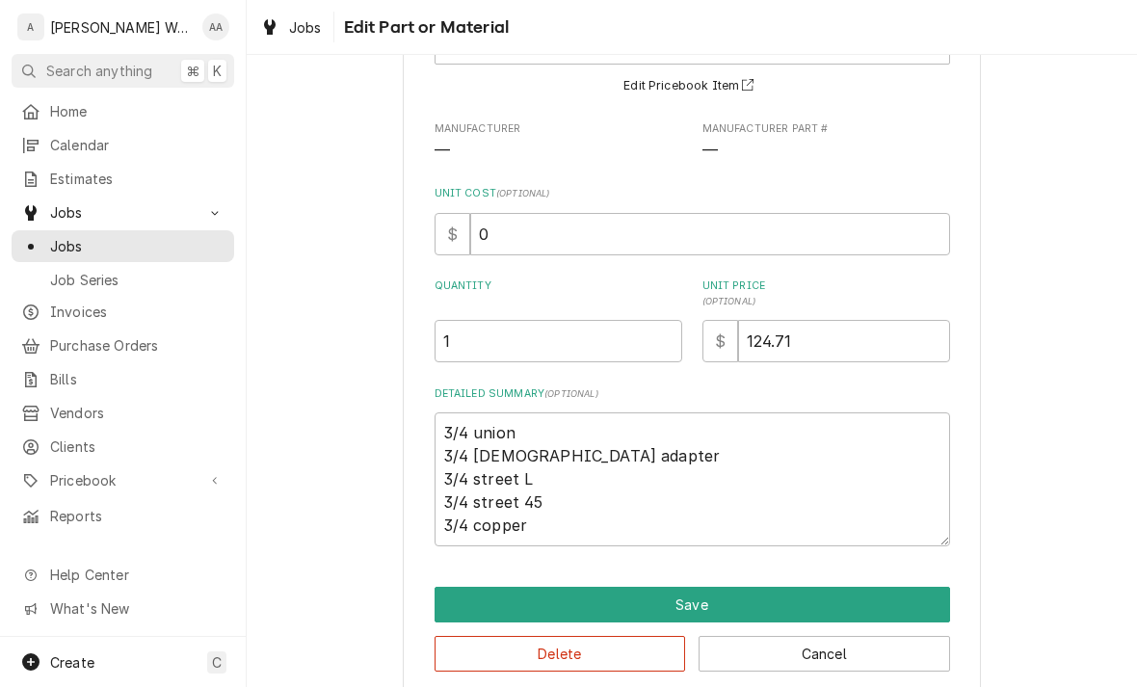
click at [459, 593] on button "Save" at bounding box center [691, 605] width 515 height 36
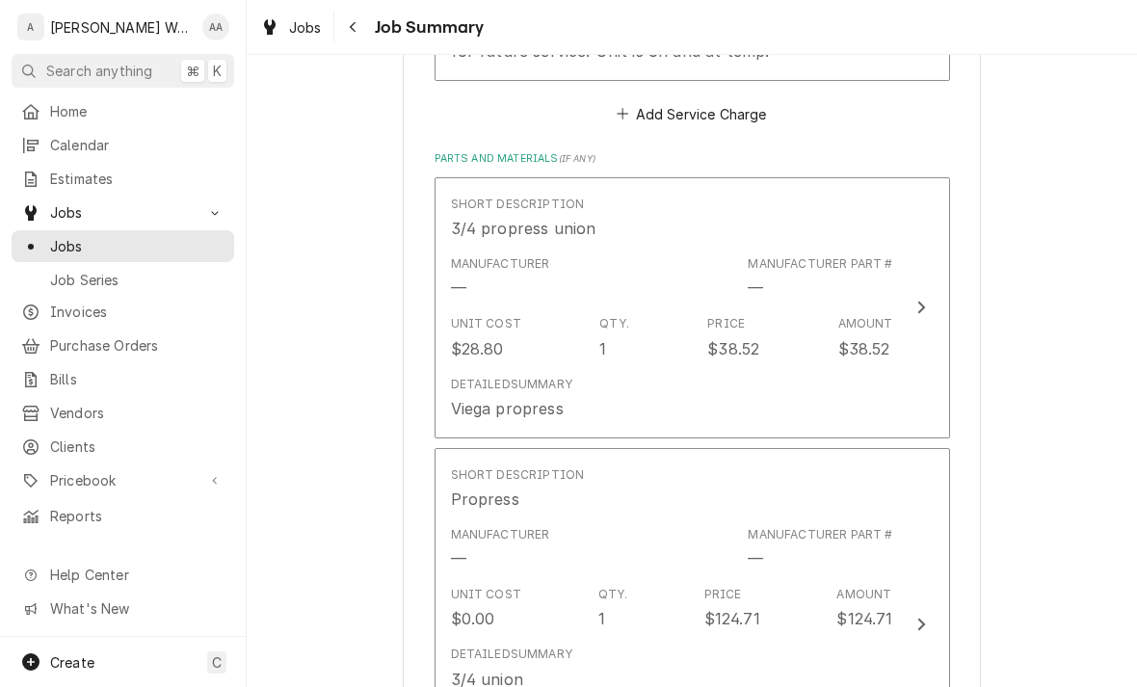
scroll to position [1102, 0]
click at [478, 367] on div "Detailed Summary Viega propress" at bounding box center [672, 397] width 442 height 60
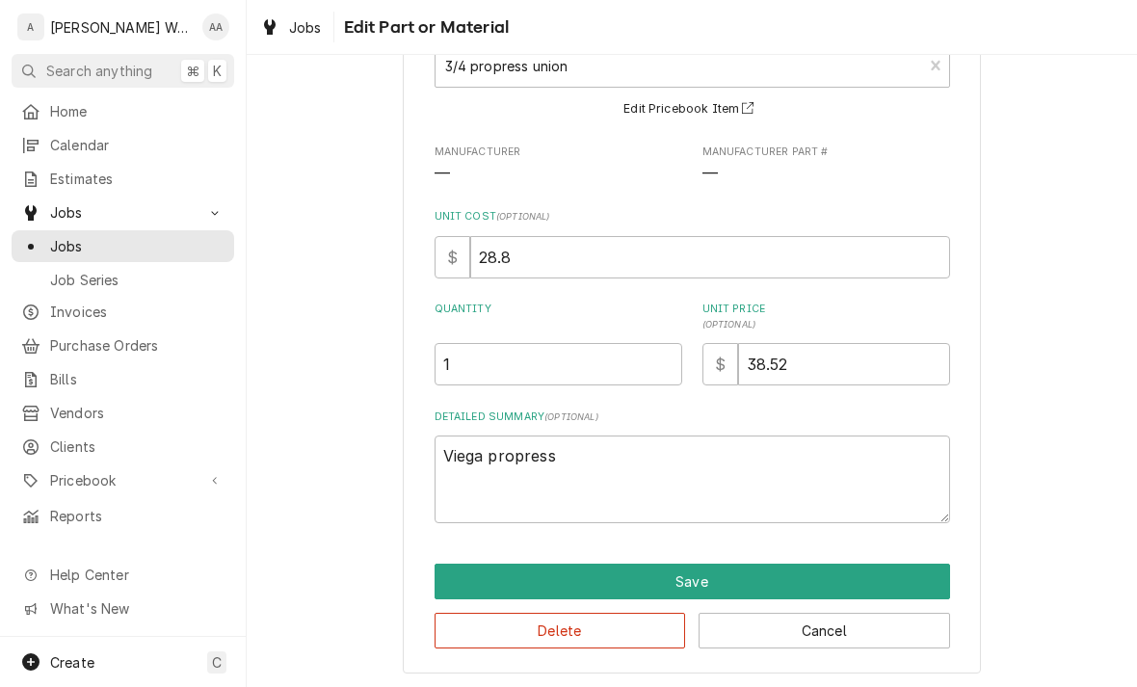
click at [478, 632] on button "Delete" at bounding box center [559, 631] width 251 height 36
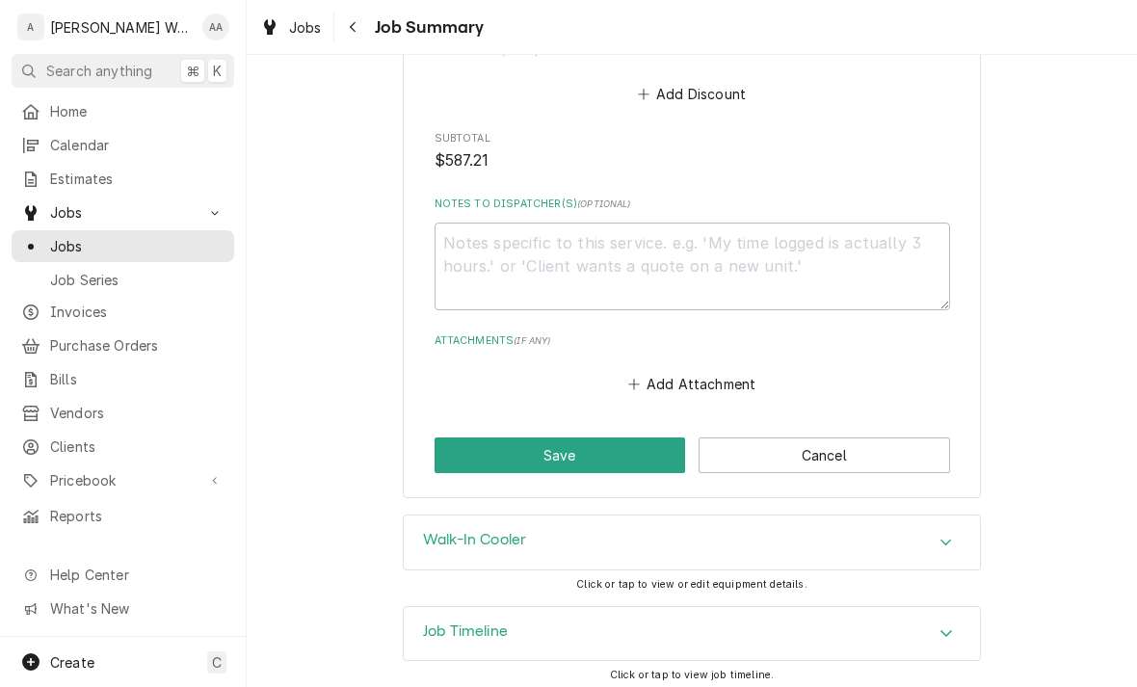
scroll to position [1895, 0]
click at [463, 438] on button "Save" at bounding box center [559, 456] width 251 height 36
type textarea "x"
